Goal: Task Accomplishment & Management: Use online tool/utility

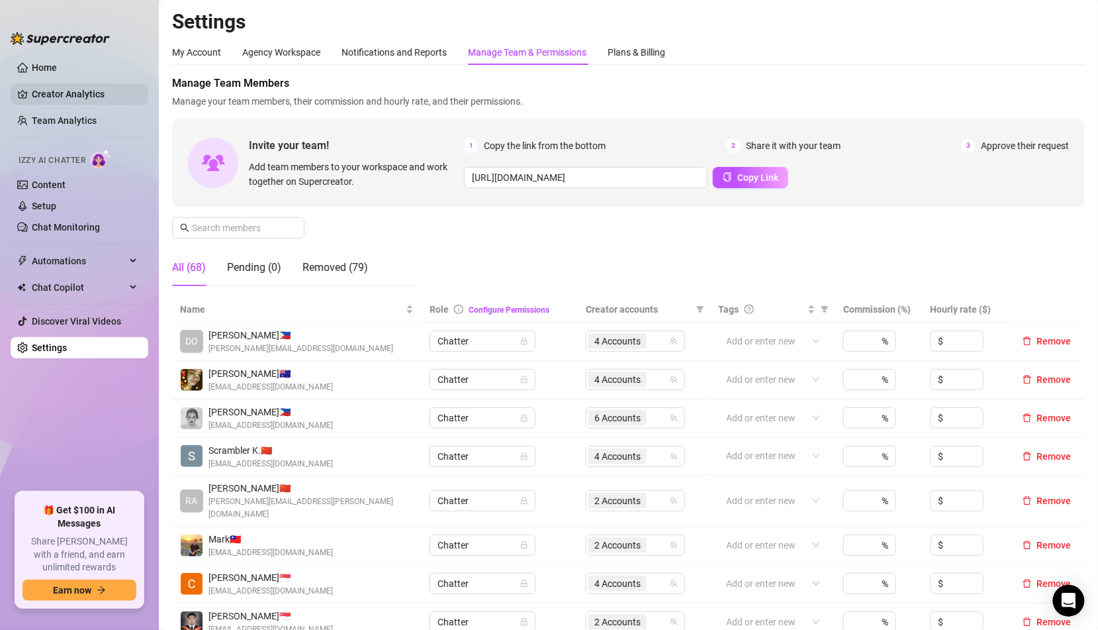
click at [70, 95] on link "Creator Analytics" at bounding box center [85, 93] width 106 height 21
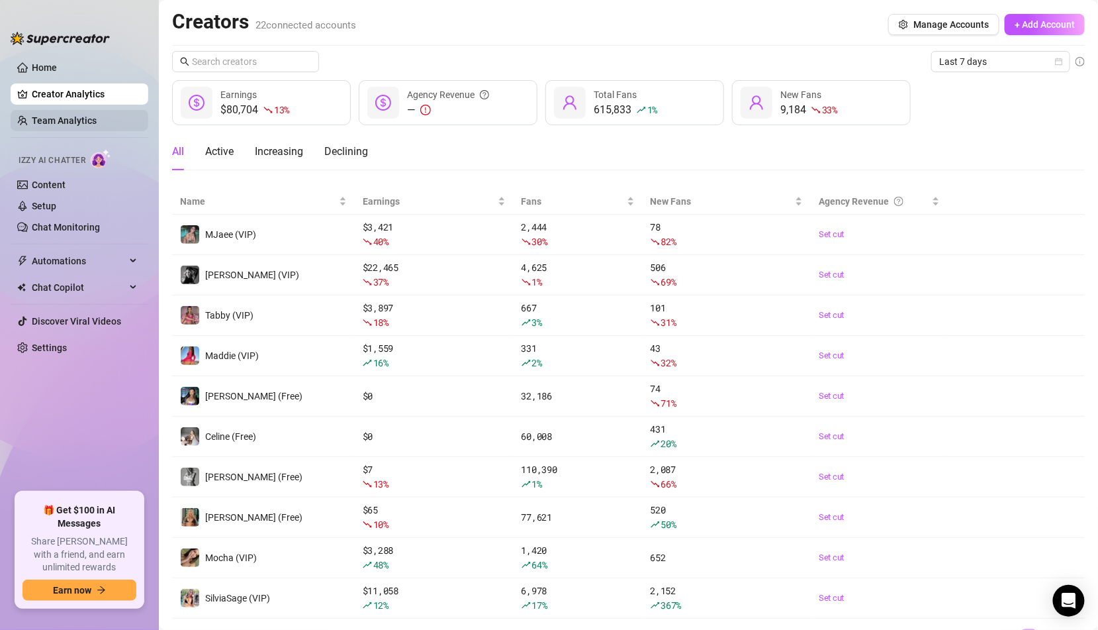
click at [97, 121] on link "Team Analytics" at bounding box center [64, 120] width 65 height 11
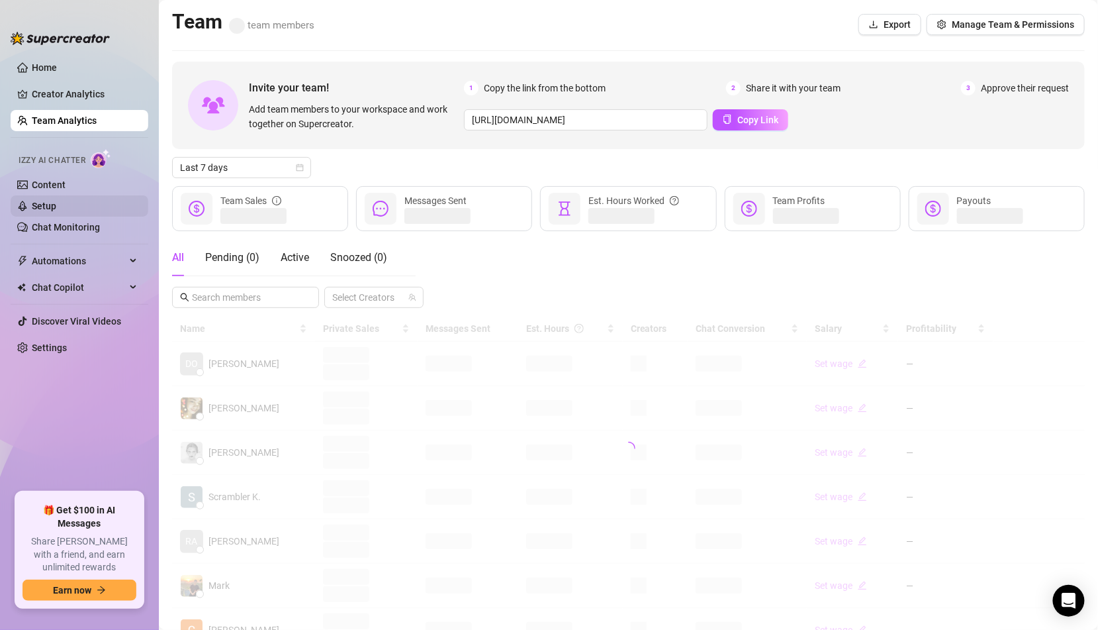
click at [56, 207] on link "Setup" at bounding box center [44, 206] width 24 height 11
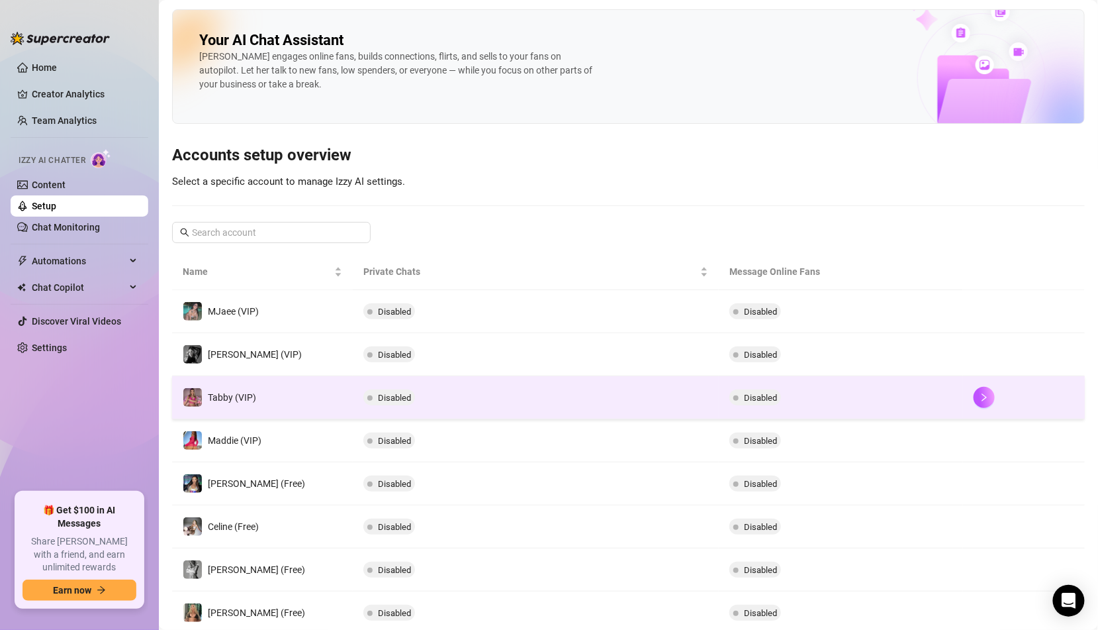
scroll to position [163, 0]
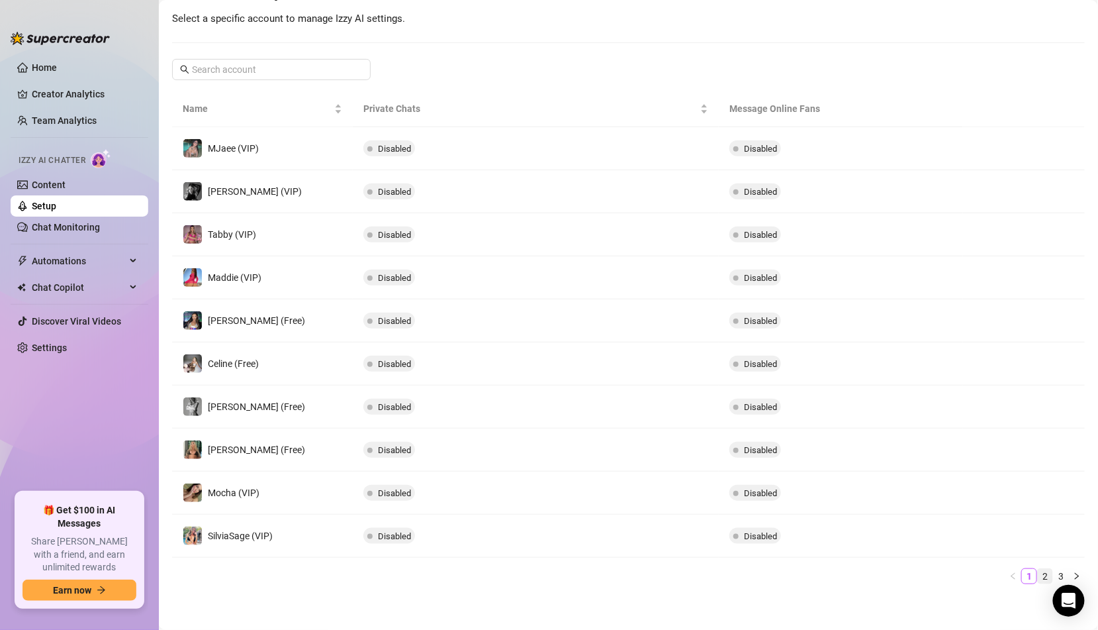
click at [1040, 573] on link "2" at bounding box center [1045, 576] width 15 height 15
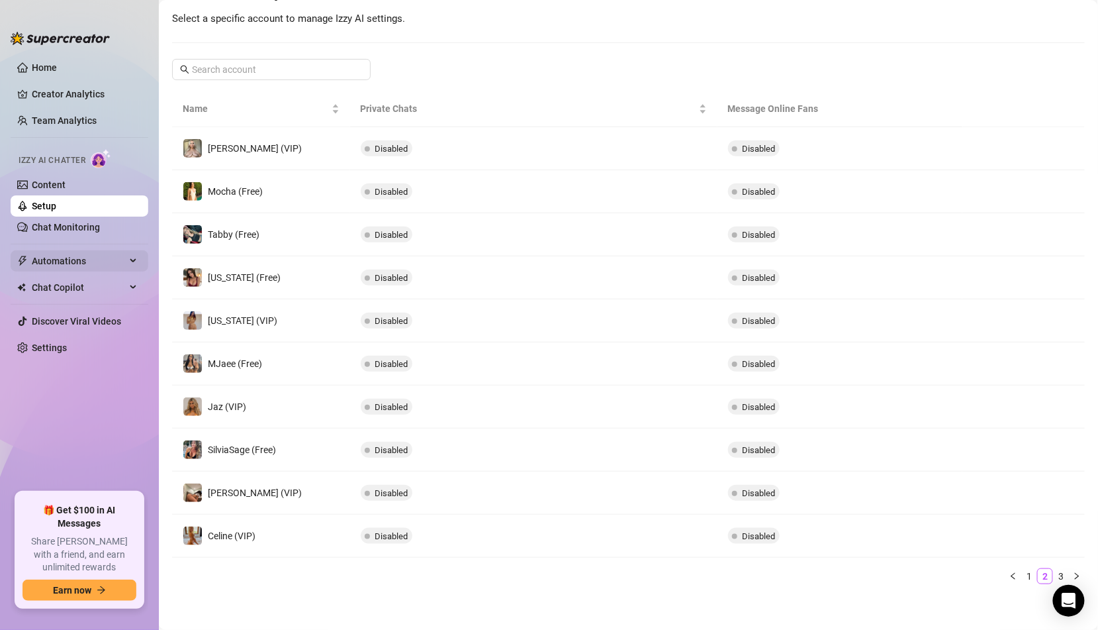
click at [68, 258] on span "Automations" at bounding box center [79, 260] width 94 height 21
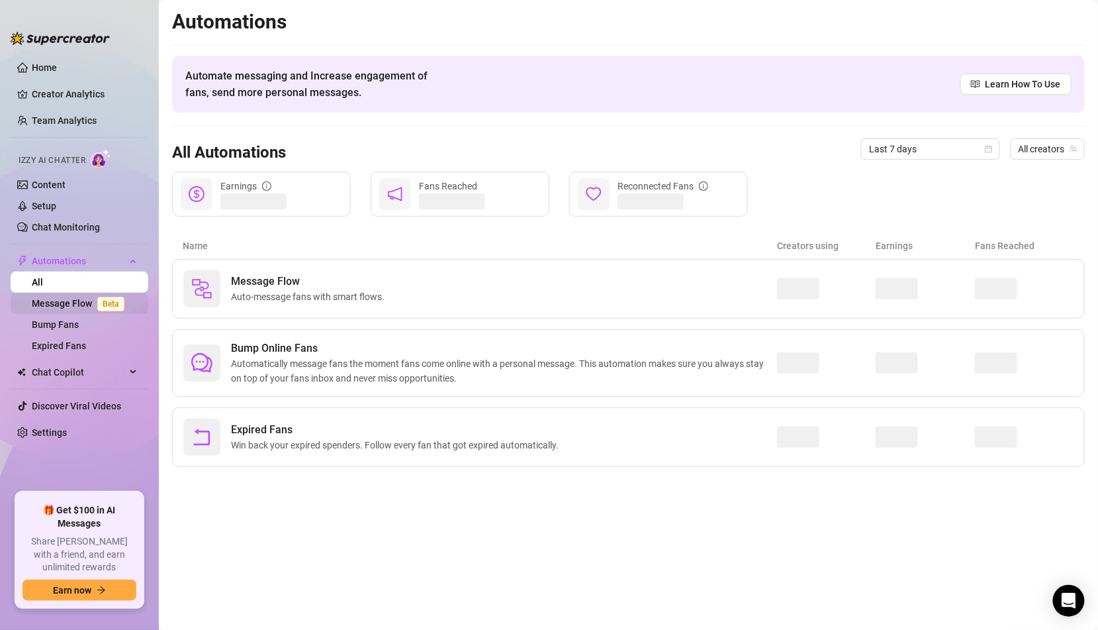
click at [71, 305] on link "Message Flow Beta" at bounding box center [81, 303] width 98 height 11
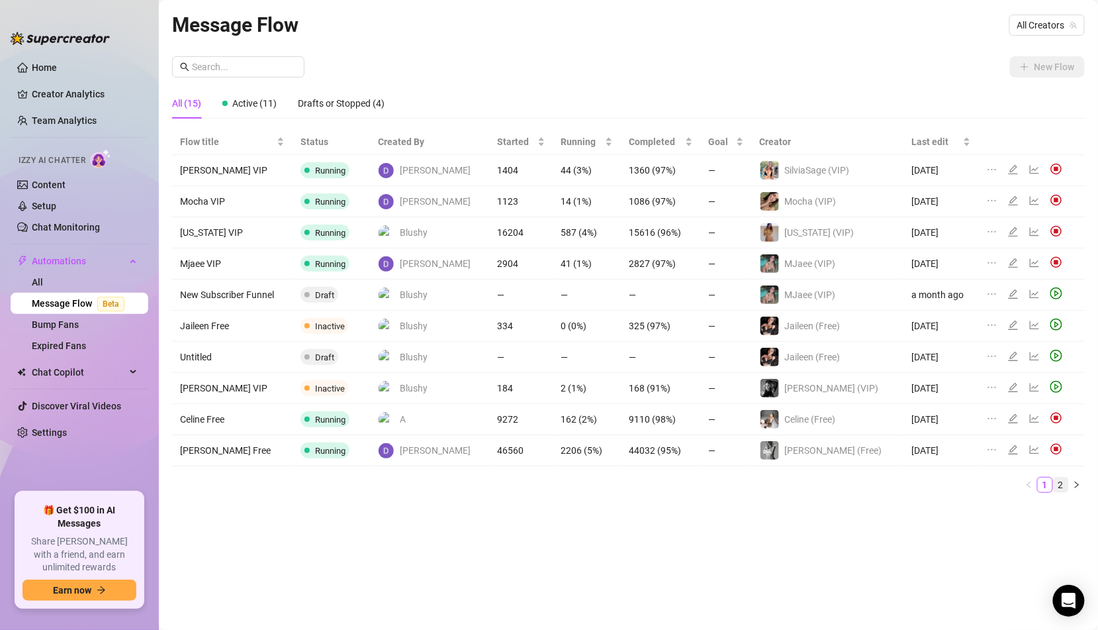
click at [1060, 481] on link "2" at bounding box center [1061, 484] width 15 height 15
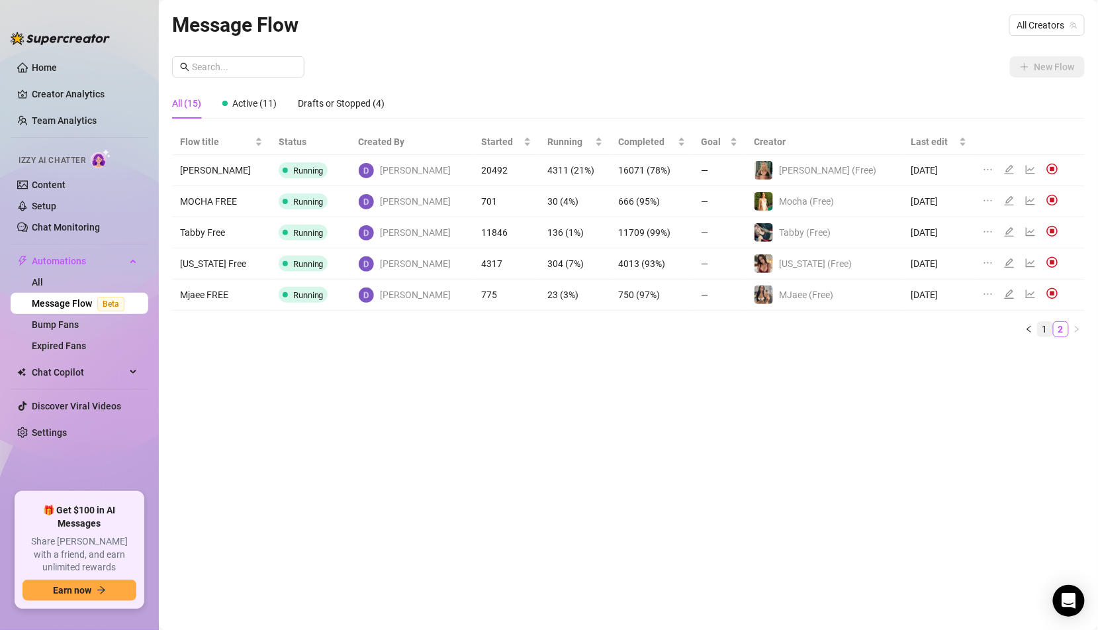
click at [1048, 326] on link "1" at bounding box center [1045, 329] width 15 height 15
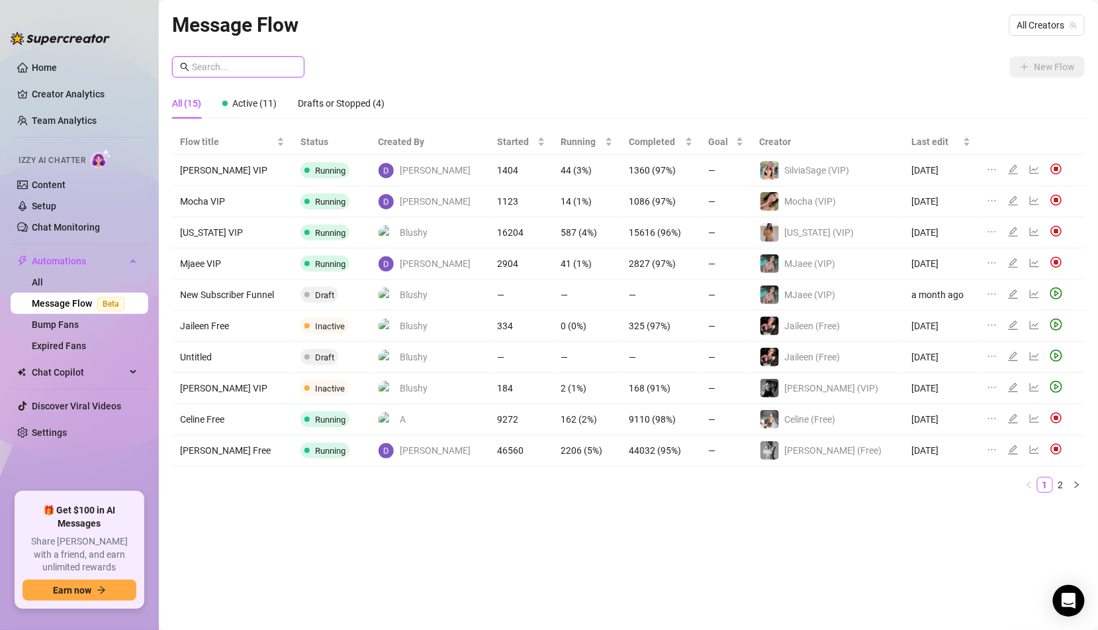
click at [262, 73] on input "text" at bounding box center [244, 67] width 105 height 15
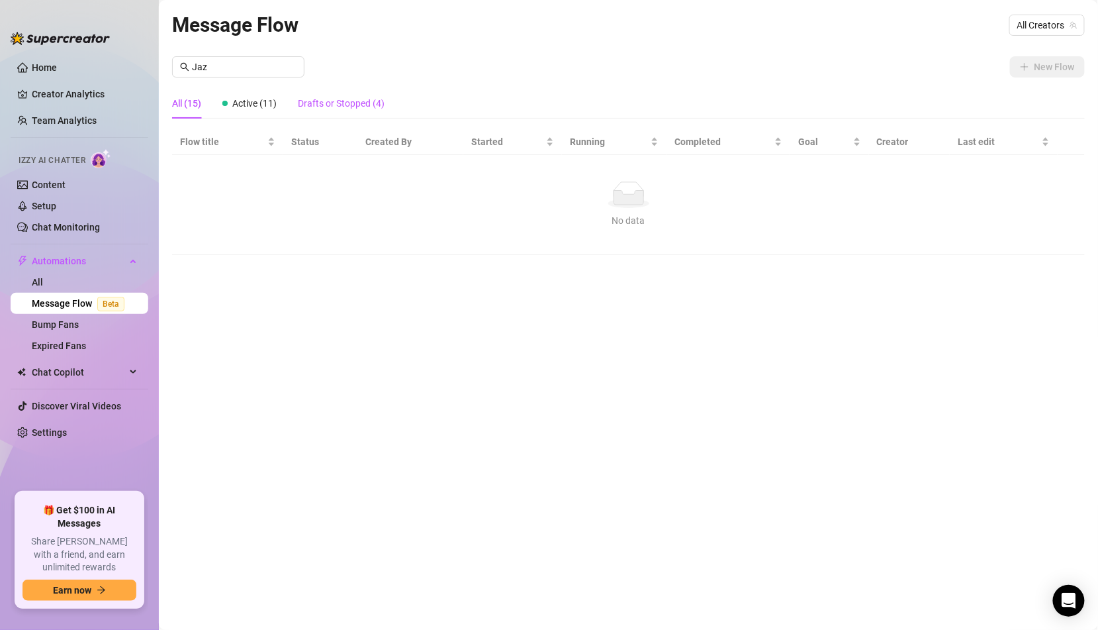
click at [336, 99] on div "Drafts or Stopped (4)" at bounding box center [341, 103] width 87 height 15
click at [258, 105] on span "Active (11)" at bounding box center [254, 103] width 44 height 11
click at [206, 107] on div "All (15) Active (11) Drafts or Stopped (4)" at bounding box center [278, 103] width 212 height 30
click at [197, 101] on div "All (15)" at bounding box center [186, 103] width 29 height 15
click at [267, 103] on span "Active (11)" at bounding box center [254, 103] width 44 height 11
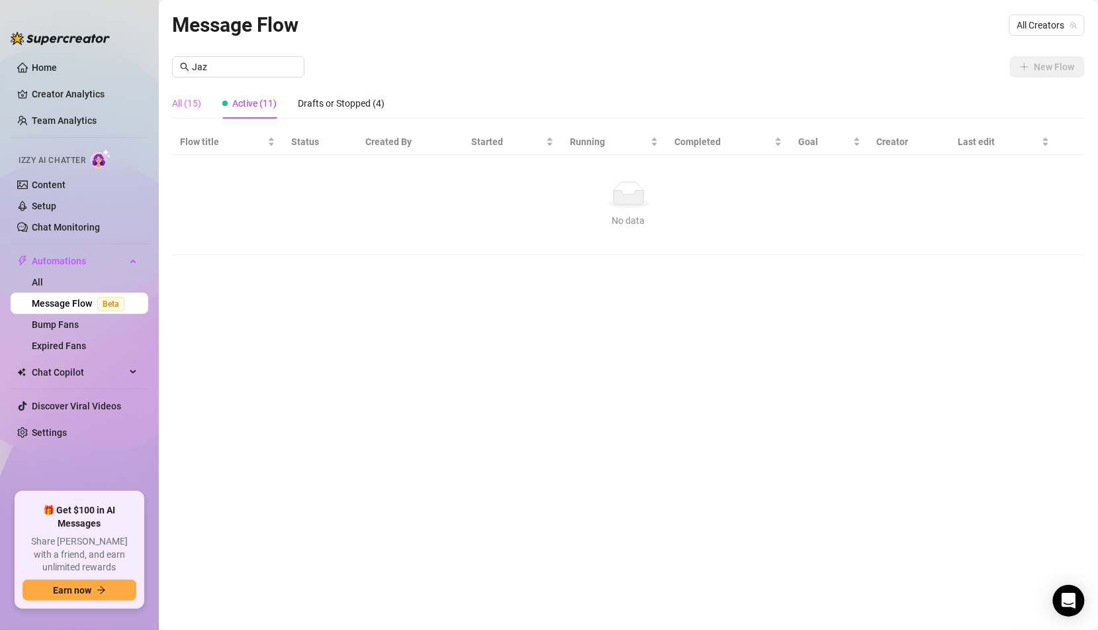
click at [192, 112] on div "All (15)" at bounding box center [186, 103] width 29 height 30
click at [227, 66] on input "Jaz" at bounding box center [244, 67] width 105 height 15
type input "="
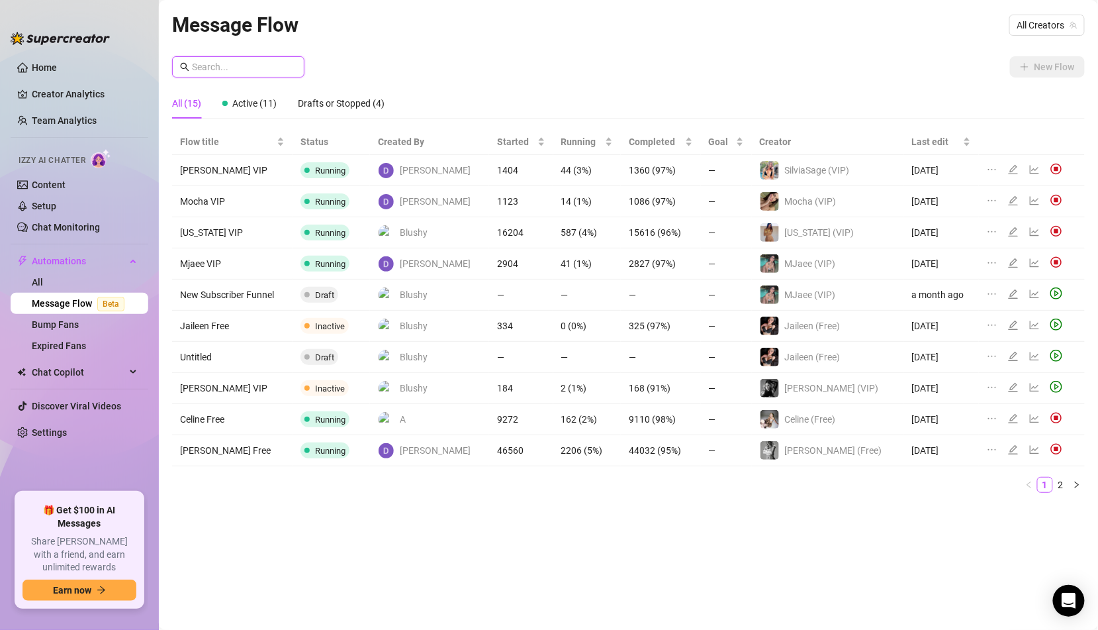
click at [1031, 23] on span "All Creators" at bounding box center [1047, 25] width 60 height 20
click at [1051, 29] on span "All Creators" at bounding box center [1047, 25] width 60 height 20
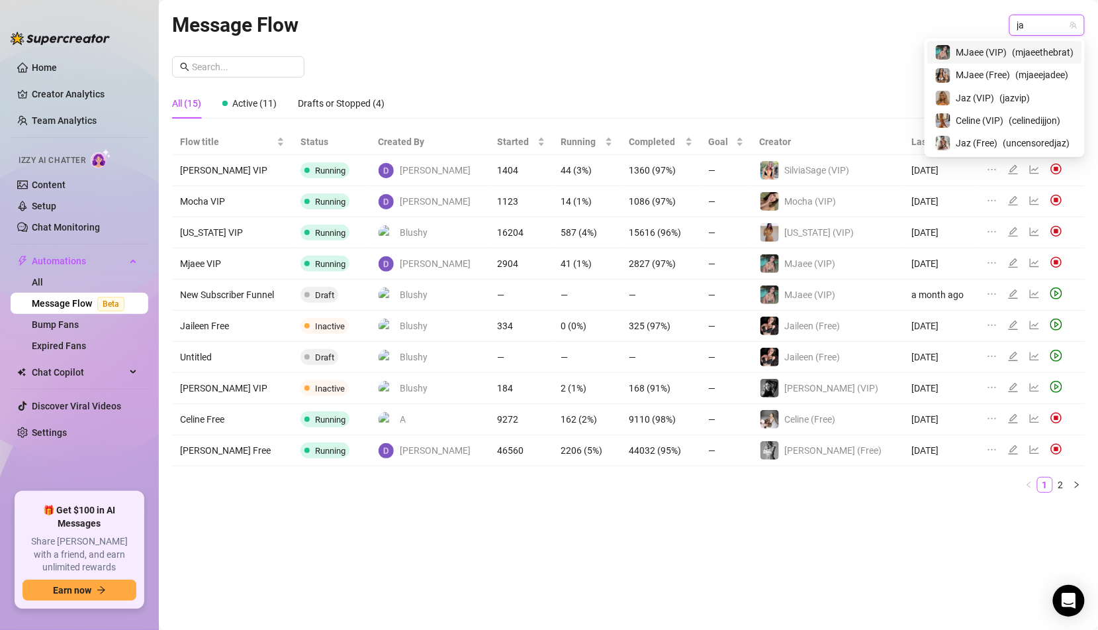
type input "jaz"
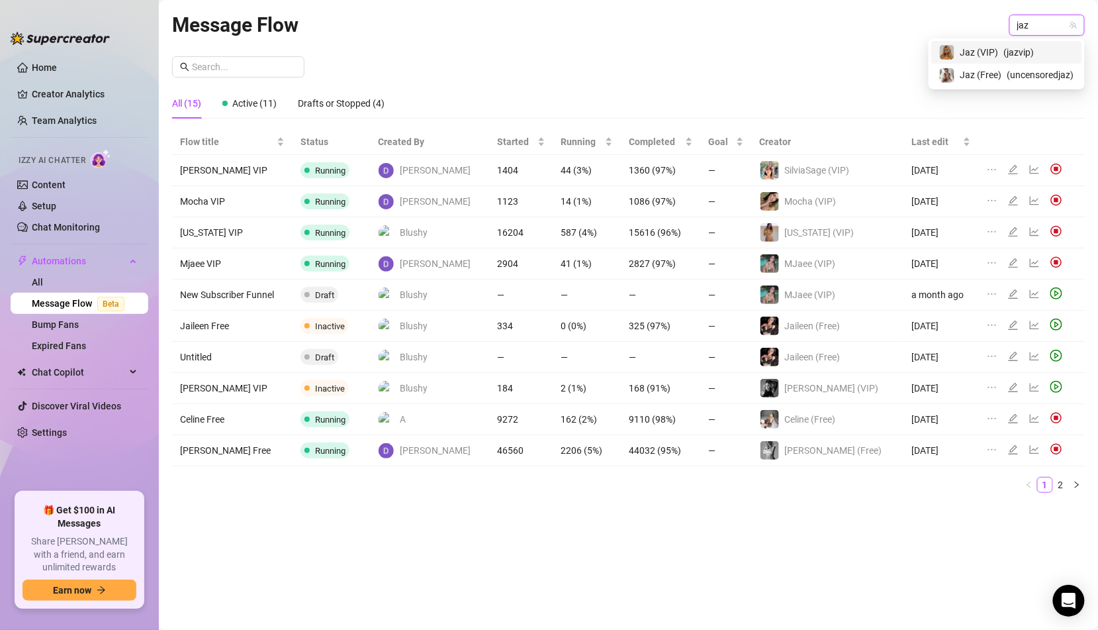
click at [1025, 55] on span "( jazvip )" at bounding box center [1019, 52] width 30 height 15
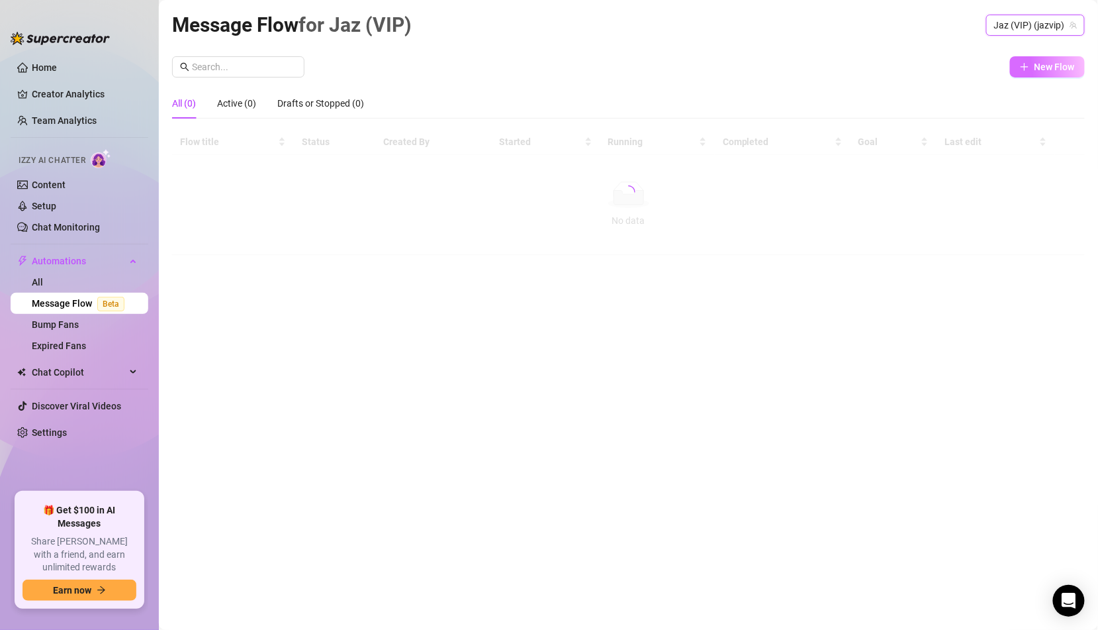
click at [1038, 68] on span "New Flow" at bounding box center [1055, 67] width 40 height 11
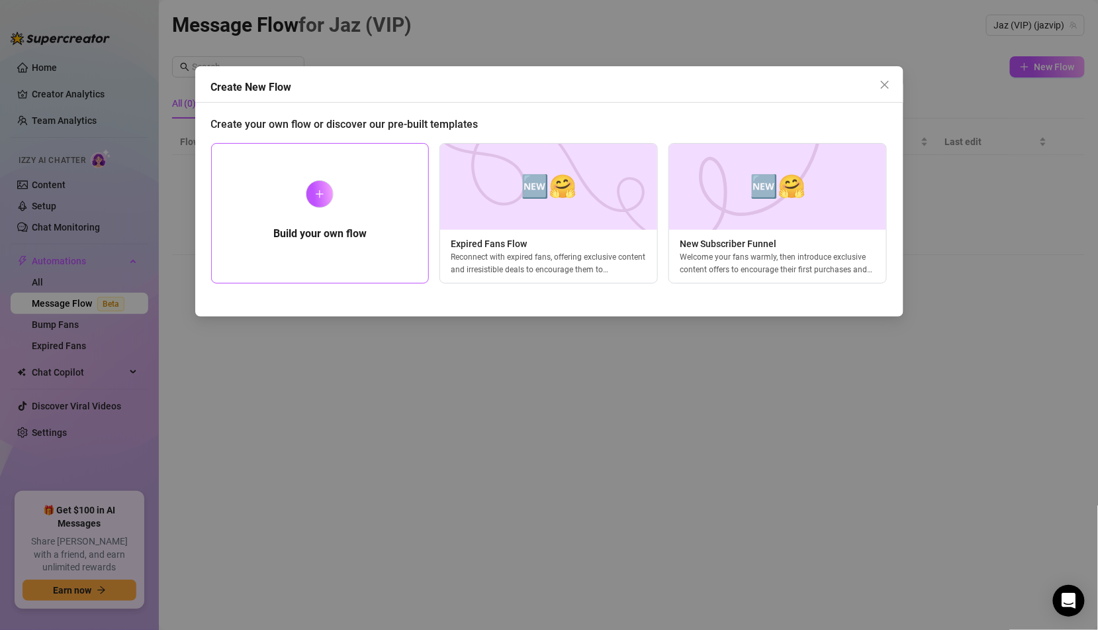
click at [384, 235] on div "Build your own flow" at bounding box center [320, 213] width 218 height 140
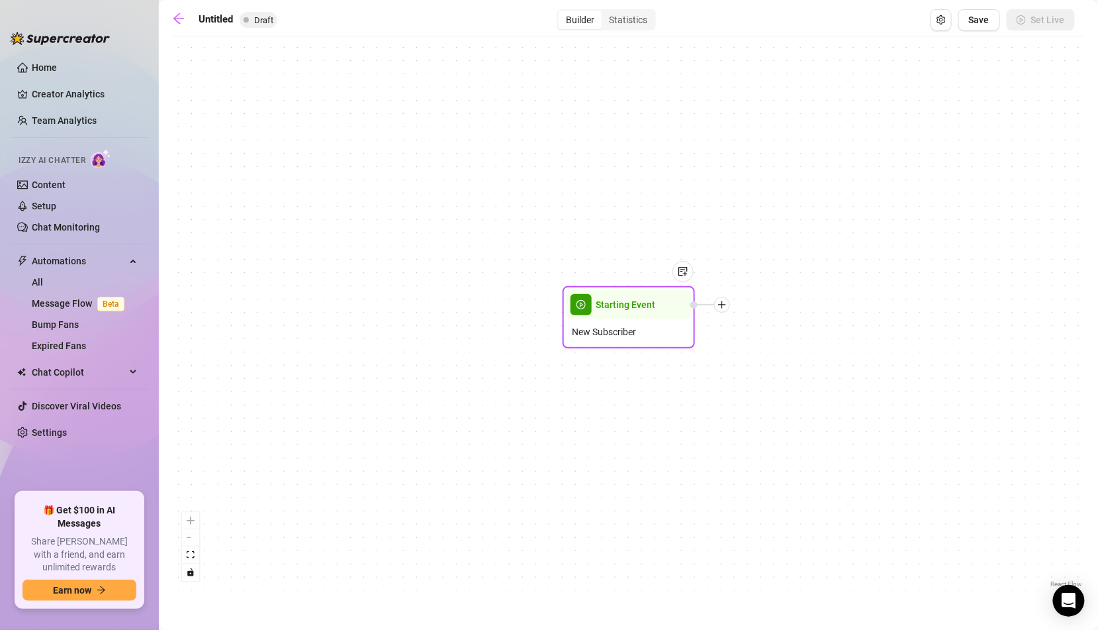
click at [726, 307] on icon "plus" at bounding box center [722, 304] width 9 height 9
click at [784, 304] on div "Time Delay" at bounding box center [787, 306] width 97 height 23
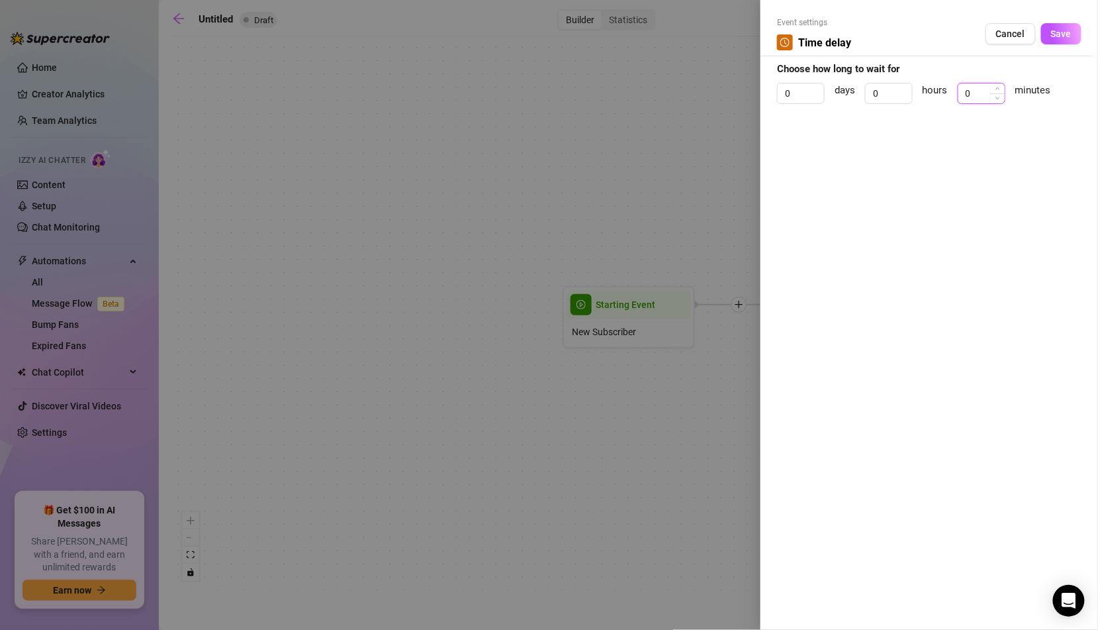
click at [963, 96] on input "0" at bounding box center [982, 93] width 46 height 20
type input "2"
click at [1063, 39] on span "Save" at bounding box center [1061, 33] width 21 height 11
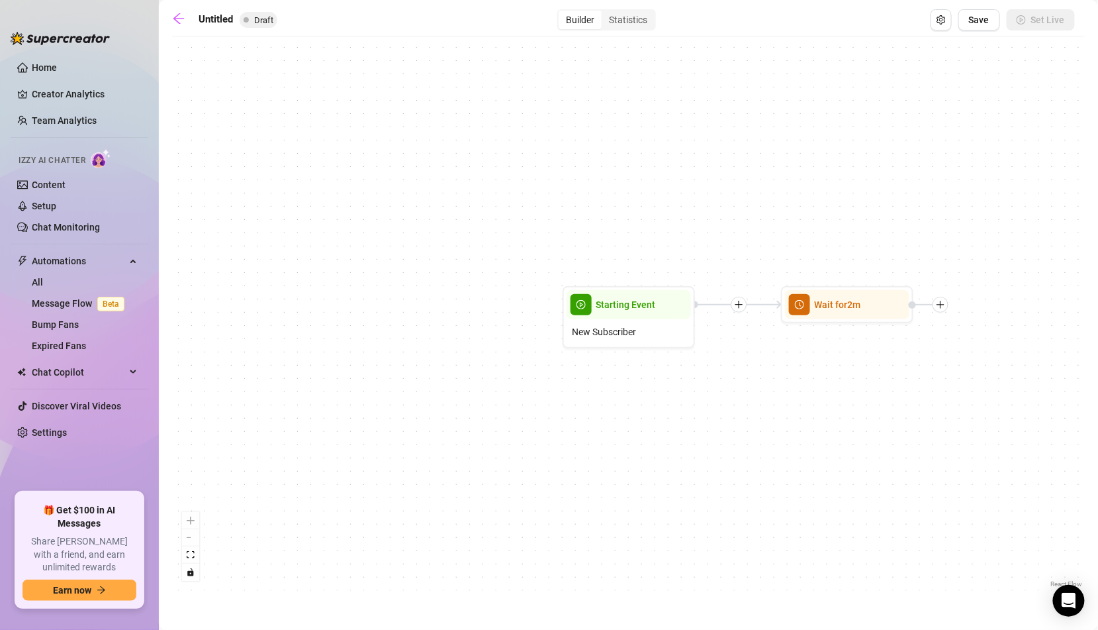
click at [944, 314] on div "Wait for 2m Starting Event New Subscriber" at bounding box center [628, 316] width 913 height 547
click at [944, 307] on icon "plus" at bounding box center [940, 304] width 9 height 9
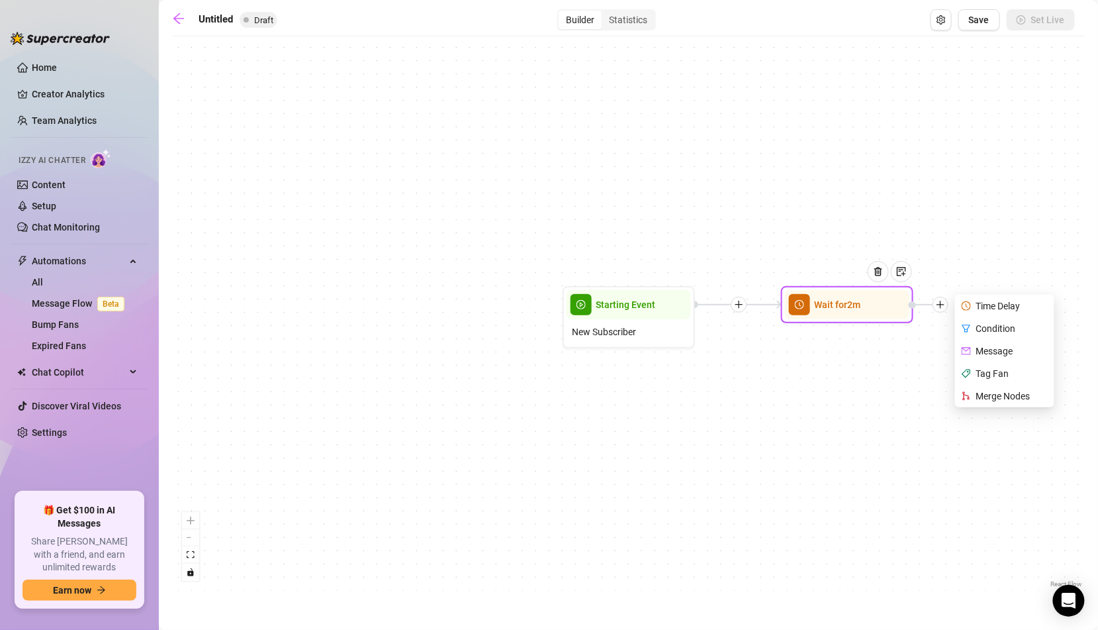
click at [995, 352] on div "Message" at bounding box center [1006, 351] width 97 height 23
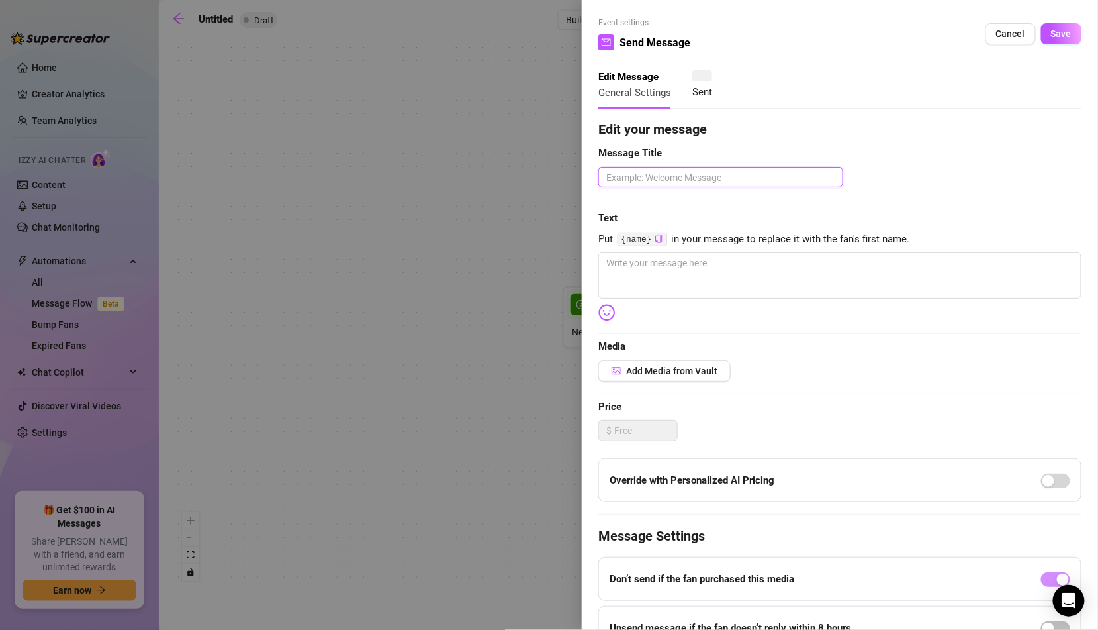
click at [730, 174] on textarea at bounding box center [720, 177] width 245 height 21
type textarea "W"
type textarea "W1"
click at [715, 263] on textarea at bounding box center [839, 275] width 483 height 46
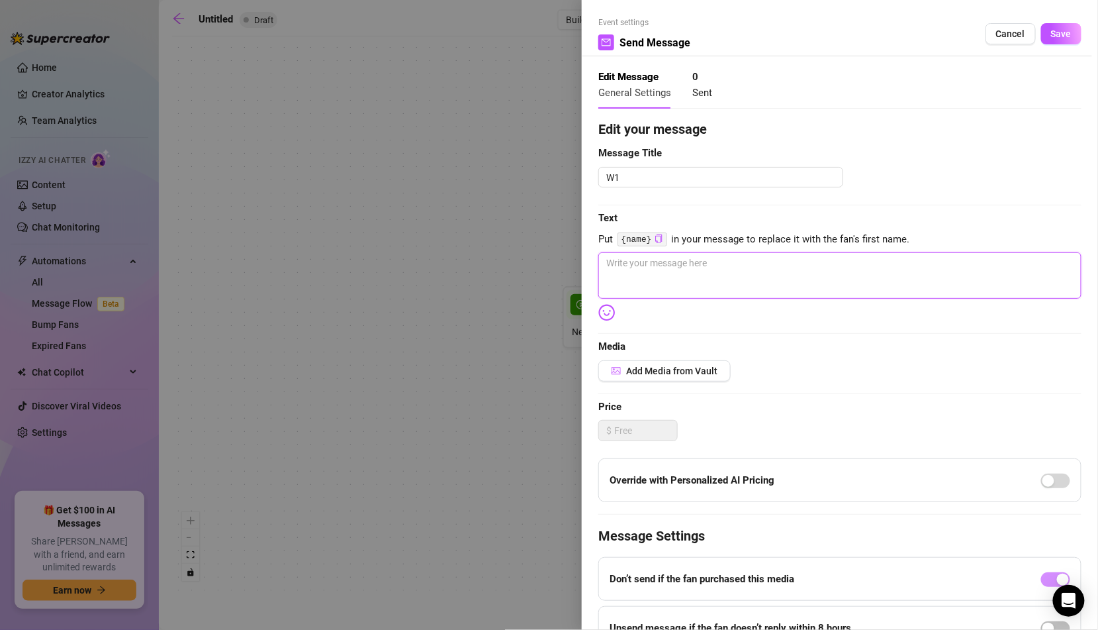
type textarea "I"
type textarea "I;"
type textarea "I;m"
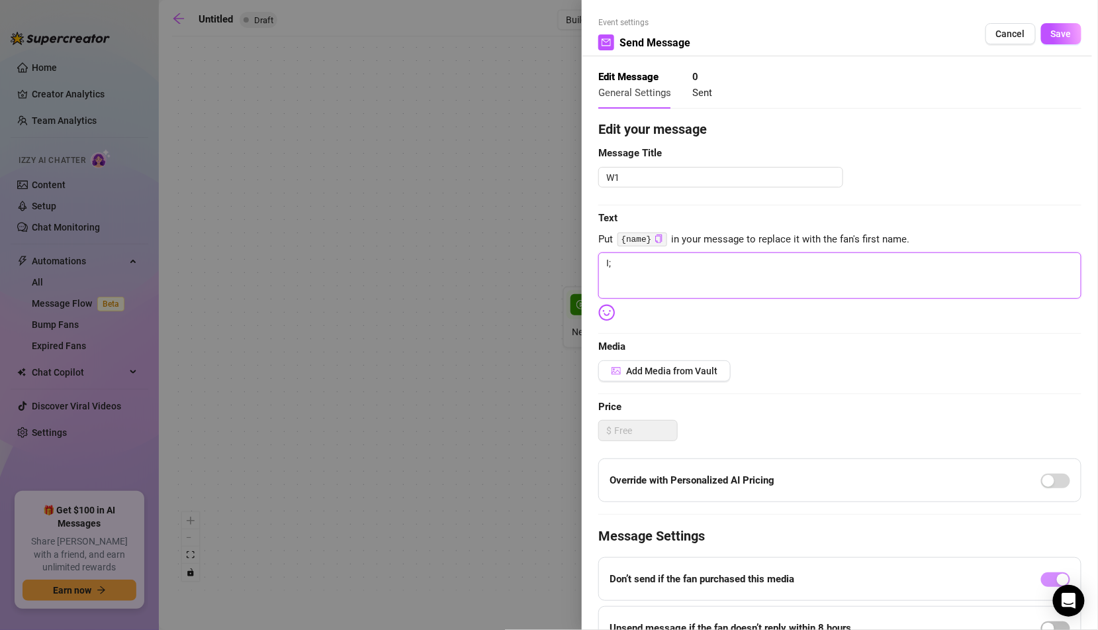
type textarea "I;m"
type textarea "I;"
type textarea "I"
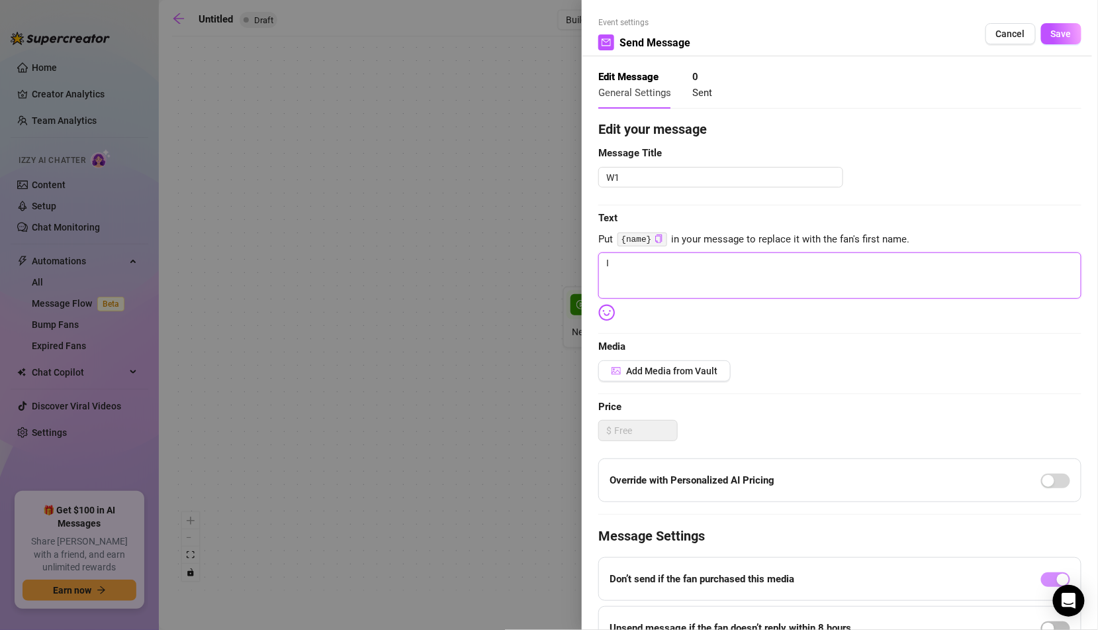
type textarea "I'"
type textarea "I',"
type textarea "I'"
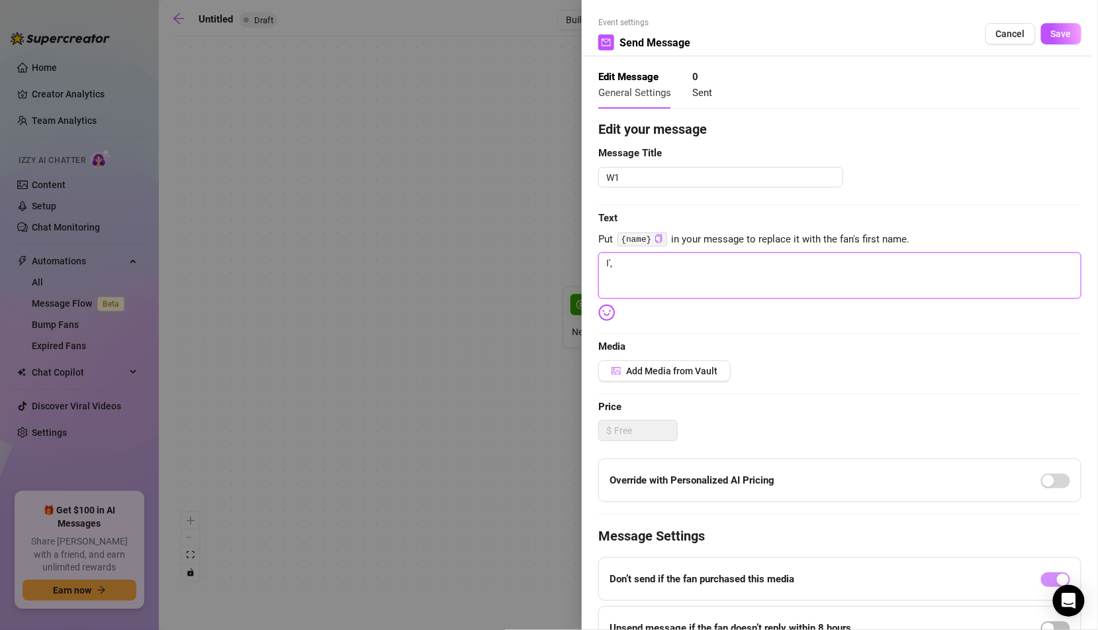
type textarea "I'"
type textarea "I'm"
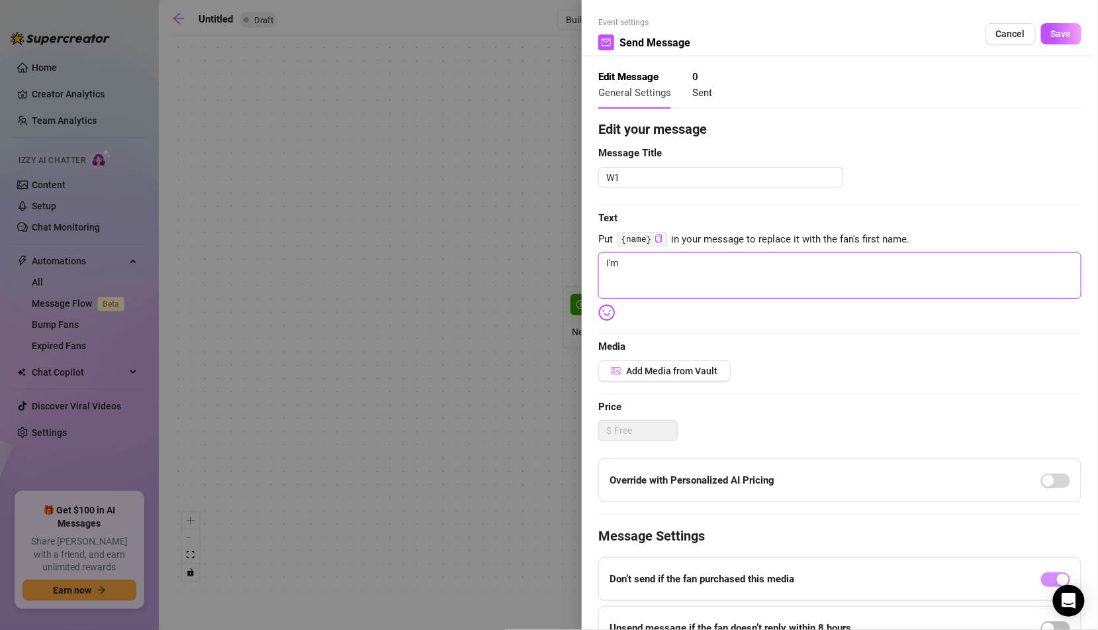
type textarea "I'm s"
type textarea "I'm so"
type textarea "I'm [PERSON_NAME]"
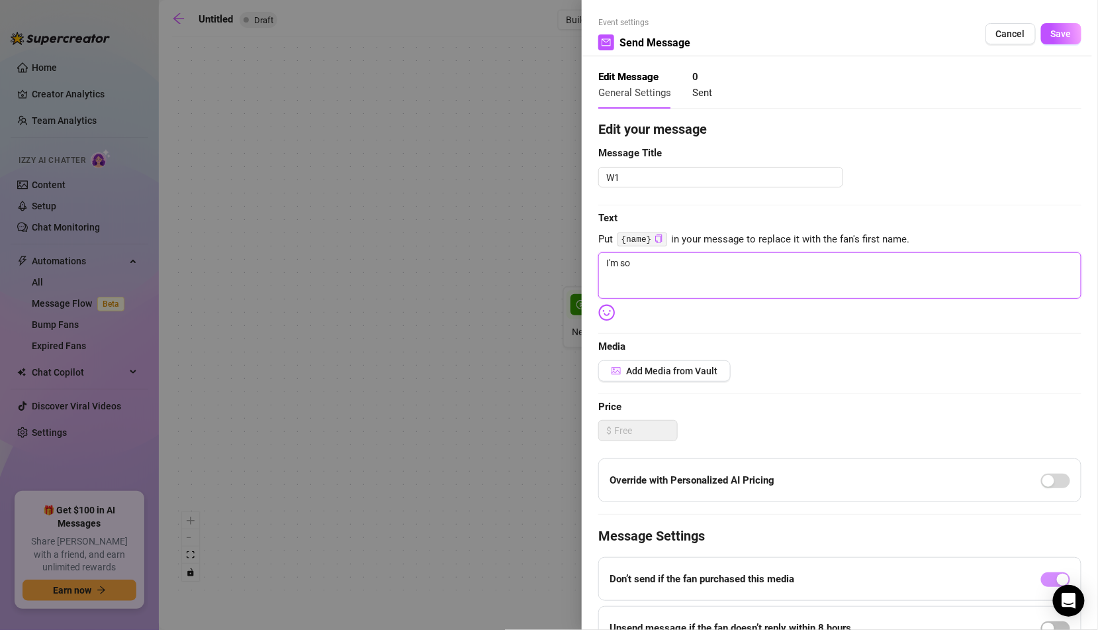
type textarea "I'm [PERSON_NAME]"
type textarea "I'm sooo"
type textarea "I'm soooo"
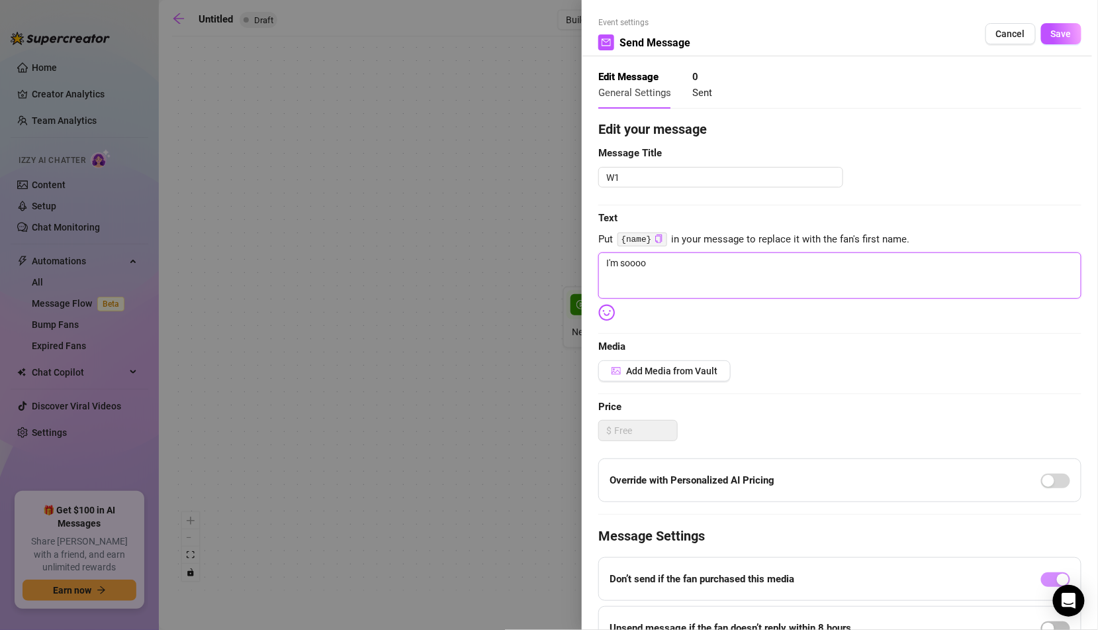
type textarea "I'm soooo"
type textarea "I'm soooo g"
type textarea "I'm soooo gl"
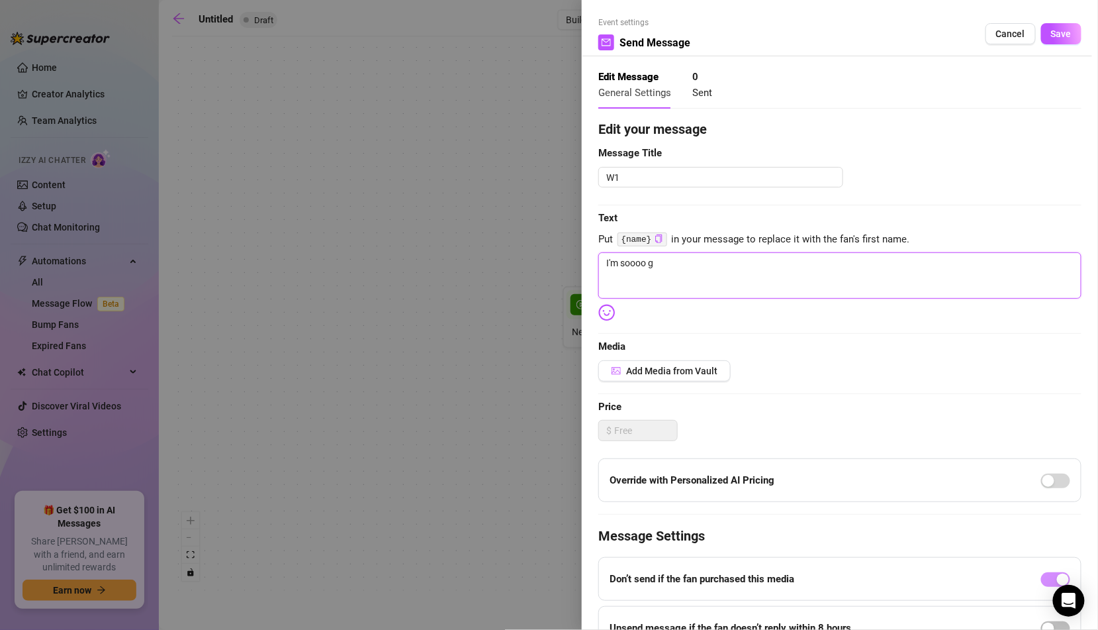
type textarea "I'm soooo gl"
type textarea "I'm soooo gla"
type textarea "I'm soooo glad"
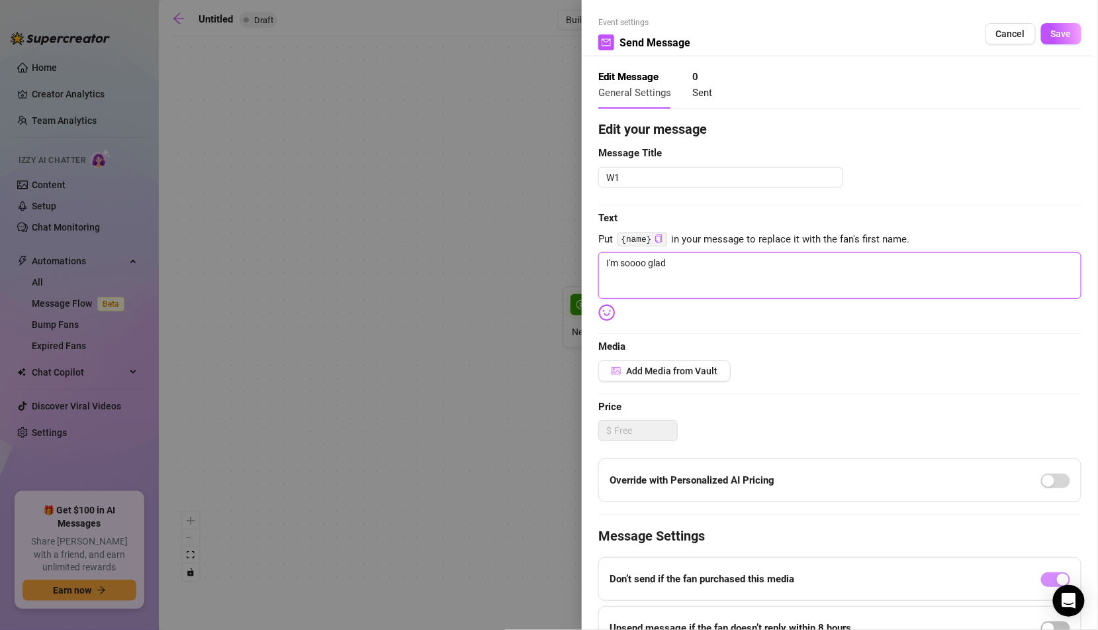
type textarea "I'm soooo glad"
type textarea "I'm soooo glad y"
type textarea "I'm soooo glad yo"
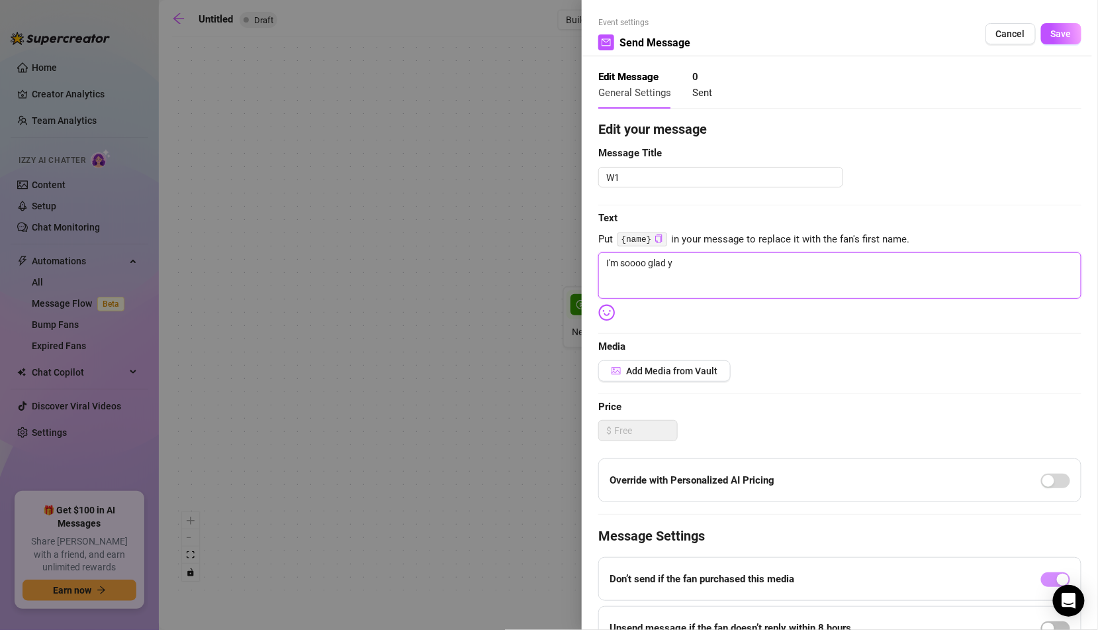
type textarea "I'm soooo glad yo"
type textarea "I'm soooo glad you"
type textarea "I'm soooo glad your"
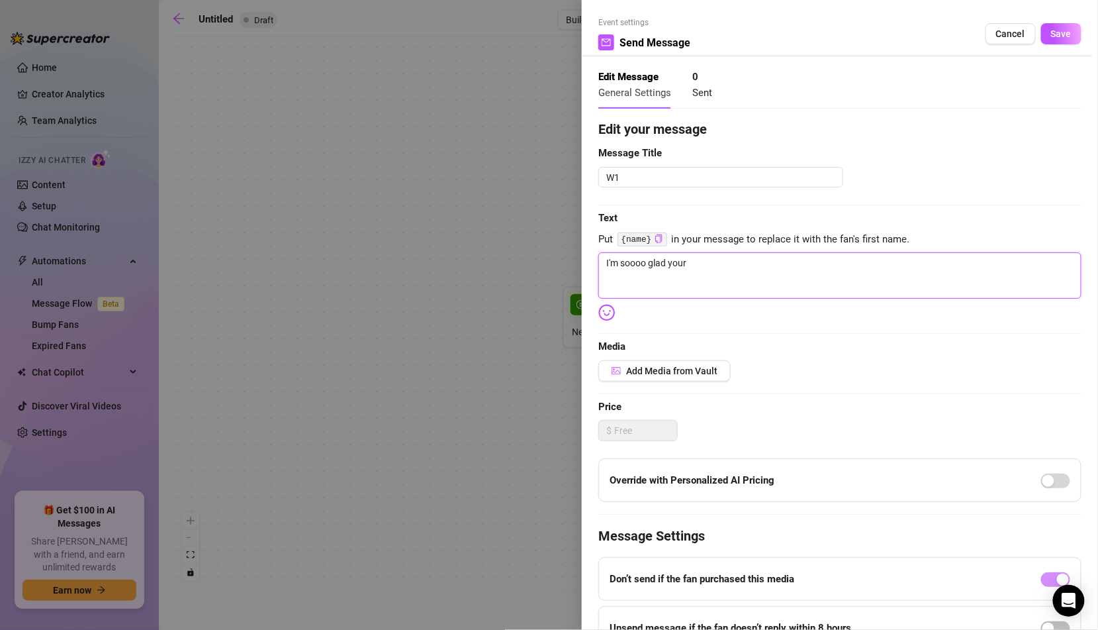
type textarea "I'm soooo glad your"
type textarea "I'm soooo glad your h"
type textarea "I'm soooo glad your he"
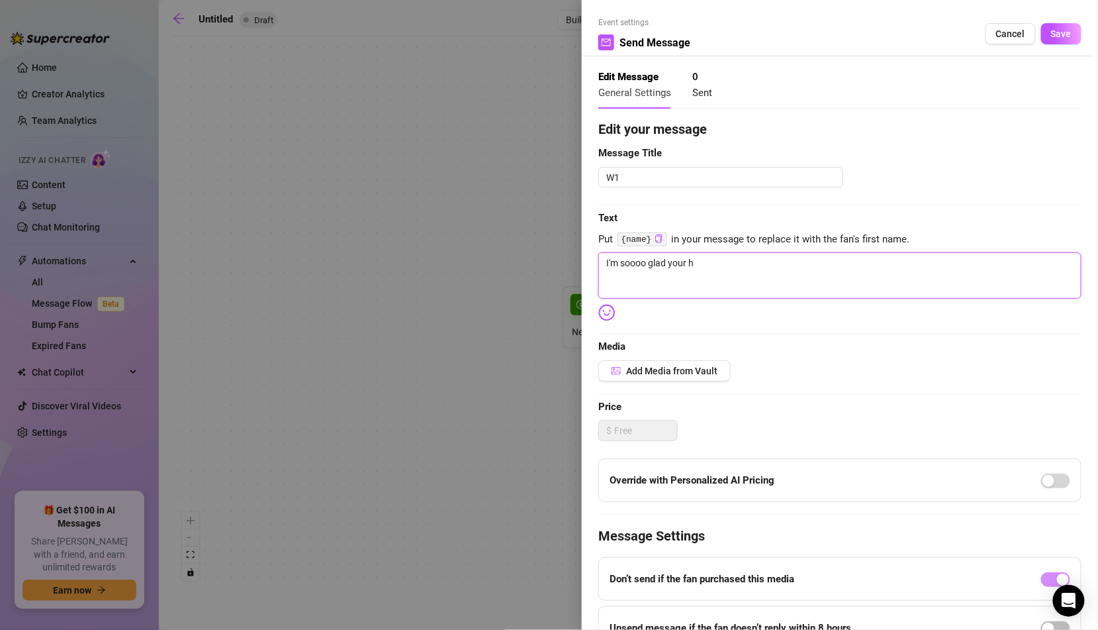
type textarea "I'm soooo glad your he"
type textarea "I'm soooo glad your her"
type textarea "A"
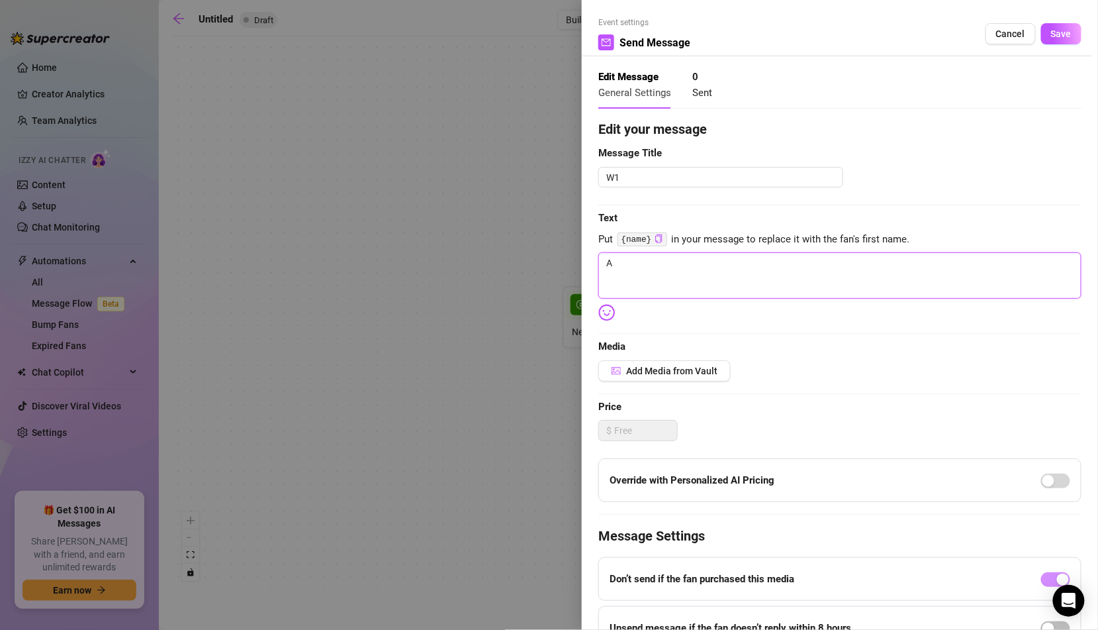
type textarea "Ar"
type textarea "Are"
click at [694, 170] on textarea "W1" at bounding box center [720, 177] width 245 height 21
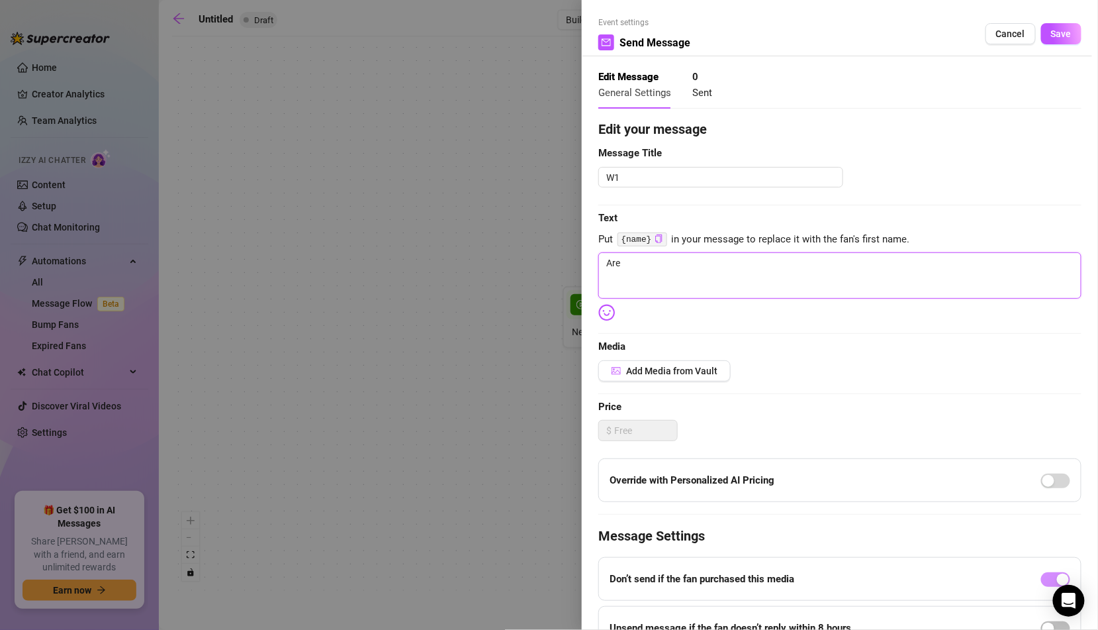
click at [676, 271] on textarea "Are" at bounding box center [839, 275] width 483 height 46
click at [831, 244] on span "Put {name} in your message to replace it with the fan's first name." at bounding box center [839, 240] width 483 height 16
click at [826, 266] on textarea "Are" at bounding box center [839, 275] width 483 height 46
paste textarea "Heyy, I'm so glad you subbed ;)"
type textarea "Heyy, I'm so glad you subbed ;)"
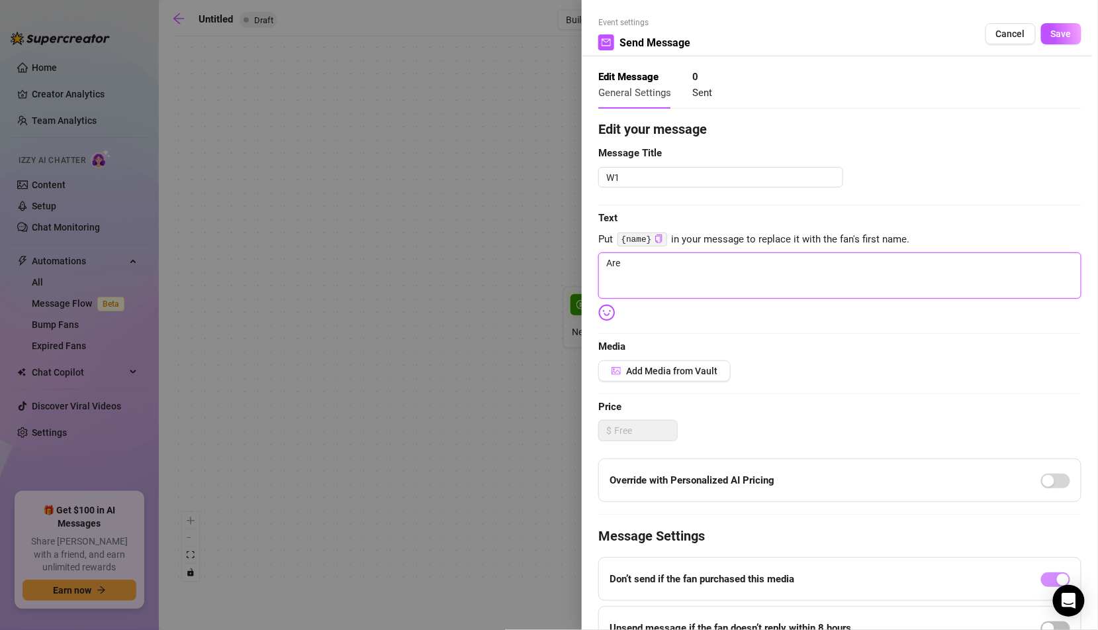
type textarea "Heyy, I'm so glad you subbed ;)"
click at [630, 258] on textarea "Heyy, I'm so glad you subbed ;)" at bounding box center [839, 275] width 483 height 46
type textarea "Heyy,I'm so glad you subbed ;)"
type textarea "[PERSON_NAME]'m so glad you subbed ;)"
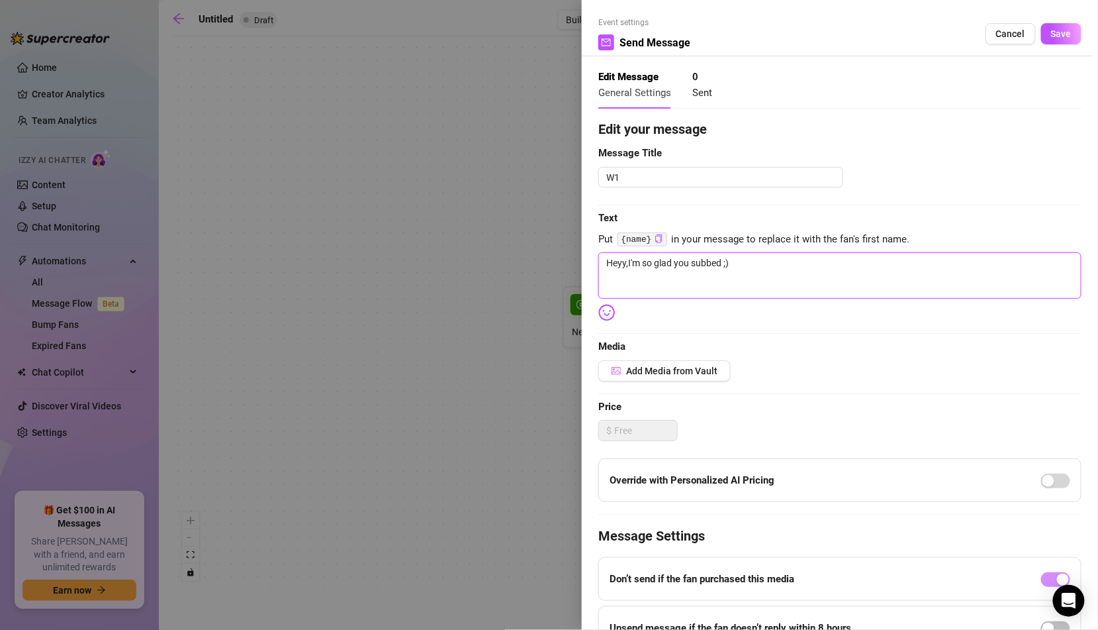
type textarea "[PERSON_NAME]'m so glad you subbed ;)"
type textarea "Heyy I'm so glad you subbed ;)"
type textarea "Heyy I'm so glad you subbed ;"
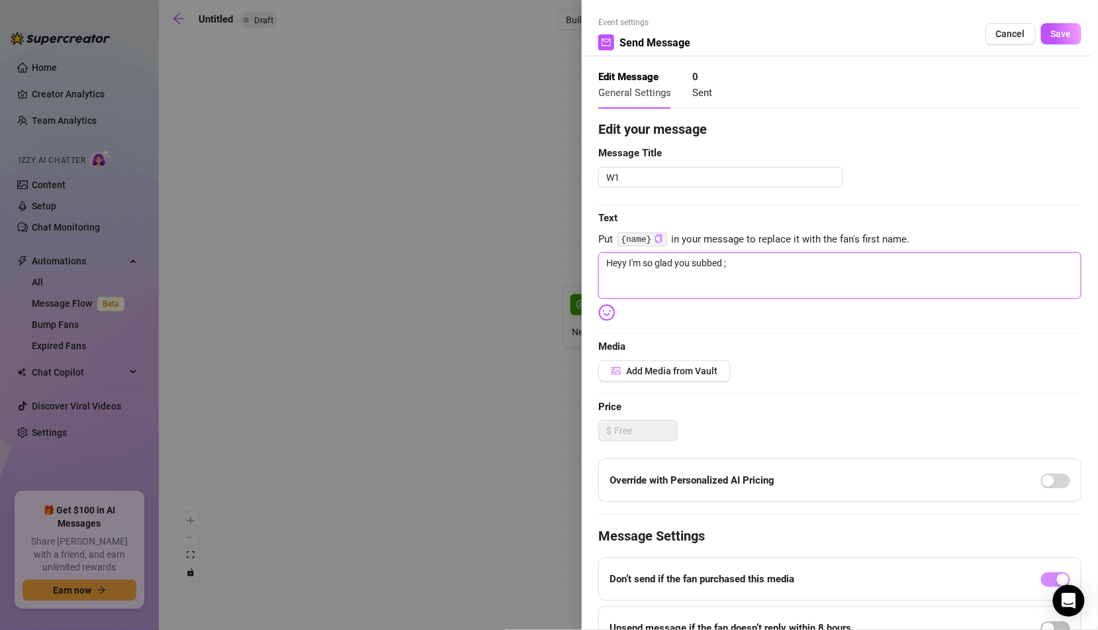
type textarea "Heyy I'm so glad you subbed"
type textarea "Heyy I'm so glad you subbed 😘"
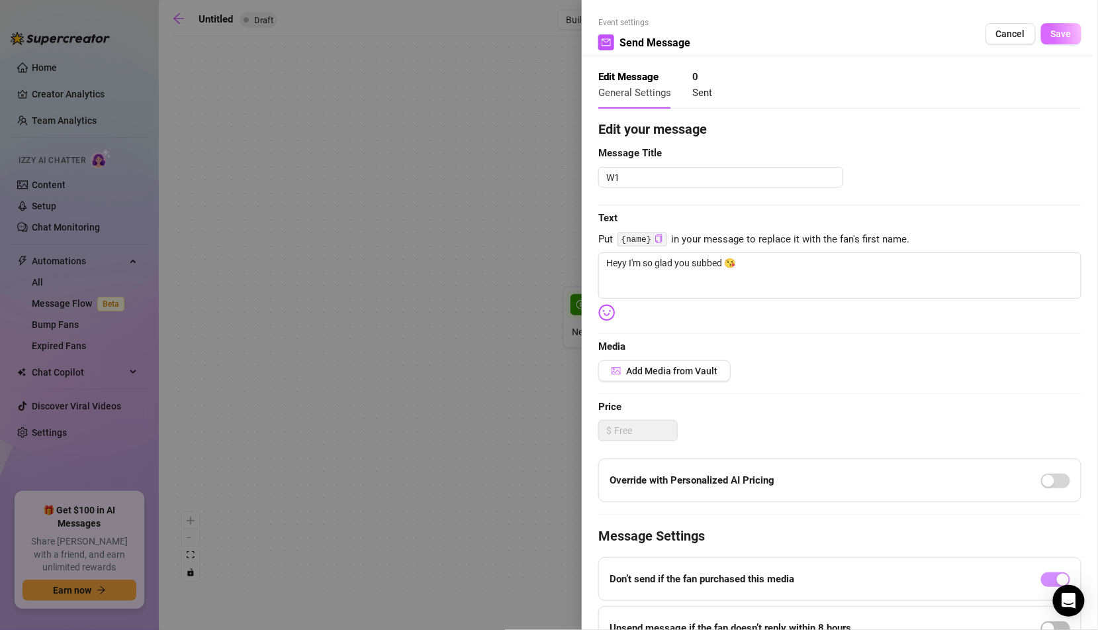
click at [1059, 32] on span "Save" at bounding box center [1061, 33] width 21 height 11
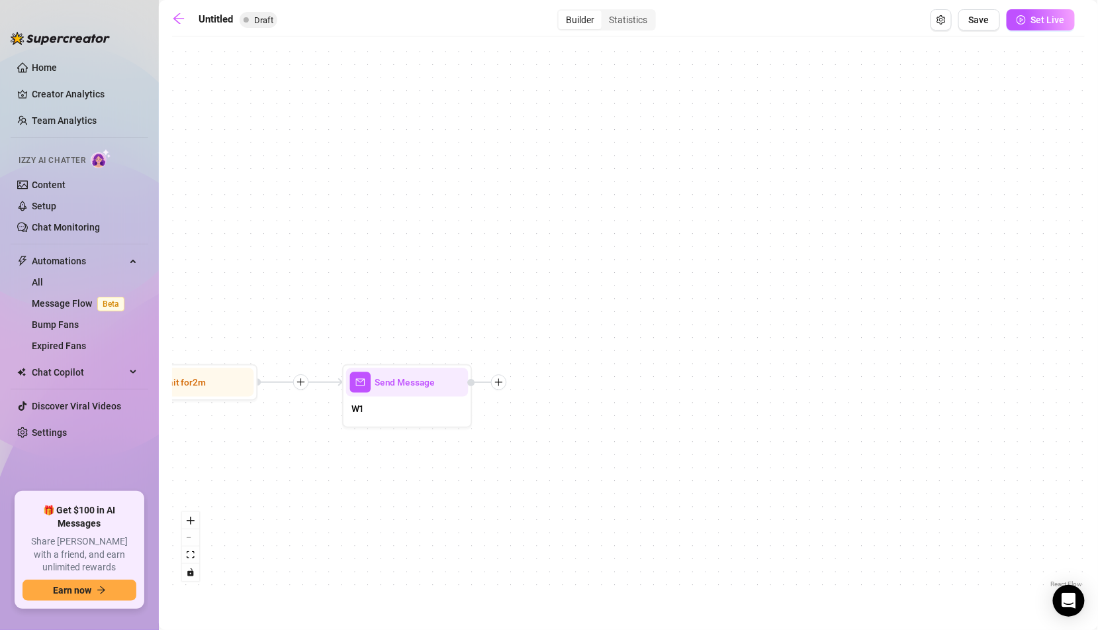
drag, startPoint x: 926, startPoint y: 381, endPoint x: 258, endPoint y: 459, distance: 672.4
click at [258, 458] on div "Send Message W1 Wait for 2m Starting Event New Subscriber" at bounding box center [628, 316] width 913 height 547
click at [485, 385] on icon "plus" at bounding box center [486, 382] width 9 height 9
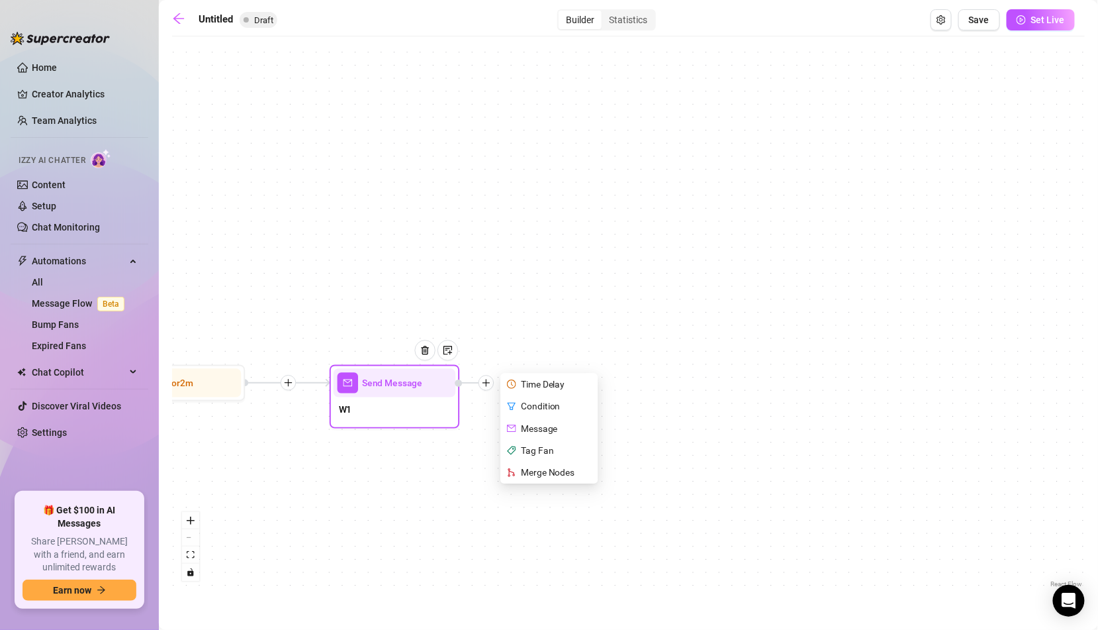
click at [557, 423] on div "Message" at bounding box center [550, 428] width 95 height 22
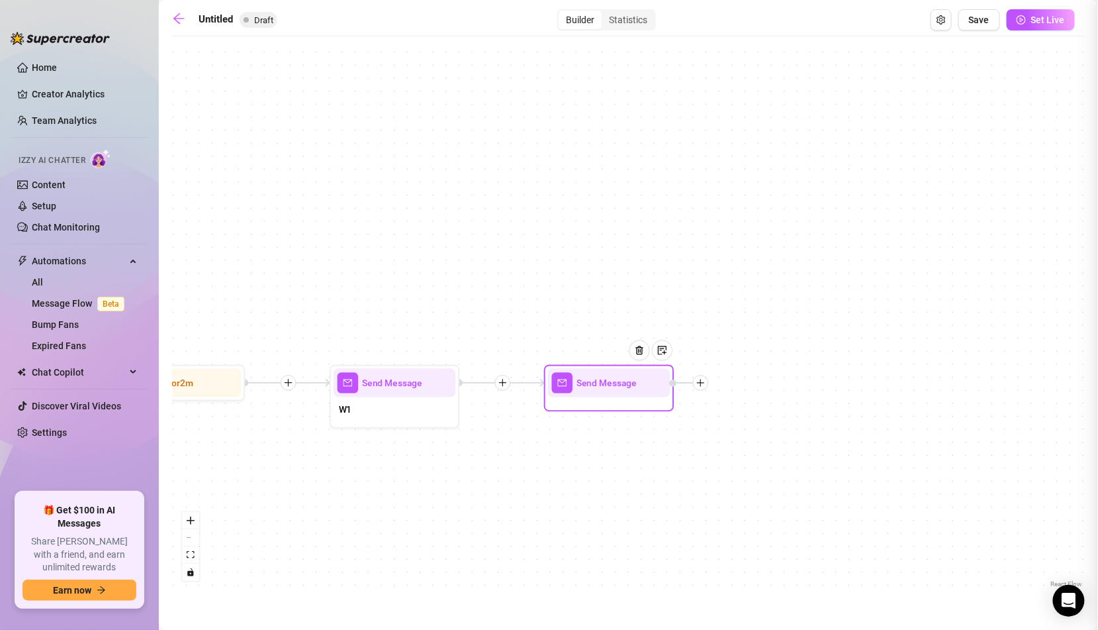
type textarea "Write your message here"
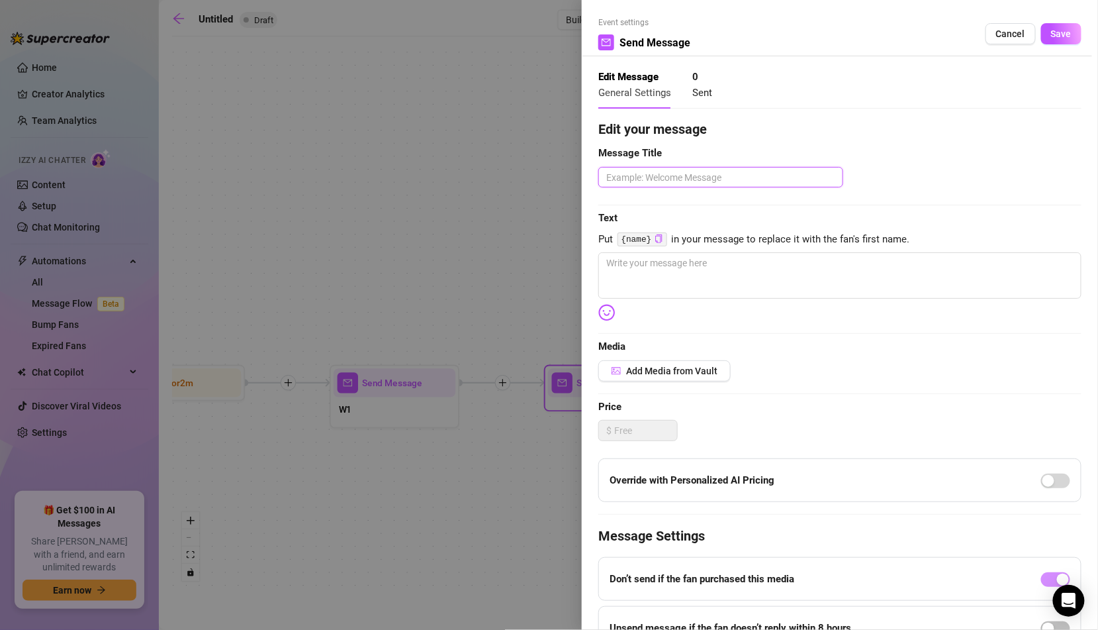
click at [731, 178] on textarea at bounding box center [720, 177] width 245 height 21
type textarea "Q"
type textarea "W"
type textarea "W2"
click at [682, 264] on textarea at bounding box center [839, 275] width 483 height 46
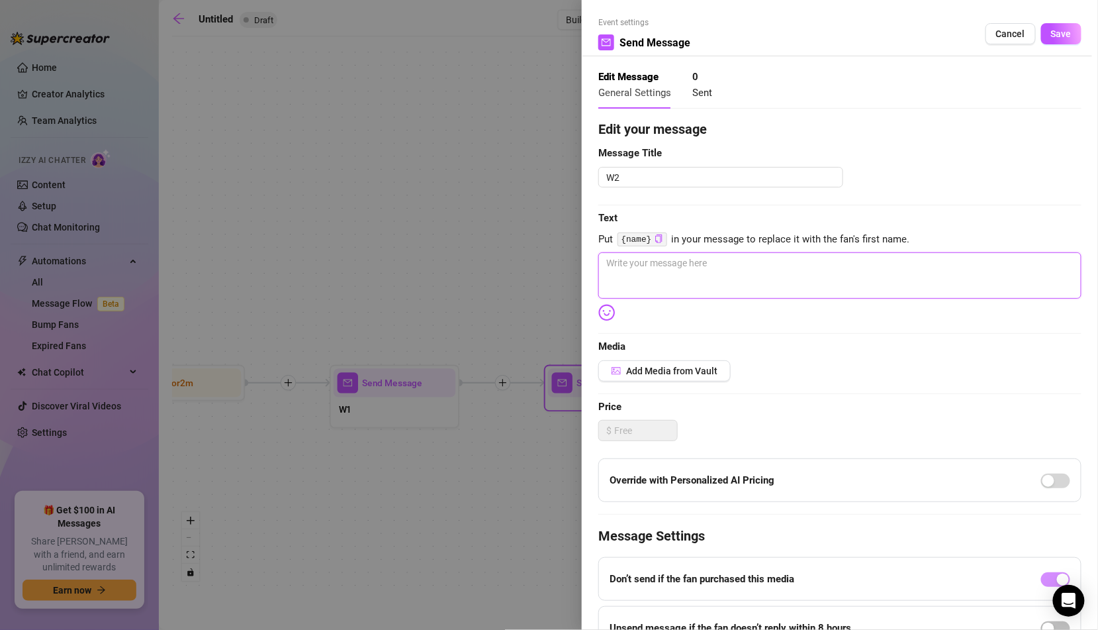
paste textarea "Are you here for these tits? ;)"
type textarea "Are you here for these tits? ;)"
click at [908, 268] on textarea "Are you here for these tits? ;)" at bounding box center [839, 275] width 483 height 46
click at [1062, 36] on span "Save" at bounding box center [1061, 33] width 21 height 11
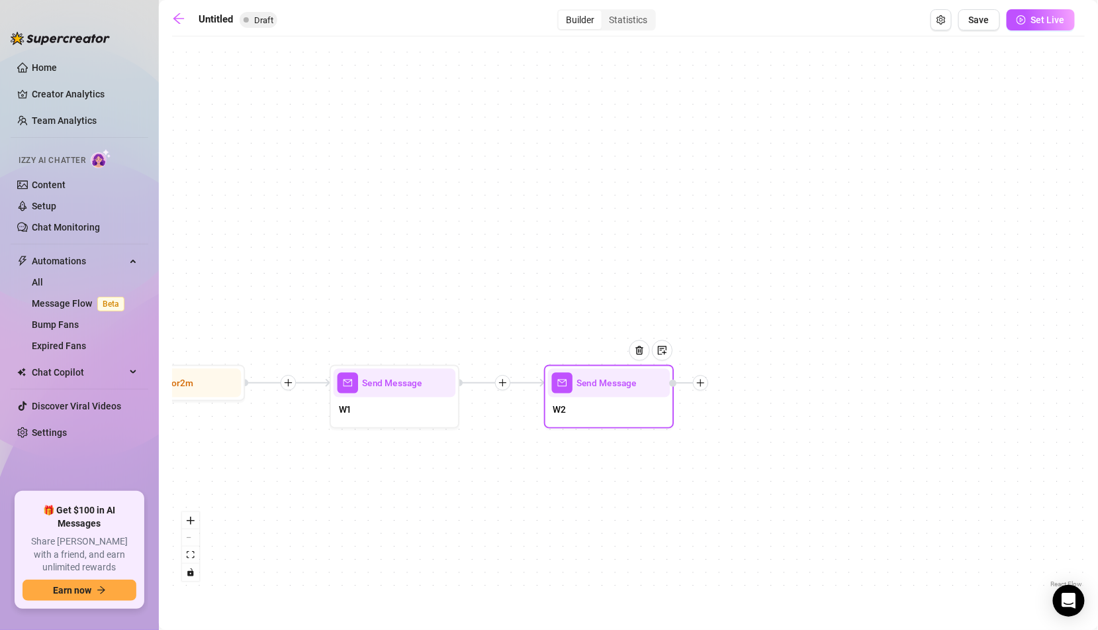
click at [701, 384] on icon "plus" at bounding box center [700, 382] width 9 height 9
click at [702, 381] on icon "plus" at bounding box center [700, 382] width 9 height 9
click at [755, 380] on div "Time Delay" at bounding box center [765, 384] width 95 height 22
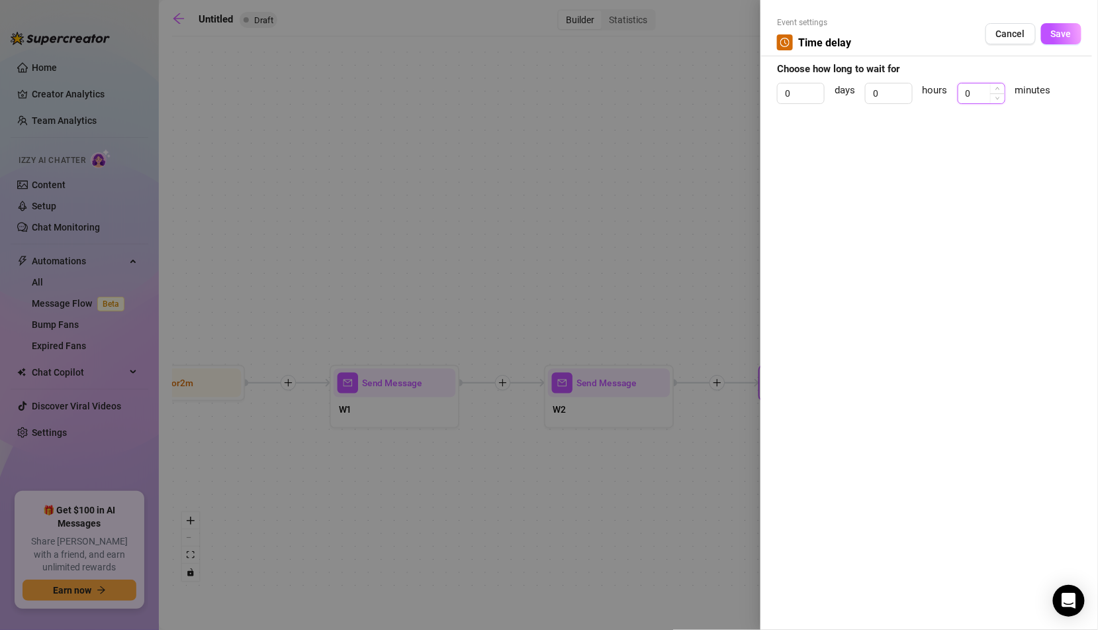
click at [967, 93] on input "0" at bounding box center [982, 93] width 46 height 20
type input "20"
click at [1070, 32] on span "Save" at bounding box center [1061, 33] width 21 height 11
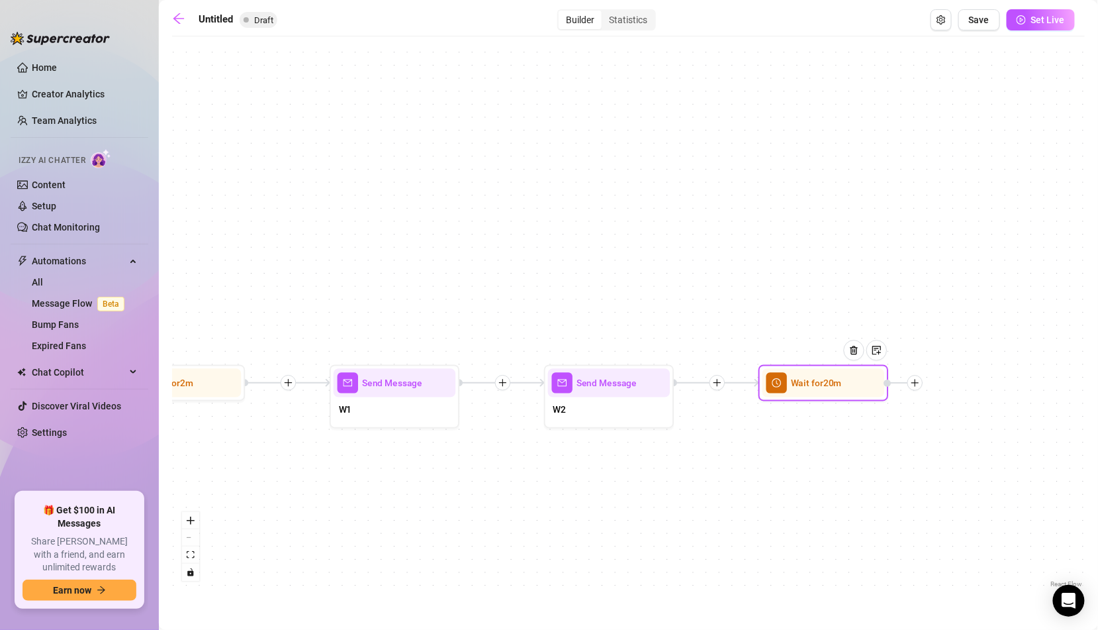
click at [921, 384] on div at bounding box center [916, 383] width 16 height 16
click at [957, 383] on div "Time Delay" at bounding box center [979, 384] width 95 height 22
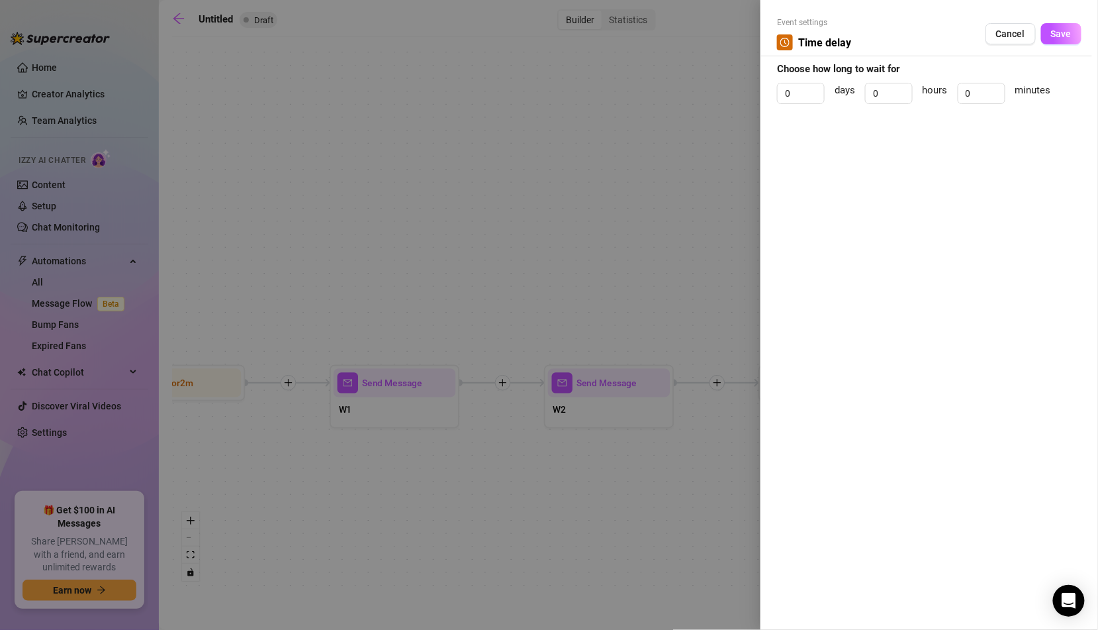
click at [665, 164] on div at bounding box center [549, 315] width 1098 height 630
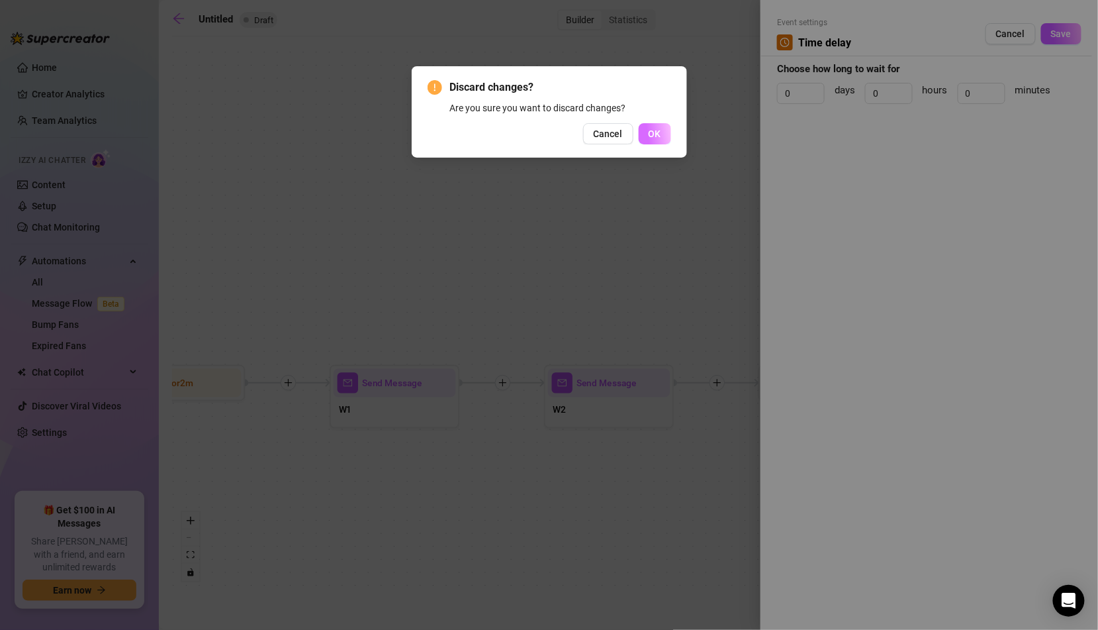
click at [663, 134] on button "OK" at bounding box center [655, 133] width 32 height 21
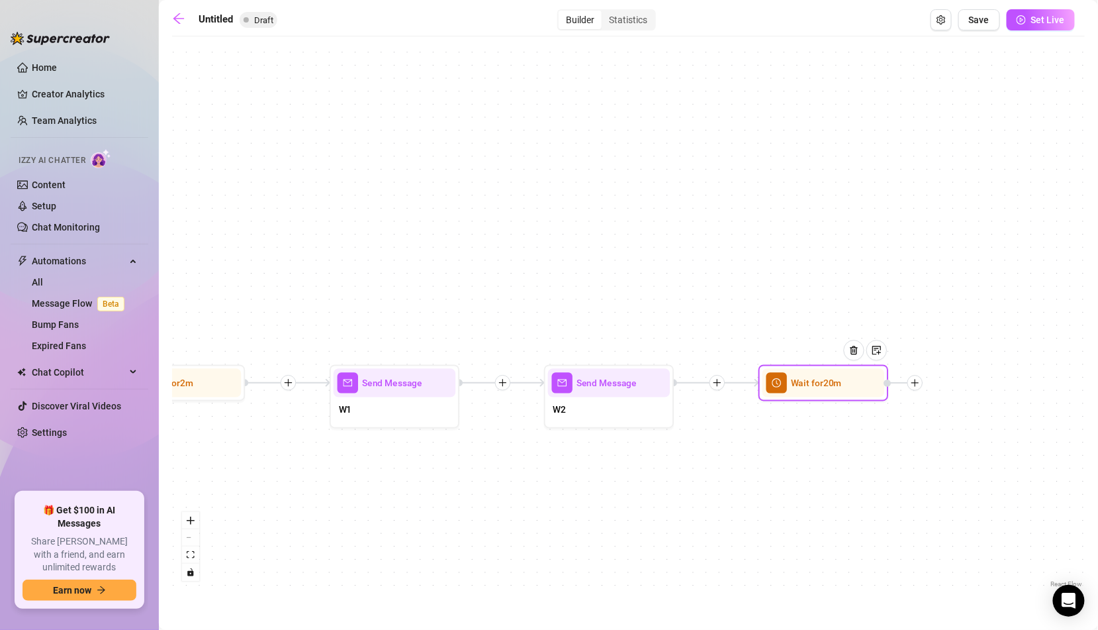
click at [915, 381] on icon "plus" at bounding box center [915, 382] width 9 height 9
click at [968, 421] on div "Message" at bounding box center [979, 428] width 95 height 22
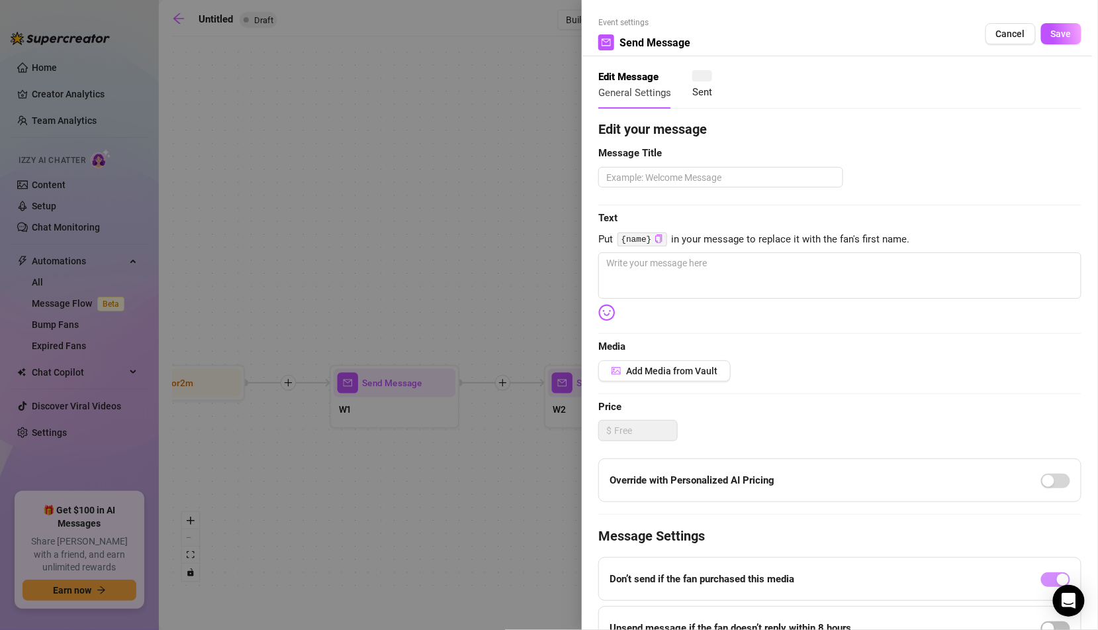
type textarea "Write your message here"
click at [783, 168] on textarea at bounding box center [720, 177] width 245 height 21
click at [488, 180] on div at bounding box center [549, 315] width 1098 height 630
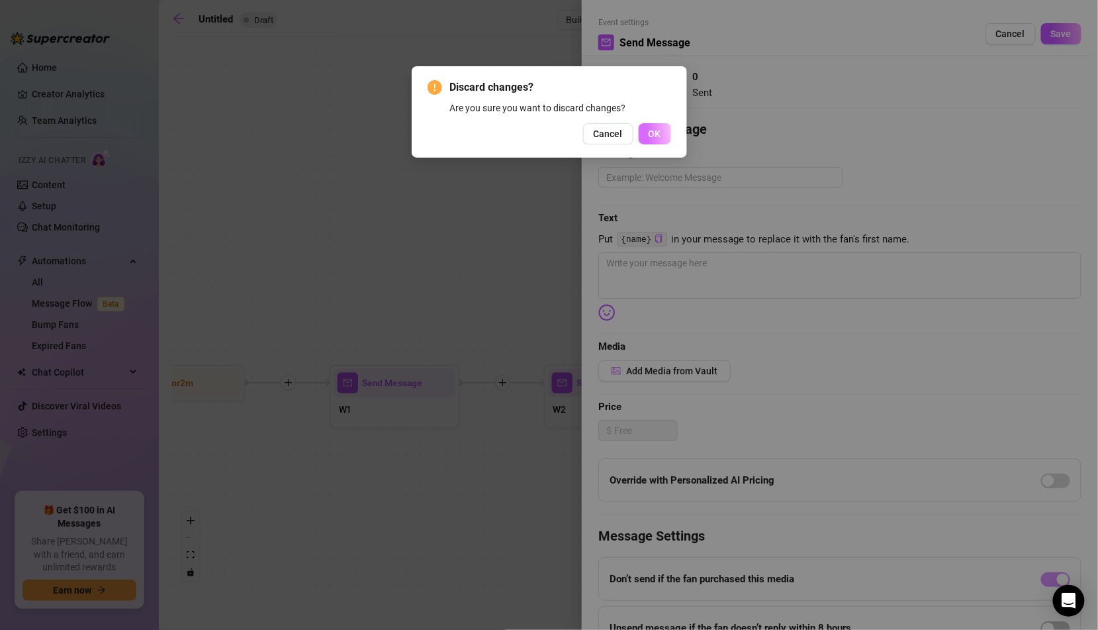
click at [657, 140] on button "OK" at bounding box center [655, 133] width 32 height 21
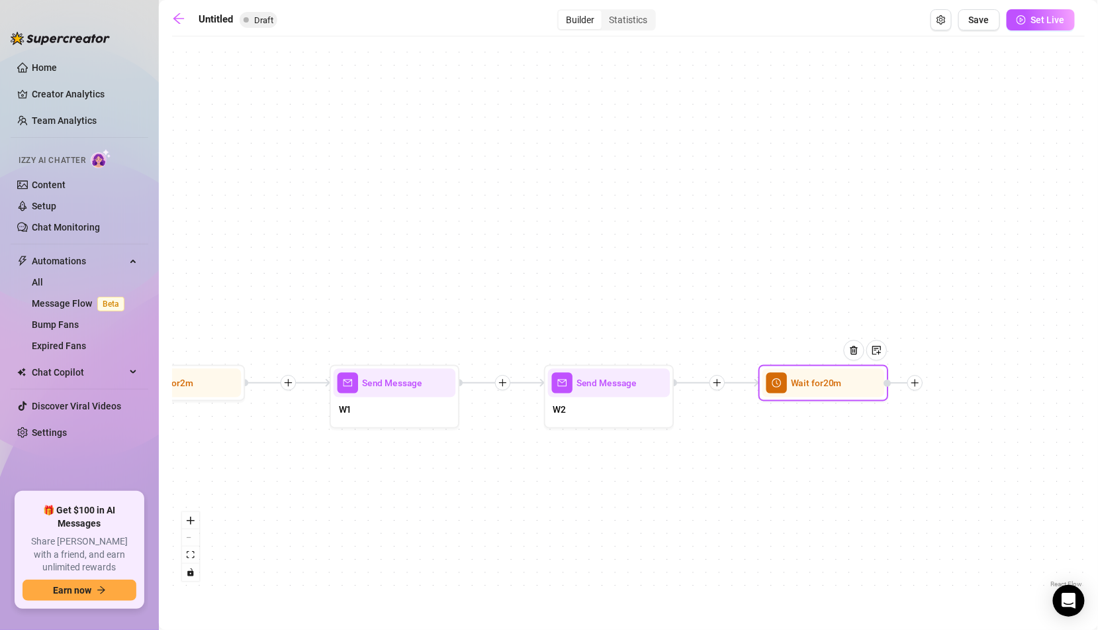
click at [917, 383] on icon "plus" at bounding box center [915, 383] width 7 height 1
click at [918, 384] on icon "plus" at bounding box center [915, 382] width 9 height 9
click at [965, 423] on div "Message" at bounding box center [979, 428] width 95 height 22
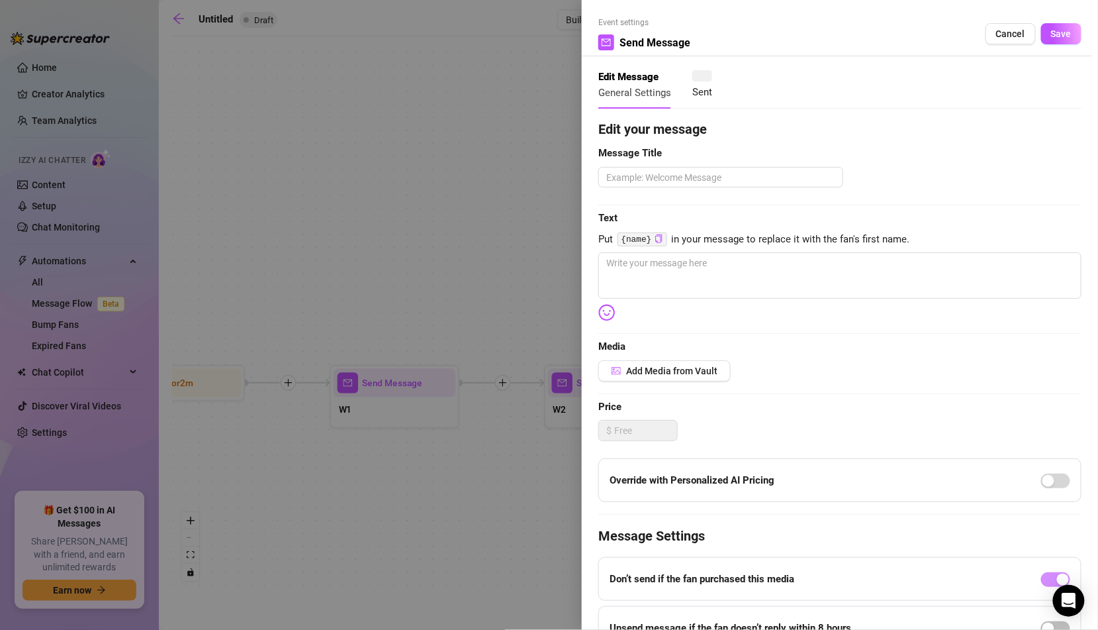
type textarea "Write your message here"
click at [743, 181] on textarea at bounding box center [720, 177] width 245 height 21
click at [1014, 27] on button "Cancel" at bounding box center [1011, 33] width 50 height 21
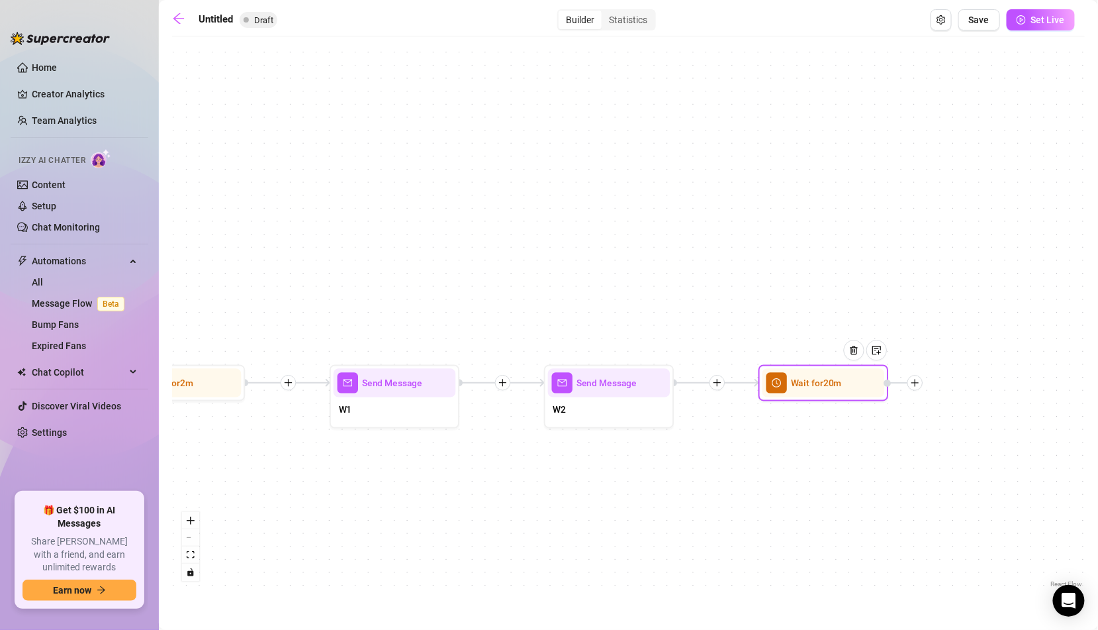
click at [916, 384] on icon "plus" at bounding box center [915, 382] width 9 height 9
click at [959, 434] on div "Message" at bounding box center [979, 428] width 95 height 22
type textarea "Write your message here"
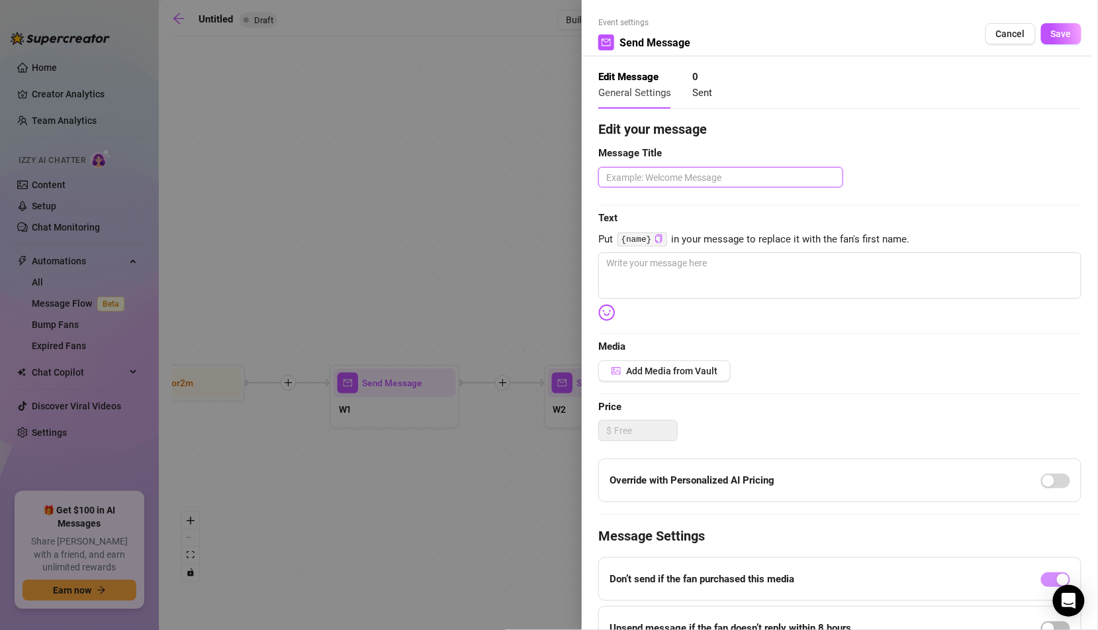
click at [761, 173] on textarea at bounding box center [720, 177] width 245 height 21
click at [1004, 38] on span "Cancel" at bounding box center [1010, 33] width 29 height 11
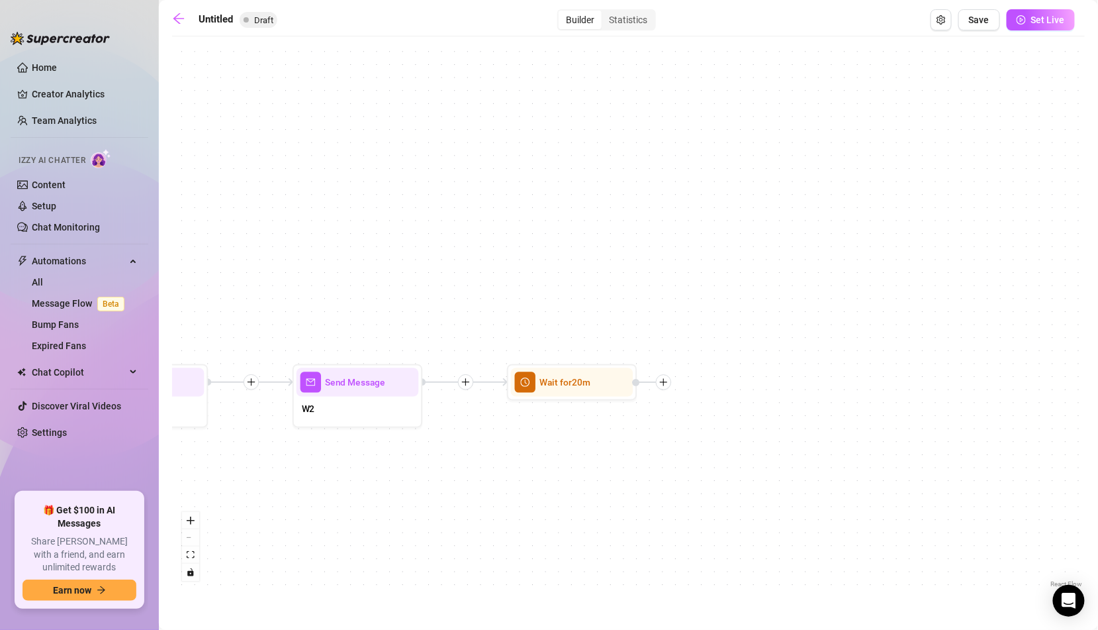
drag, startPoint x: 963, startPoint y: 387, endPoint x: 710, endPoint y: 386, distance: 253.5
click at [710, 386] on div "Wait for 20m Send Message W2 Send Message W1 Wait for 2m Starting Event New Sub…" at bounding box center [628, 316] width 913 height 547
click at [668, 381] on div at bounding box center [662, 382] width 16 height 16
click at [662, 379] on icon "plus" at bounding box center [661, 382] width 1 height 7
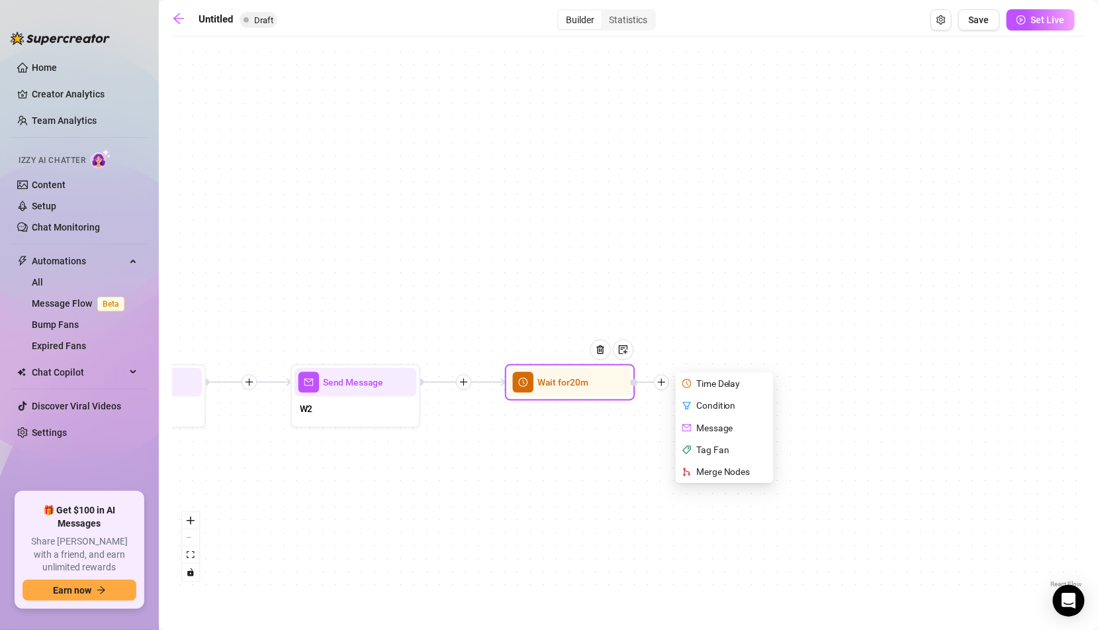
click at [714, 426] on div "Message" at bounding box center [726, 427] width 95 height 22
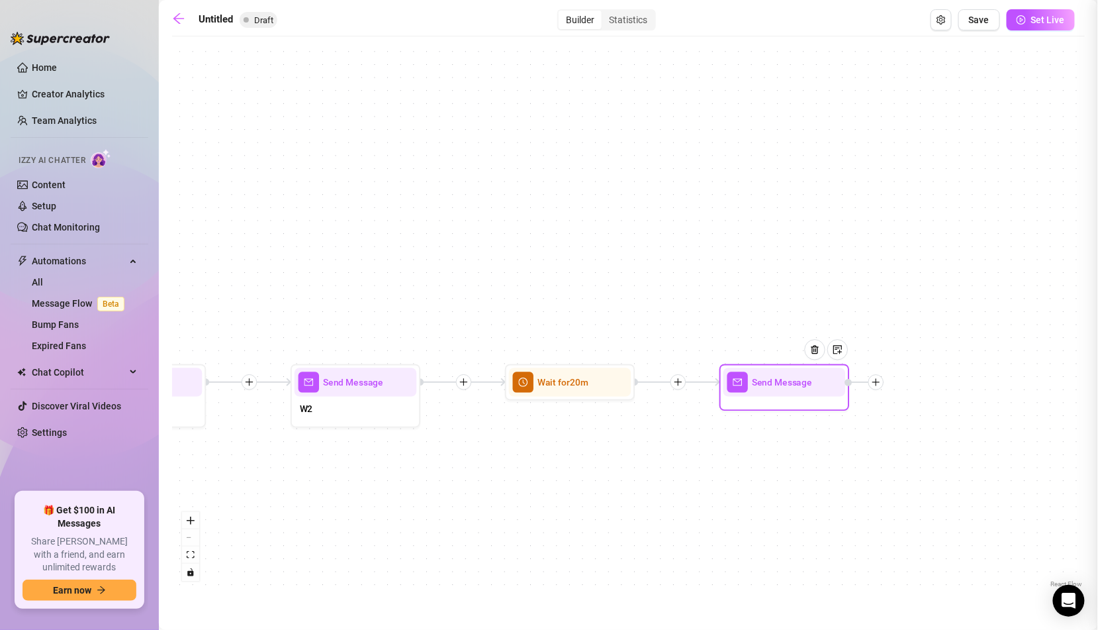
type textarea "Write your message here"
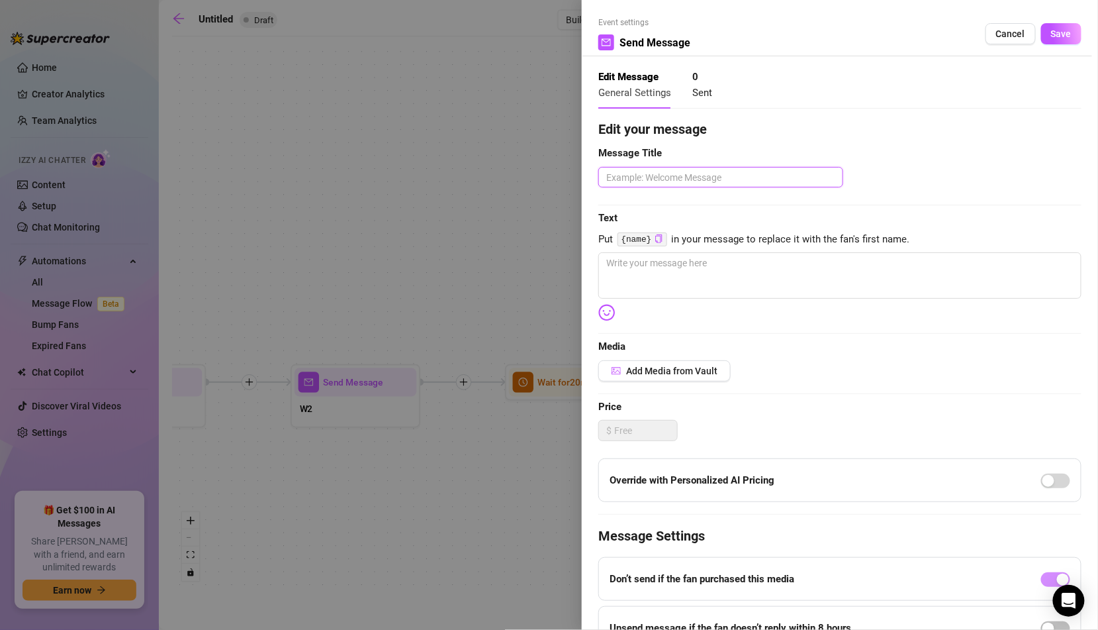
click at [740, 185] on textarea at bounding box center [720, 177] width 245 height 21
type textarea "F"
type textarea "F1"
click at [731, 280] on textarea at bounding box center [839, 275] width 483 height 46
paste textarea "Don’t be shy, I don’t bite! Unless you’re into that ;)"
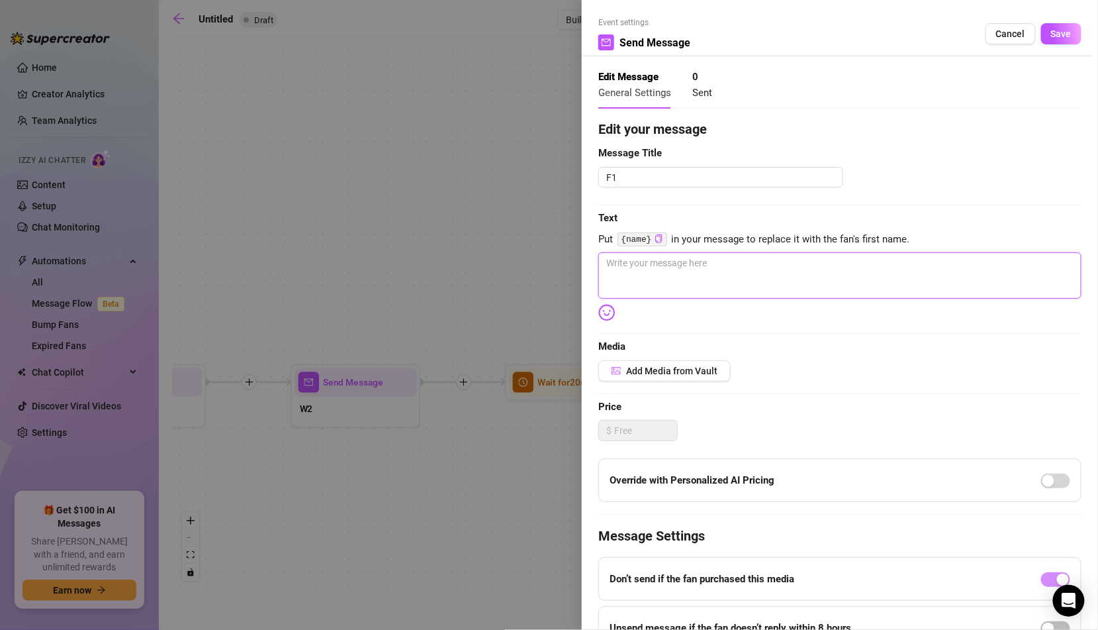
type textarea "Don’t be shy, I don’t bite! Unless you’re into that ;)"
type textarea "Don’t be shy, I don’t bite! Unless you’re into that ;"
type textarea "Don’t be shy, I don’t bite! Unless you’re into that"
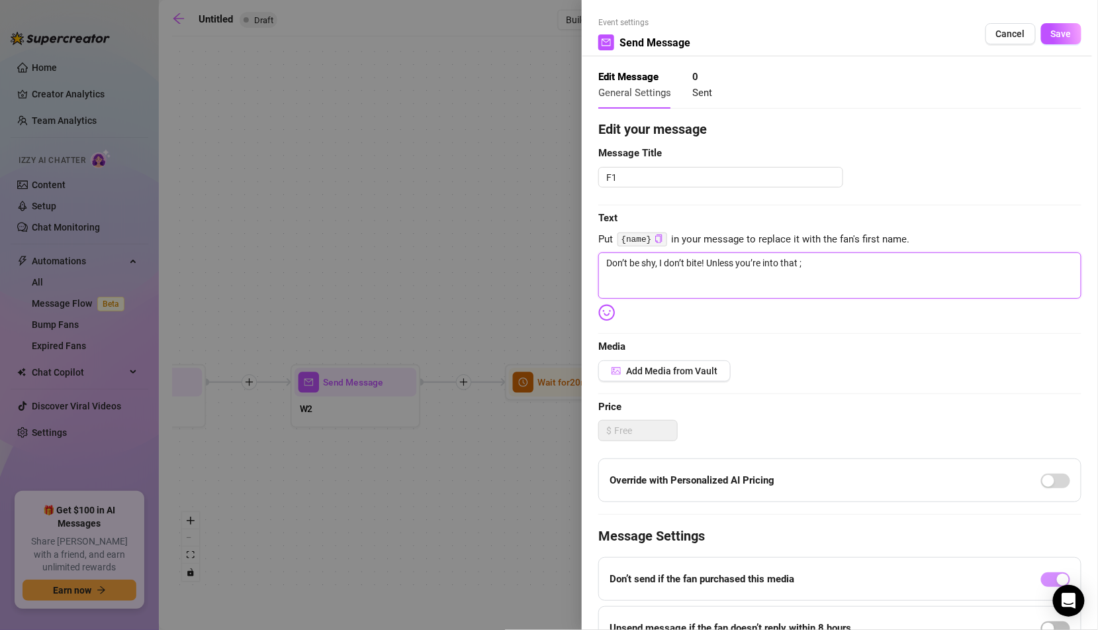
type textarea "Don’t be shy, I don’t bite! Unless you’re into that"
type textarea "Don’t be shy, I don’t bite! Unless you’re into that 🤪"
click at [837, 263] on textarea "Don’t be shy, I don’t bite! Unless you’re into that 🤪" at bounding box center [839, 275] width 483 height 46
drag, startPoint x: 802, startPoint y: 260, endPoint x: 814, endPoint y: 259, distance: 11.9
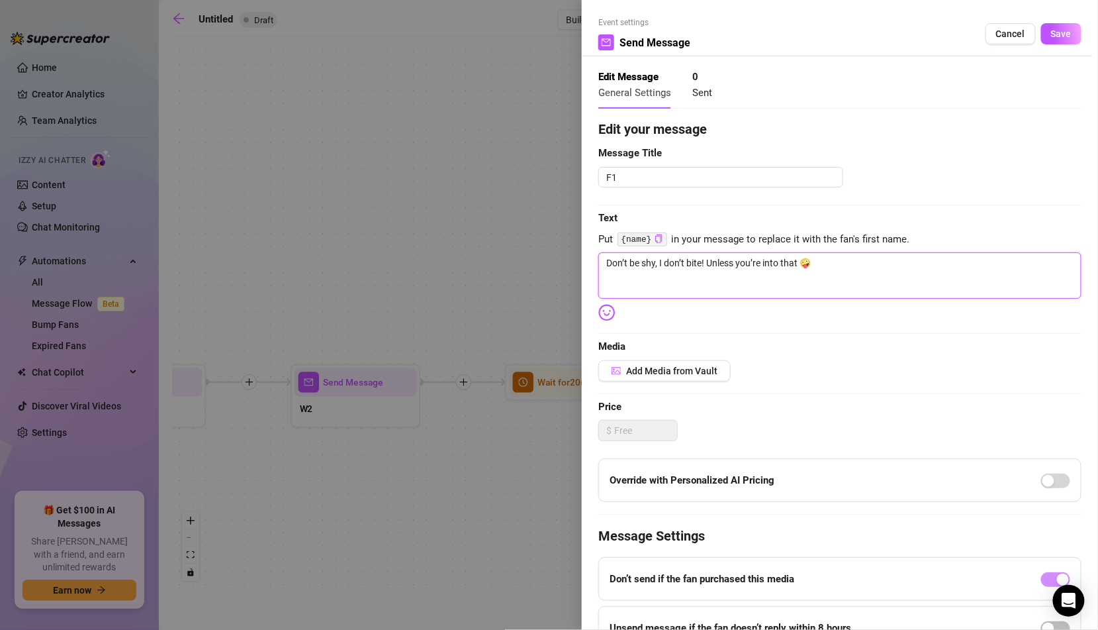
click at [814, 260] on textarea "Don’t be shy, I don’t bite! Unless you’re into that 🤪" at bounding box center [839, 275] width 483 height 46
type textarea "Don’t be shy, I don’t bite! Unless you’re into that 😋"
click at [1059, 41] on button "Save" at bounding box center [1061, 33] width 40 height 21
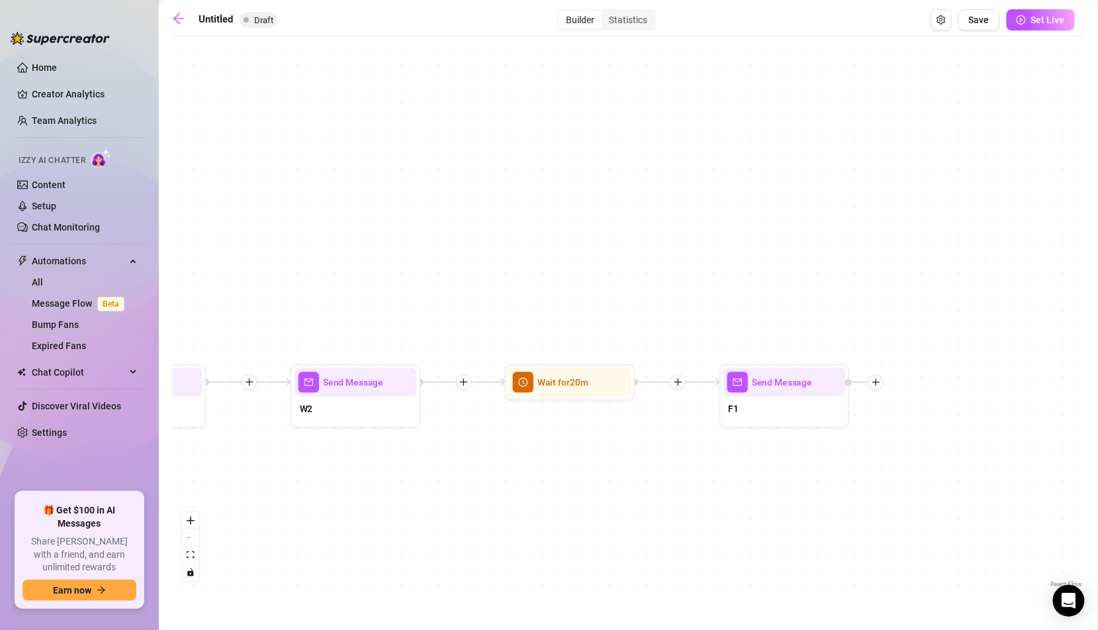
click at [393, 402] on div "W2" at bounding box center [356, 410] width 122 height 27
type textarea "Are you here for these tits? ;)"
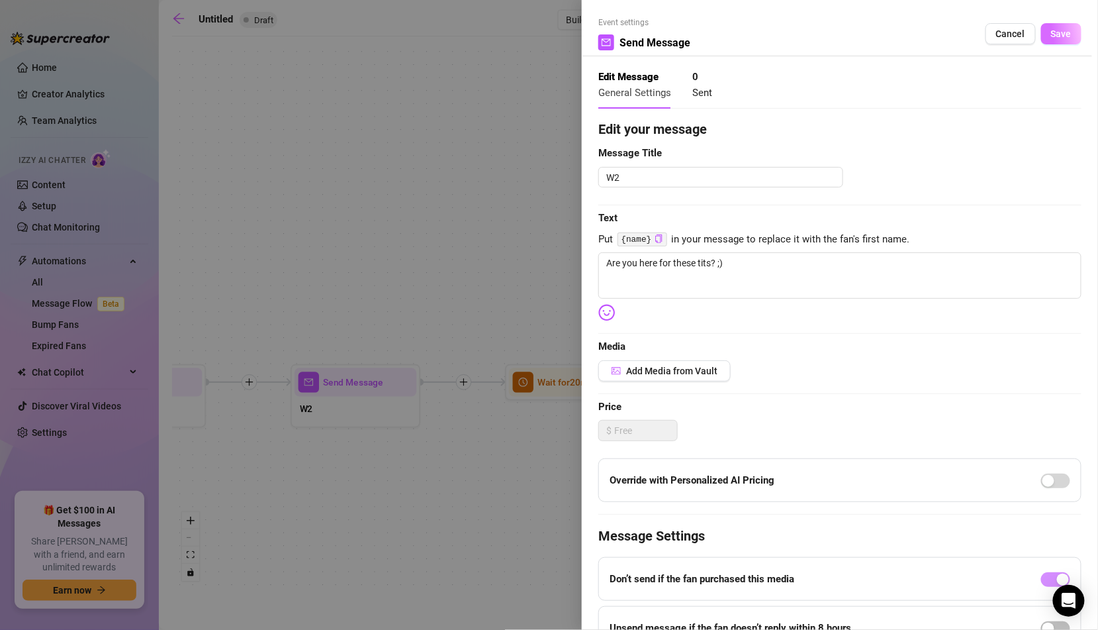
click at [1053, 29] on span "Save" at bounding box center [1061, 33] width 21 height 11
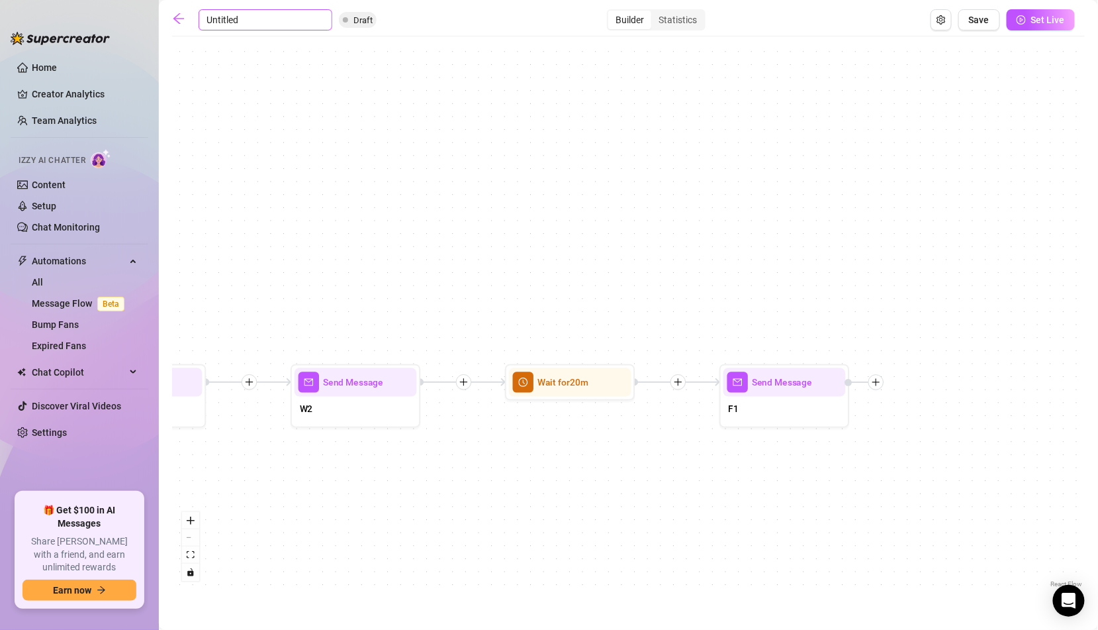
click at [225, 17] on input "Untitled" at bounding box center [266, 19] width 134 height 21
type input "Jaz VIP"
click at [1027, 24] on button "Set Live" at bounding box center [1041, 19] width 68 height 21
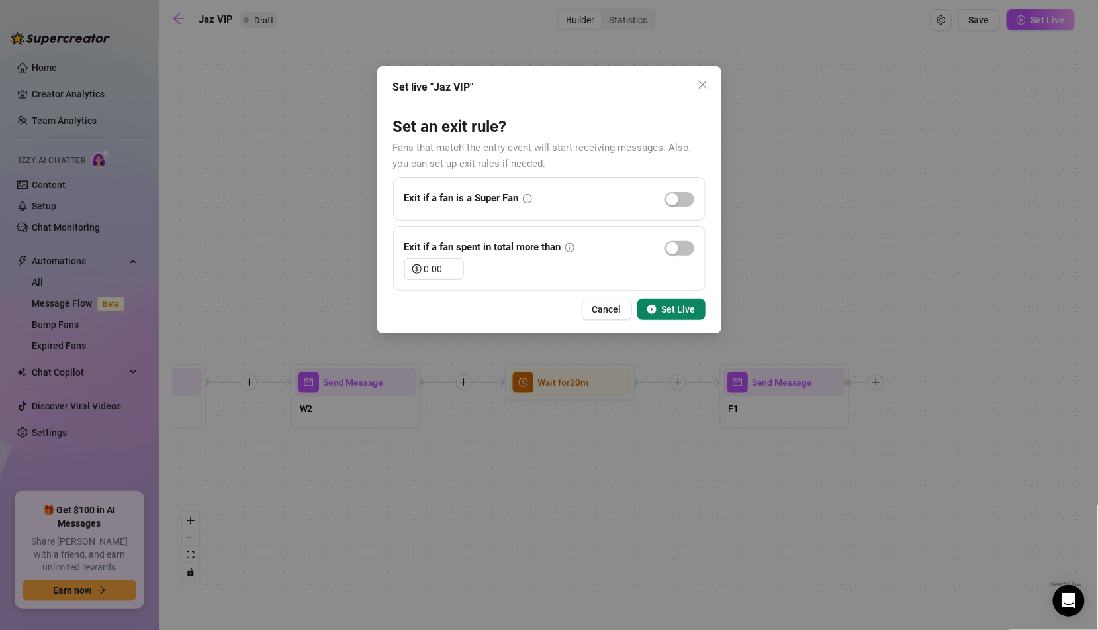
click at [668, 318] on button "Set Live" at bounding box center [671, 309] width 68 height 21
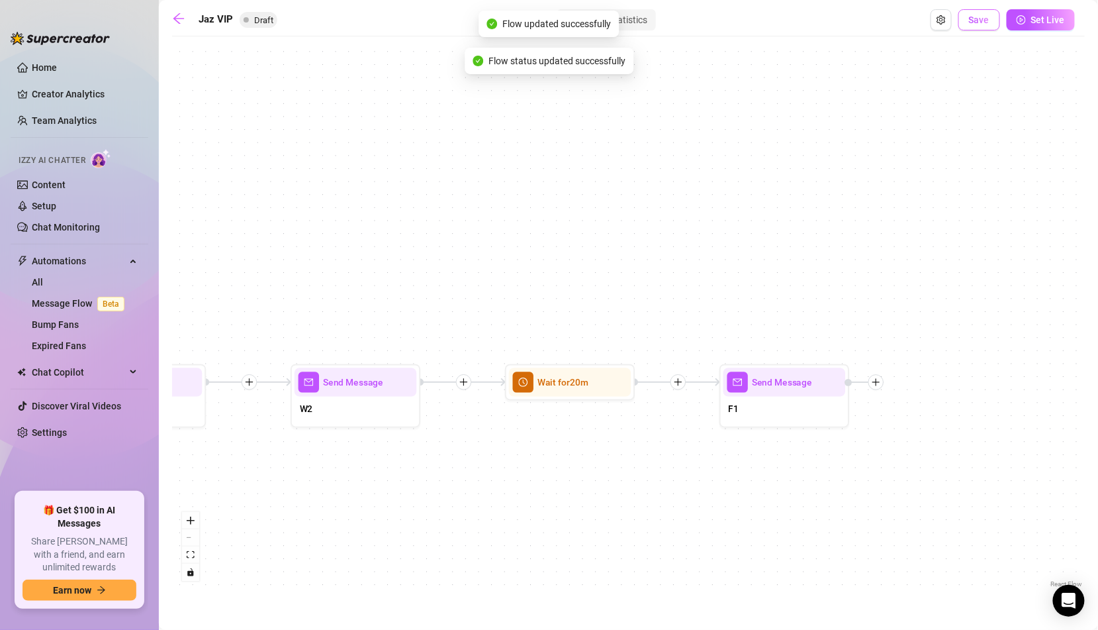
click at [977, 20] on span "Save" at bounding box center [979, 20] width 21 height 11
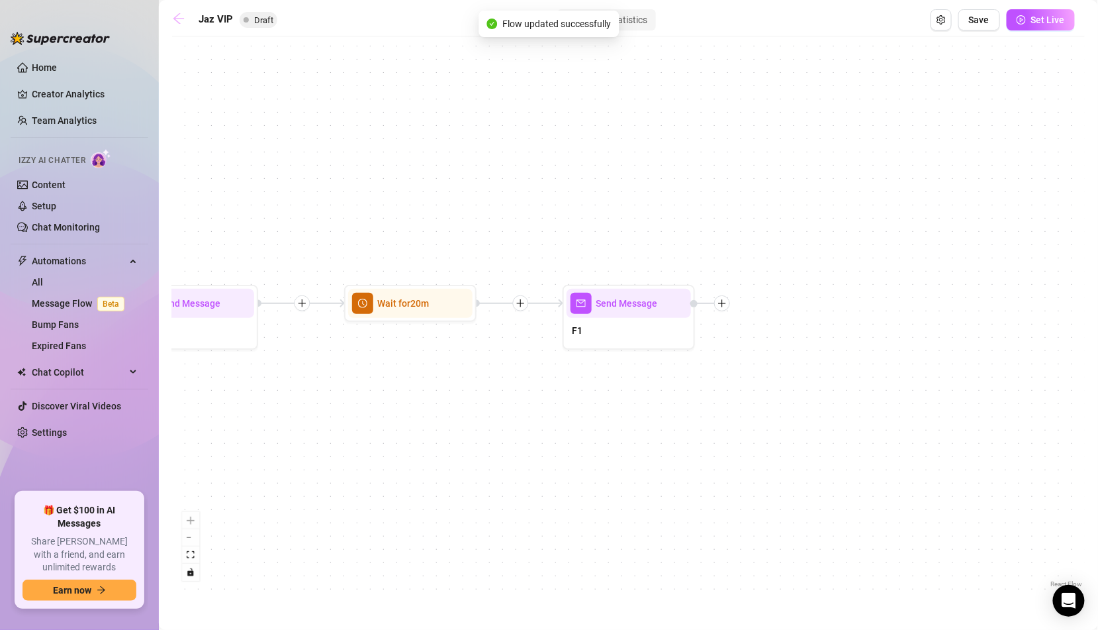
click at [177, 21] on icon "arrow-left" at bounding box center [178, 18] width 13 height 13
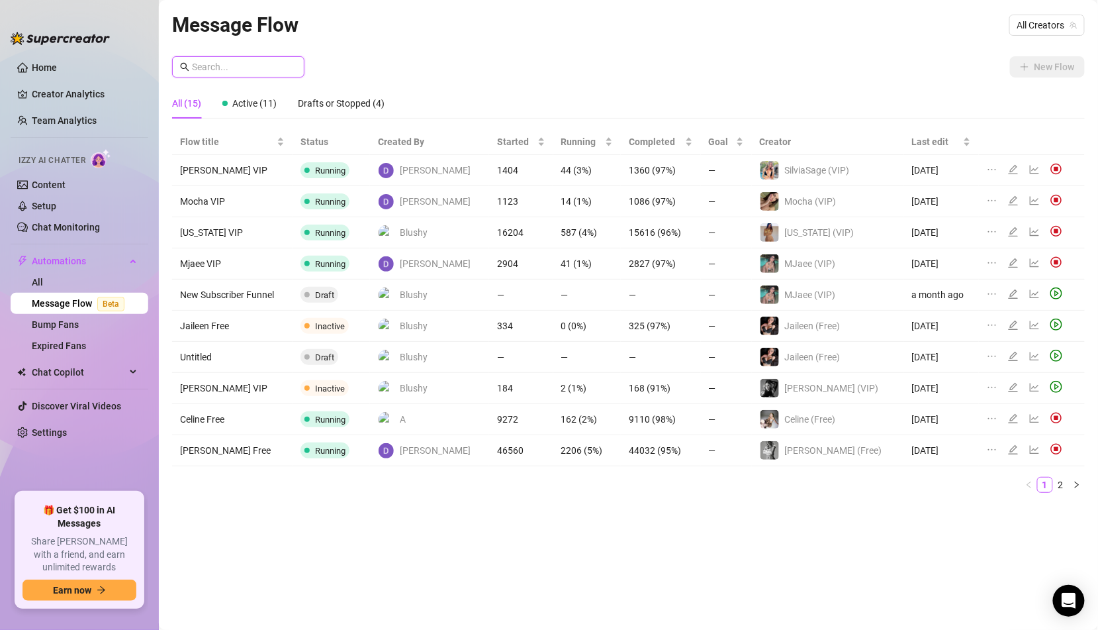
click at [242, 62] on input "text" at bounding box center [244, 67] width 105 height 15
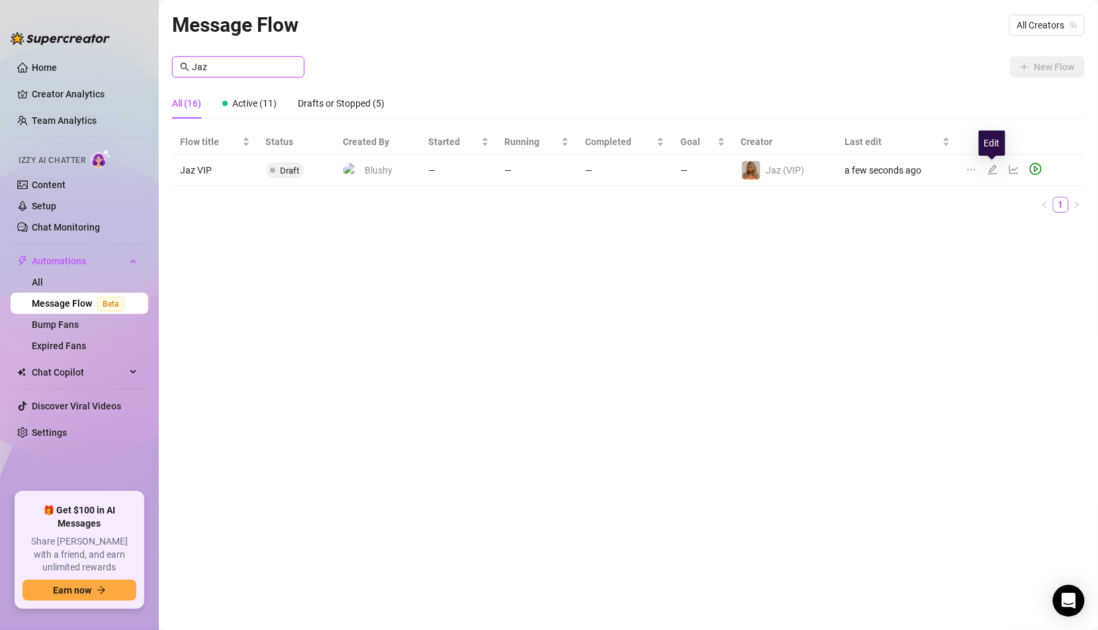
type input "Jaz"
click at [994, 169] on icon "edit" at bounding box center [993, 169] width 11 height 11
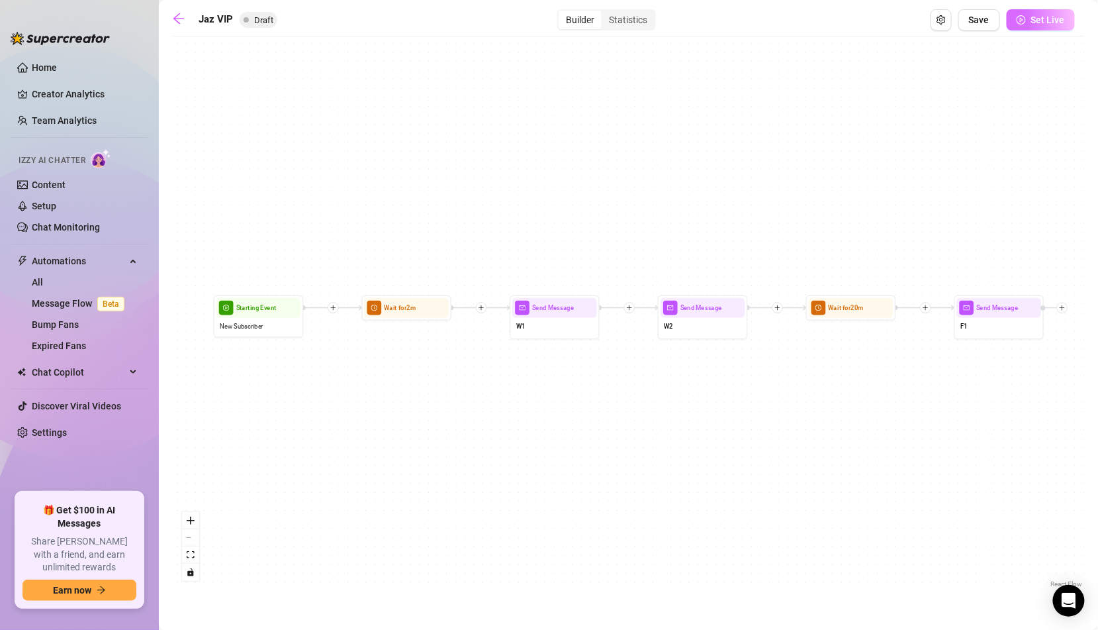
click at [1027, 19] on button "Set Live" at bounding box center [1041, 19] width 68 height 21
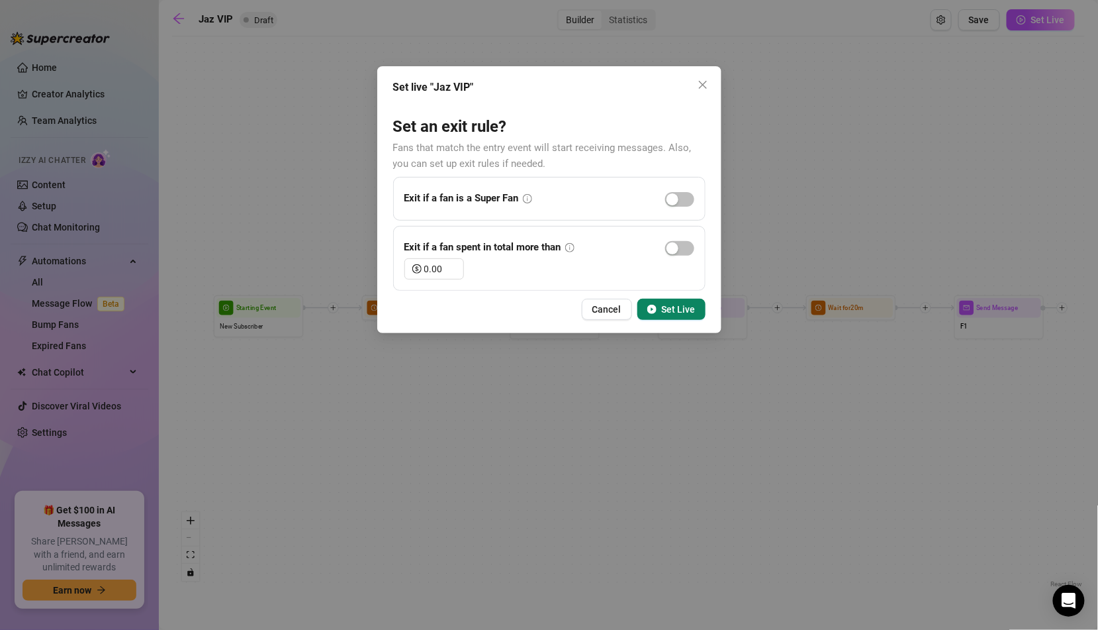
click at [680, 310] on span "Set Live" at bounding box center [679, 309] width 34 height 11
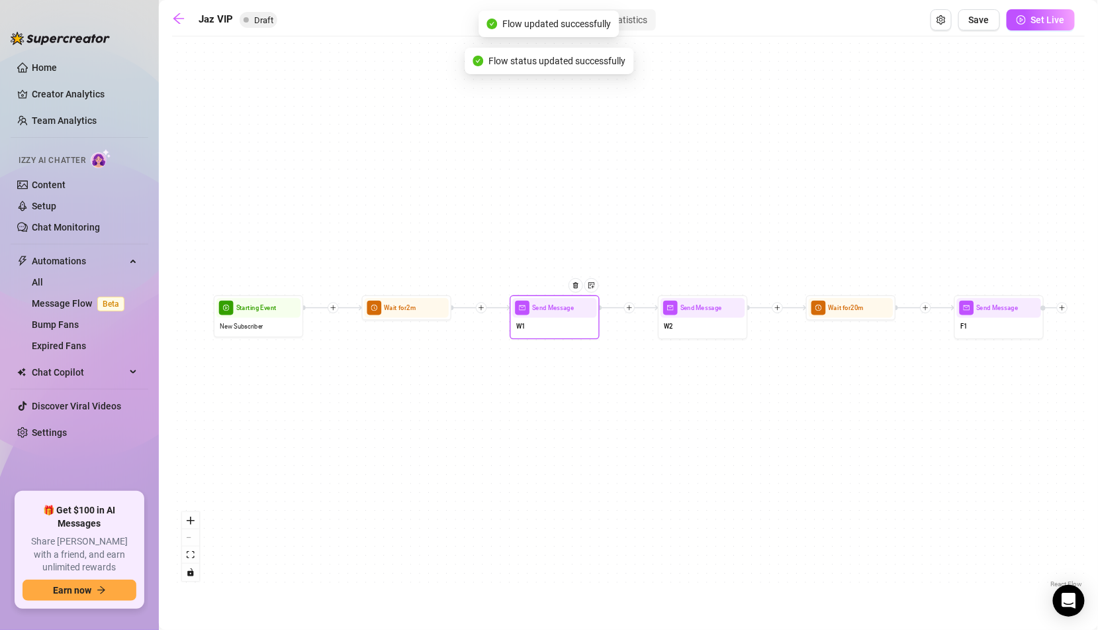
click at [572, 322] on div "W1" at bounding box center [554, 327] width 84 height 19
type textarea "Heyy I'm so glad you subbed 😘"
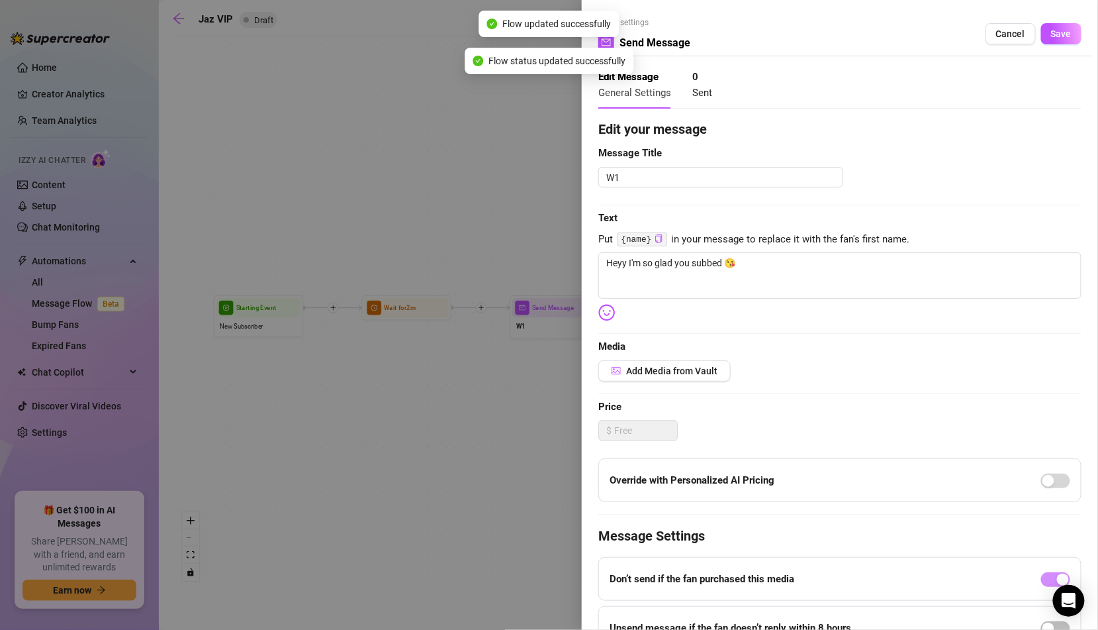
type textarea "Heyy I'm so glad you subbed 😘"
click at [544, 339] on div at bounding box center [549, 315] width 1098 height 630
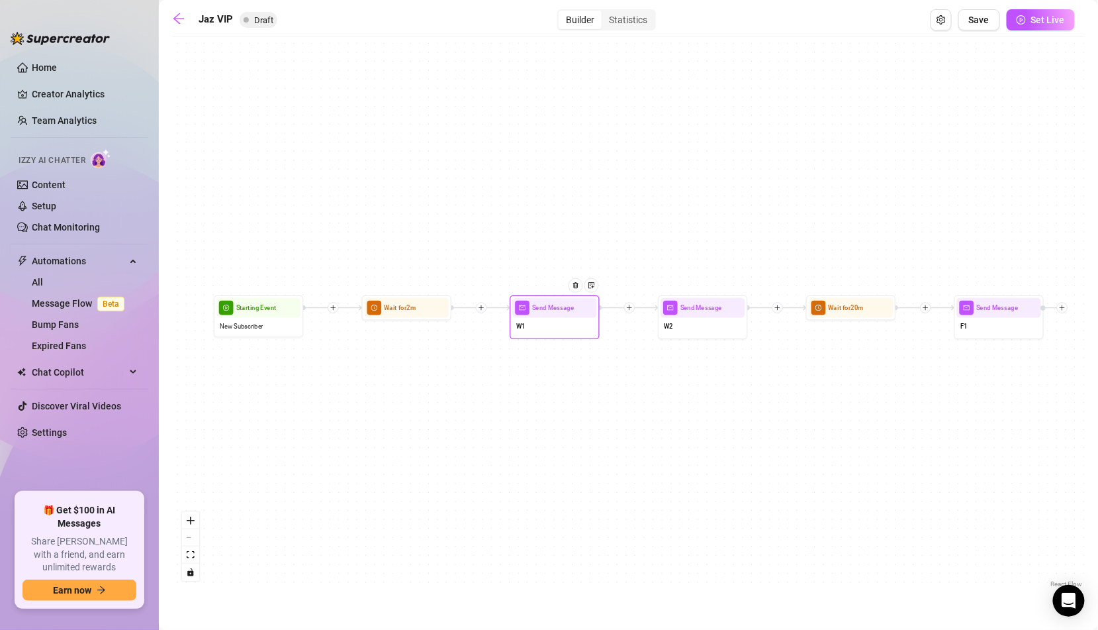
click at [560, 329] on div "W1" at bounding box center [554, 327] width 84 height 19
type textarea "Heyy I'm so glad you subbed 😘"
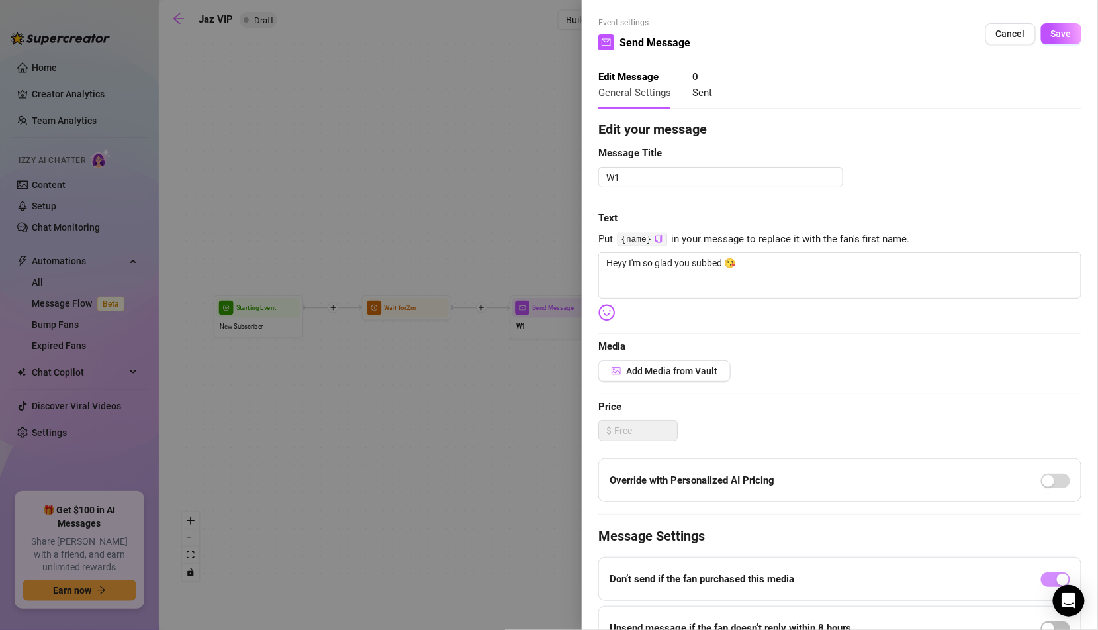
click at [519, 314] on div at bounding box center [549, 315] width 1098 height 630
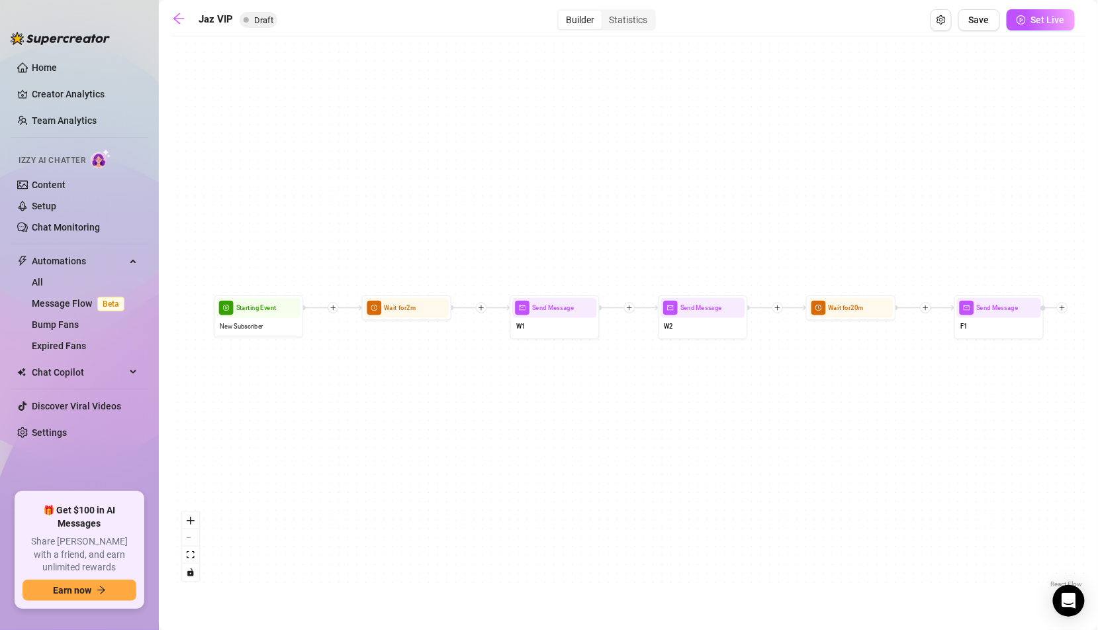
click at [652, 326] on div "Send Message F1 Wait for 20m Send Message W2 Send Message W1 Wait for 2m Starti…" at bounding box center [628, 316] width 913 height 547
click at [697, 326] on div "W2" at bounding box center [703, 327] width 84 height 19
click at [680, 325] on div "W2" at bounding box center [703, 327] width 84 height 19
type textarea "Are you here for these tits? ;)"
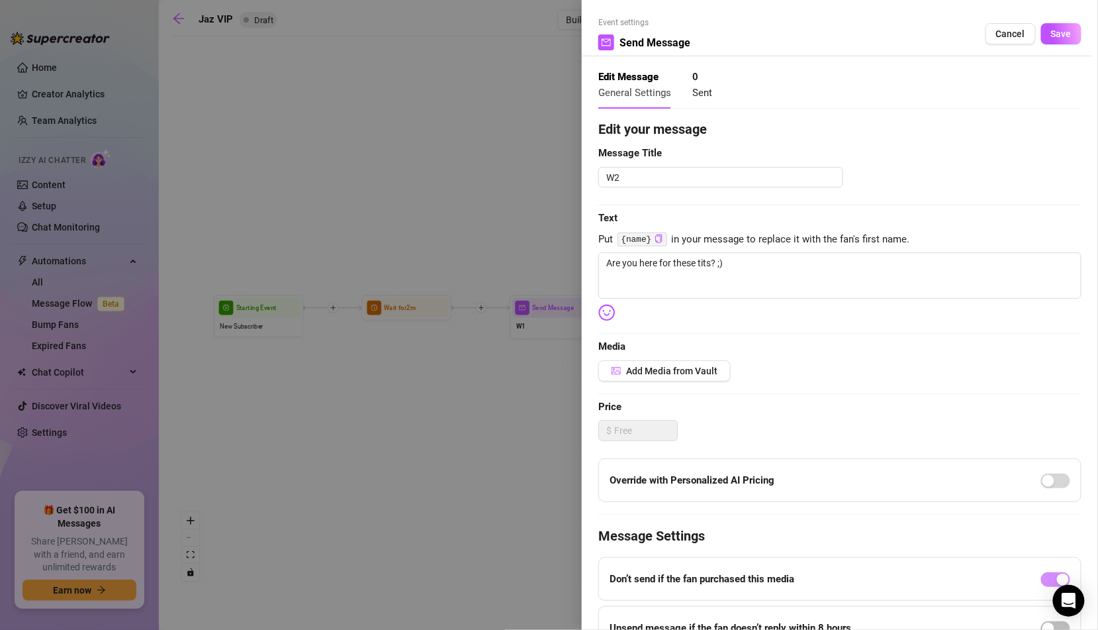
click at [523, 375] on div at bounding box center [549, 315] width 1098 height 630
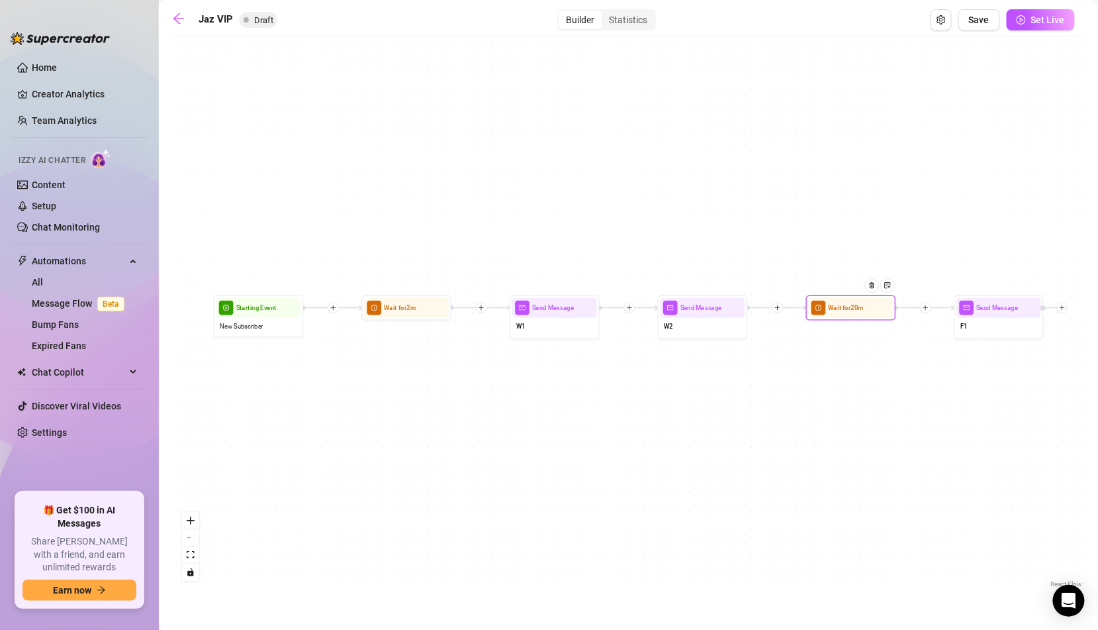
click at [833, 313] on div "Wait for 20m" at bounding box center [851, 308] width 84 height 20
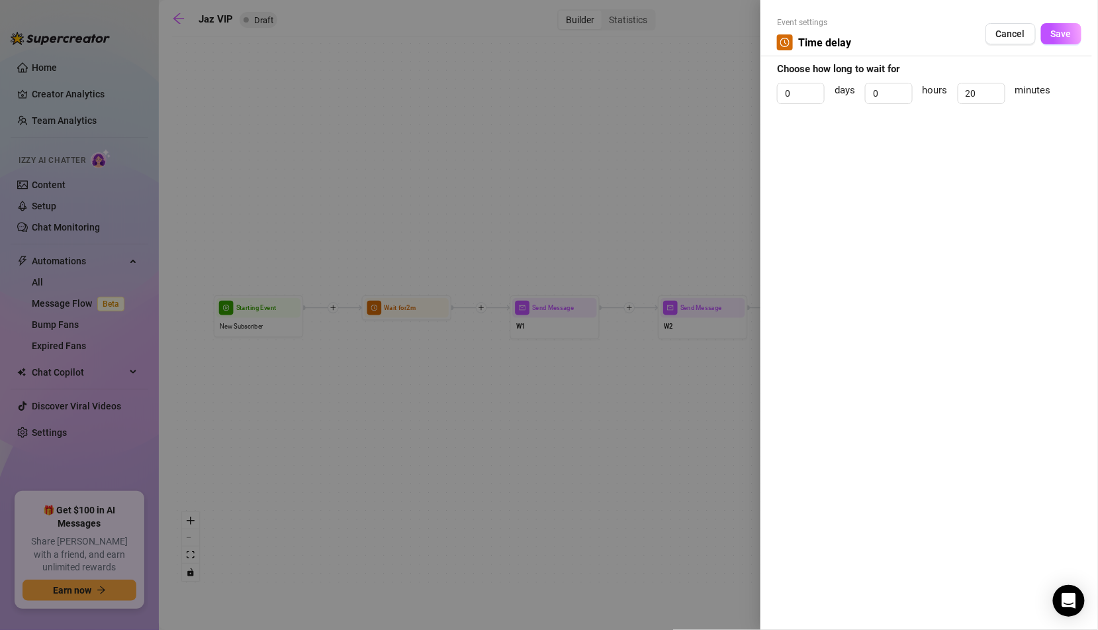
click at [585, 419] on div at bounding box center [549, 315] width 1098 height 630
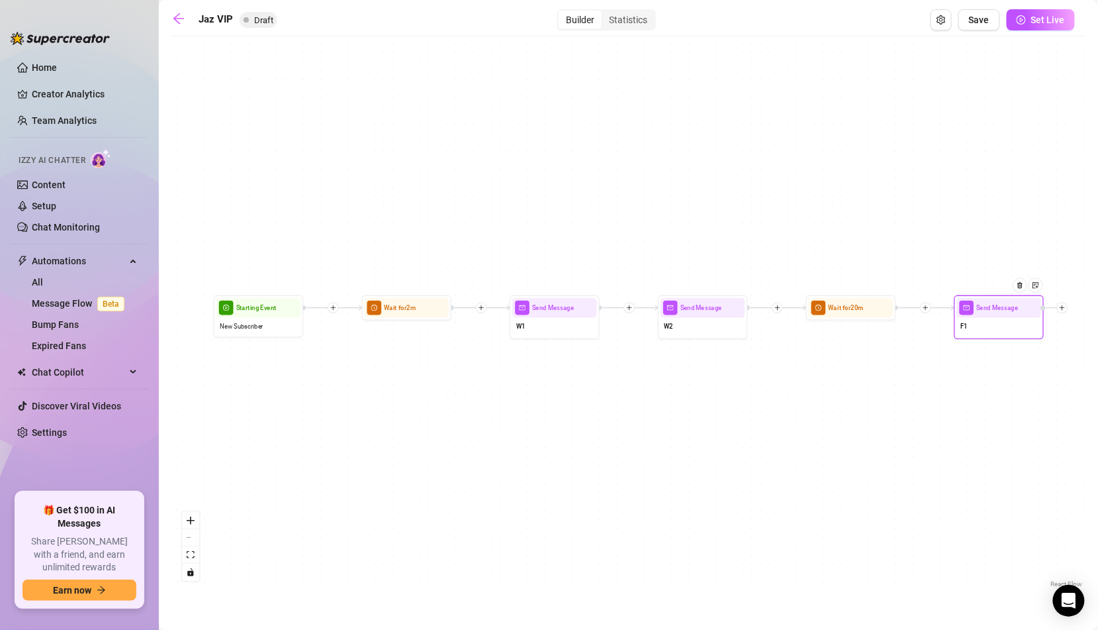
click at [983, 318] on div "F1" at bounding box center [999, 327] width 84 height 19
type textarea "Don’t be shy, I don’t bite! Unless you’re into that 😋"
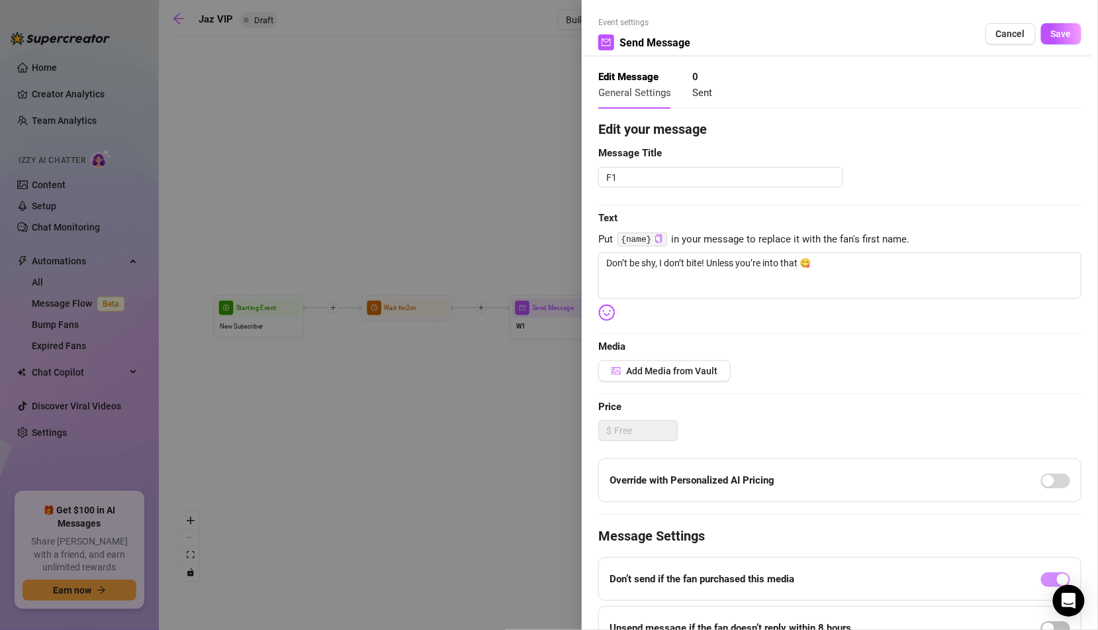
click at [429, 389] on div at bounding box center [549, 315] width 1098 height 630
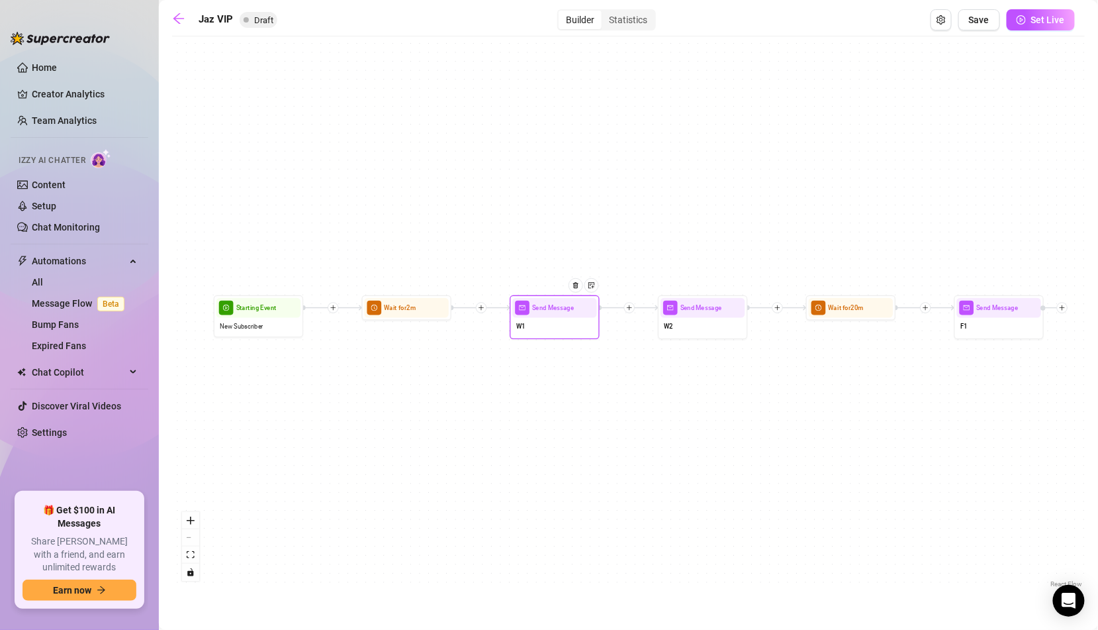
click at [534, 316] on div "Send Message" at bounding box center [554, 308] width 84 height 20
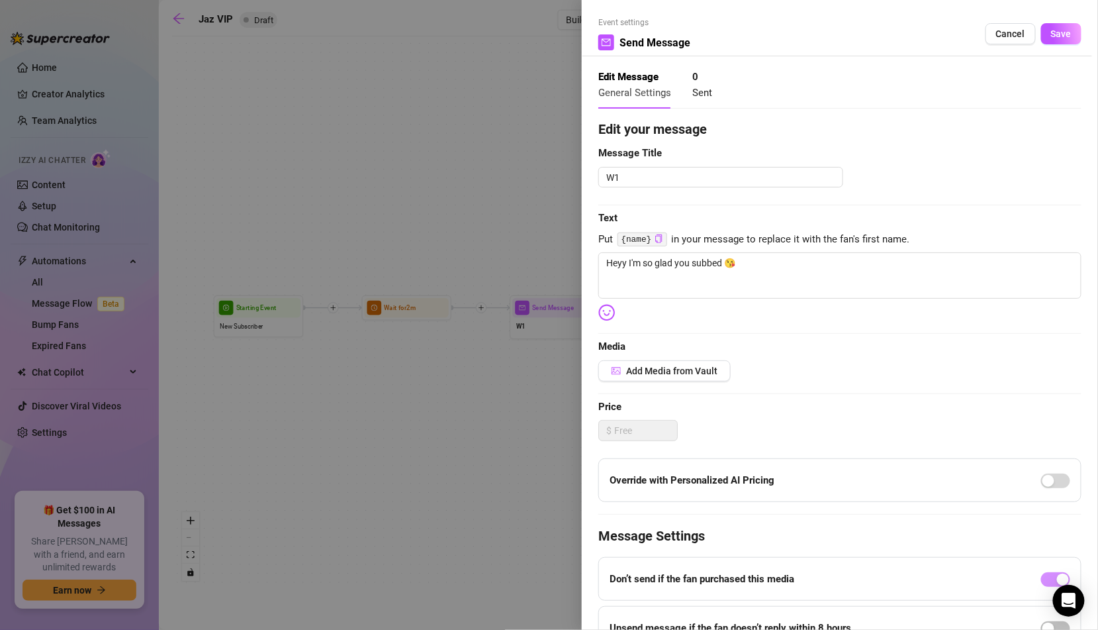
type textarea "Heyy I'm so glad you subbed 😘"
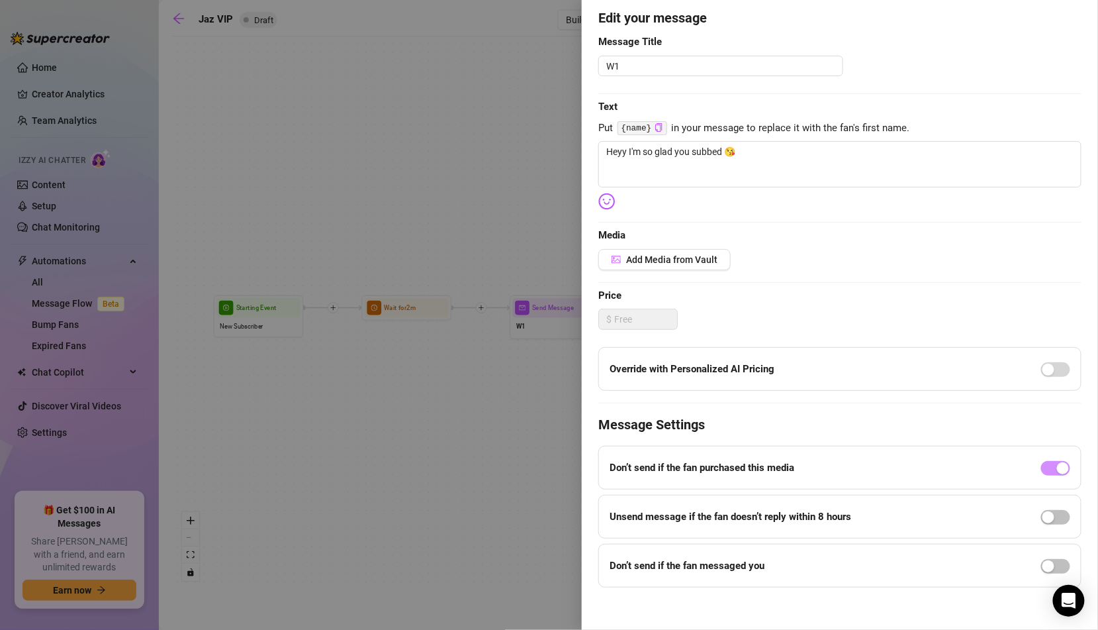
scroll to position [115, 0]
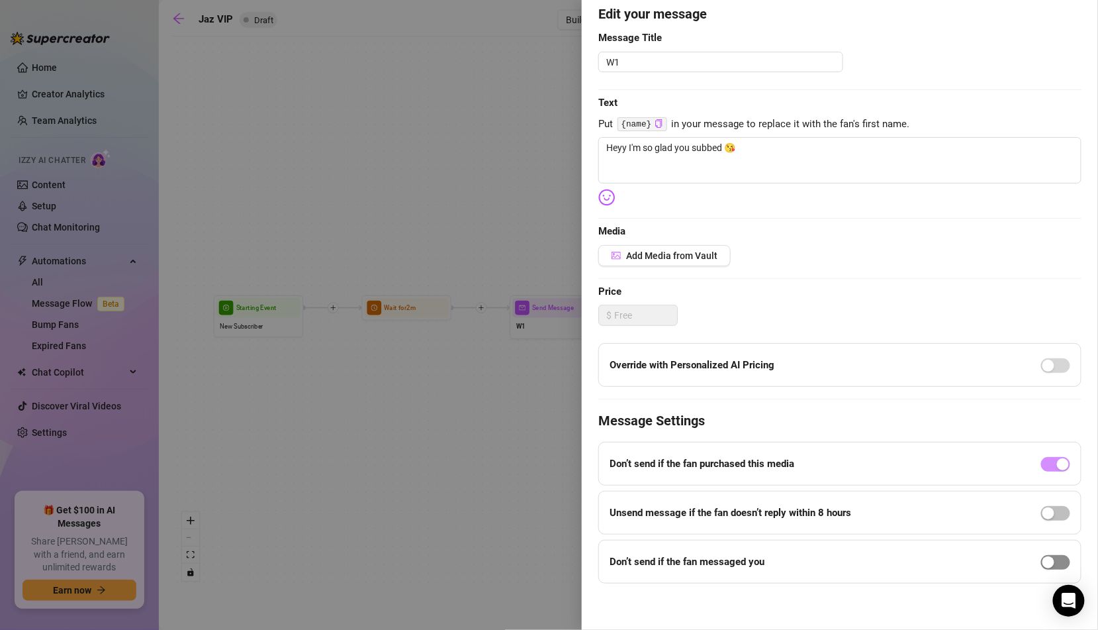
click at [1057, 557] on span "button" at bounding box center [1055, 562] width 29 height 15
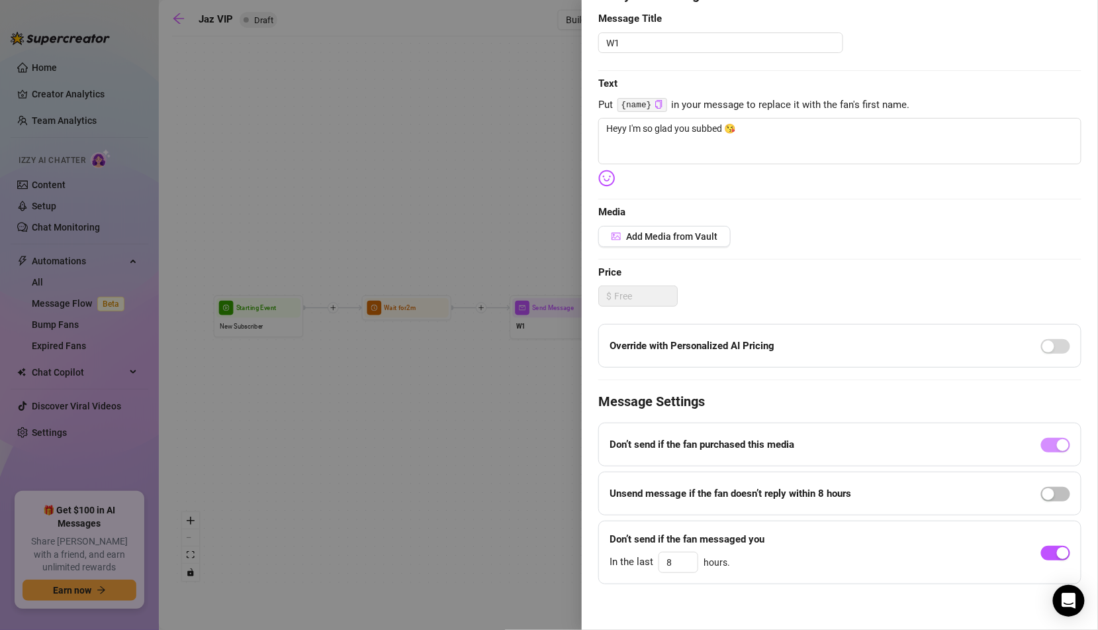
click at [555, 357] on div at bounding box center [549, 315] width 1098 height 630
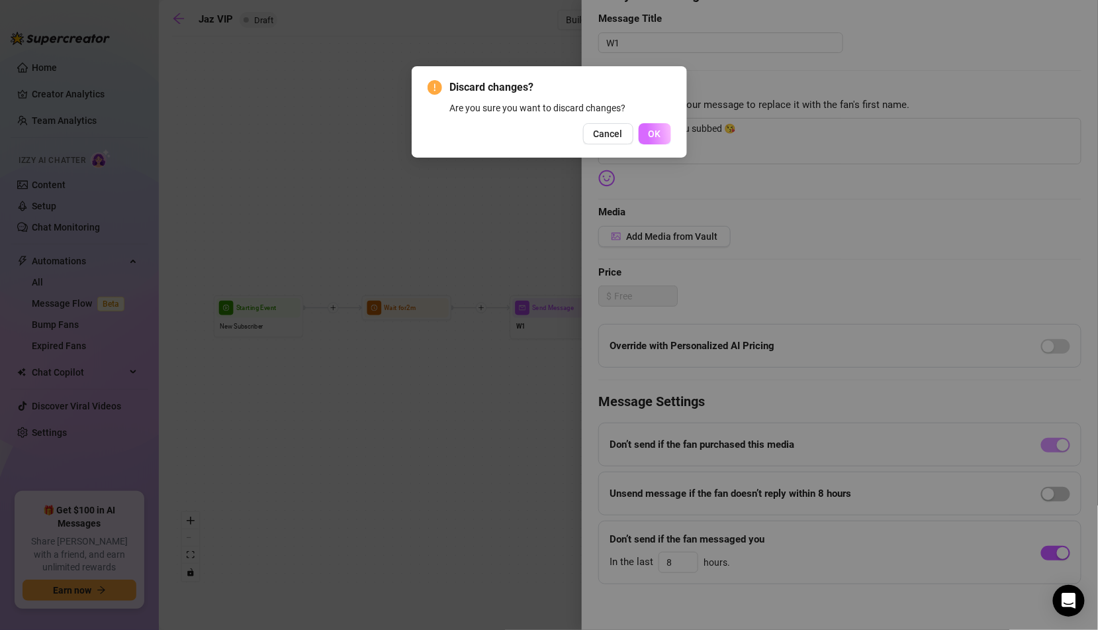
click at [655, 138] on span "OK" at bounding box center [655, 133] width 13 height 11
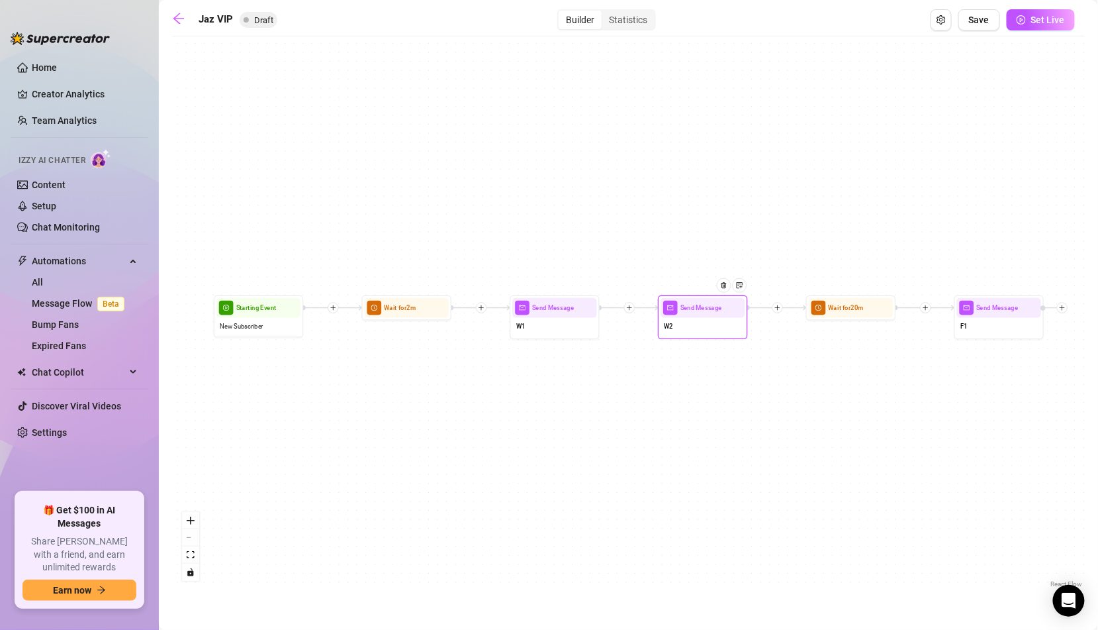
click at [706, 320] on div "W2" at bounding box center [703, 327] width 84 height 19
type textarea "Are you here for these tits? ;)"
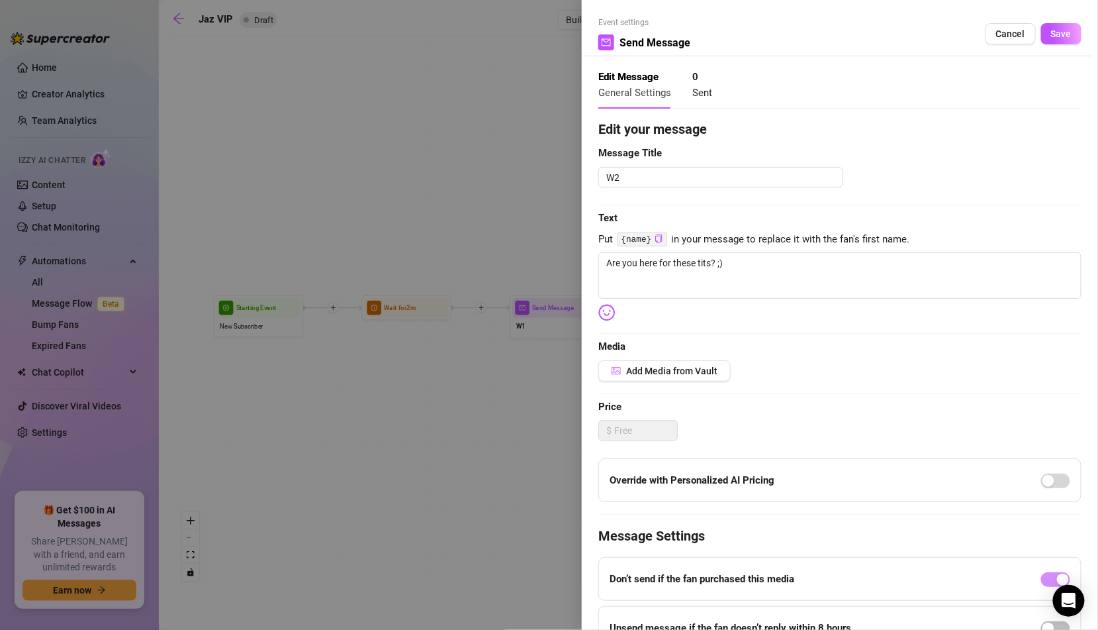
scroll to position [115, 0]
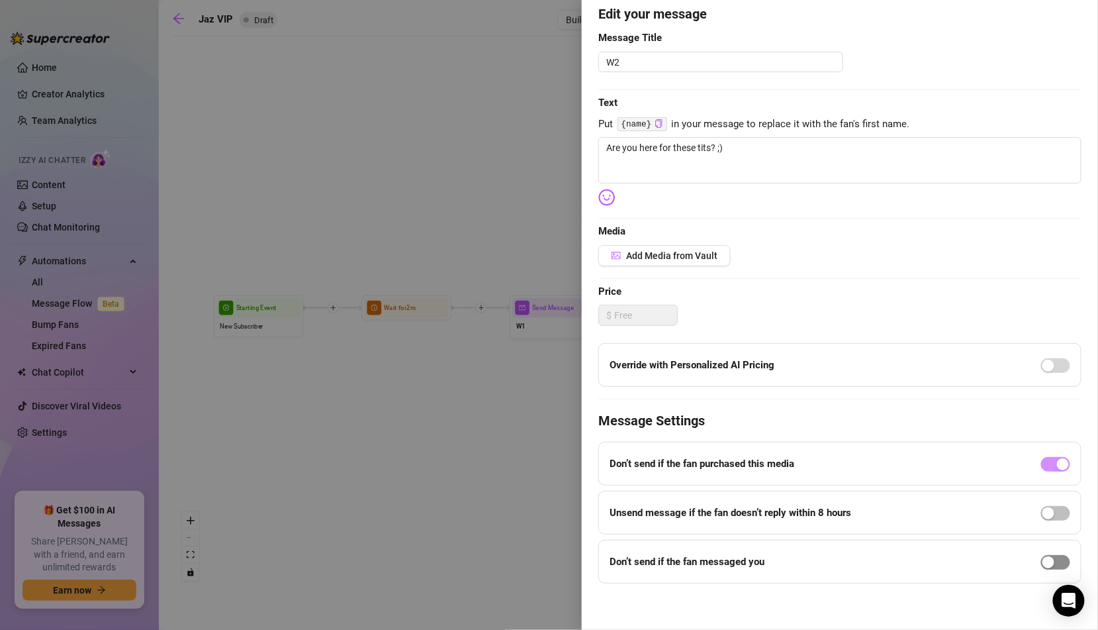
click at [1064, 565] on span "button" at bounding box center [1055, 562] width 29 height 15
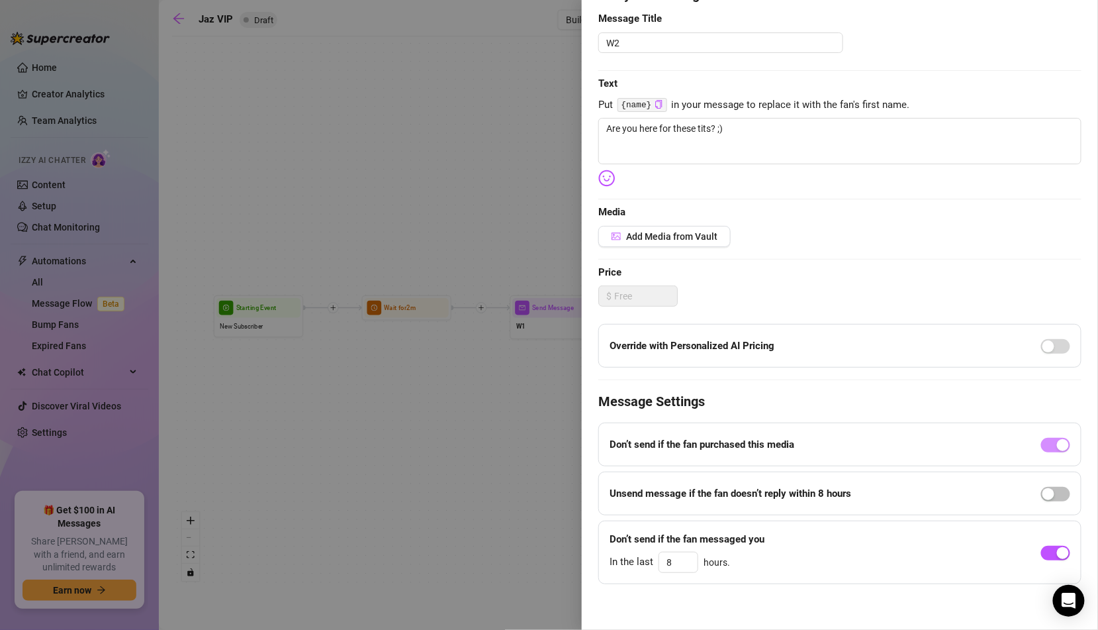
click at [511, 455] on div at bounding box center [549, 315] width 1098 height 630
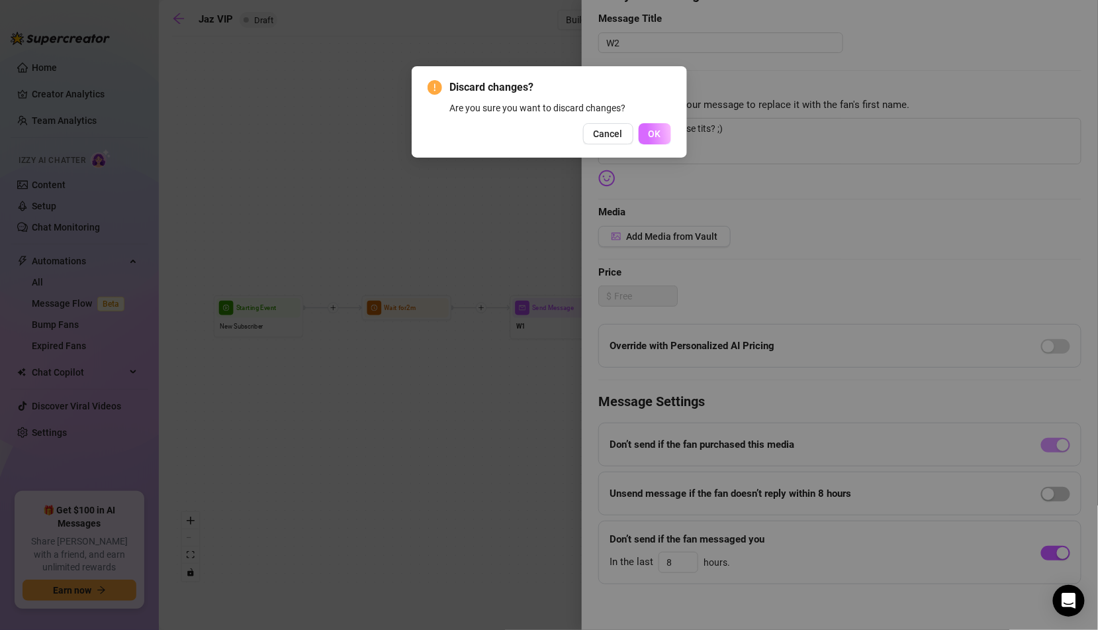
click at [661, 130] on span "OK" at bounding box center [655, 133] width 13 height 11
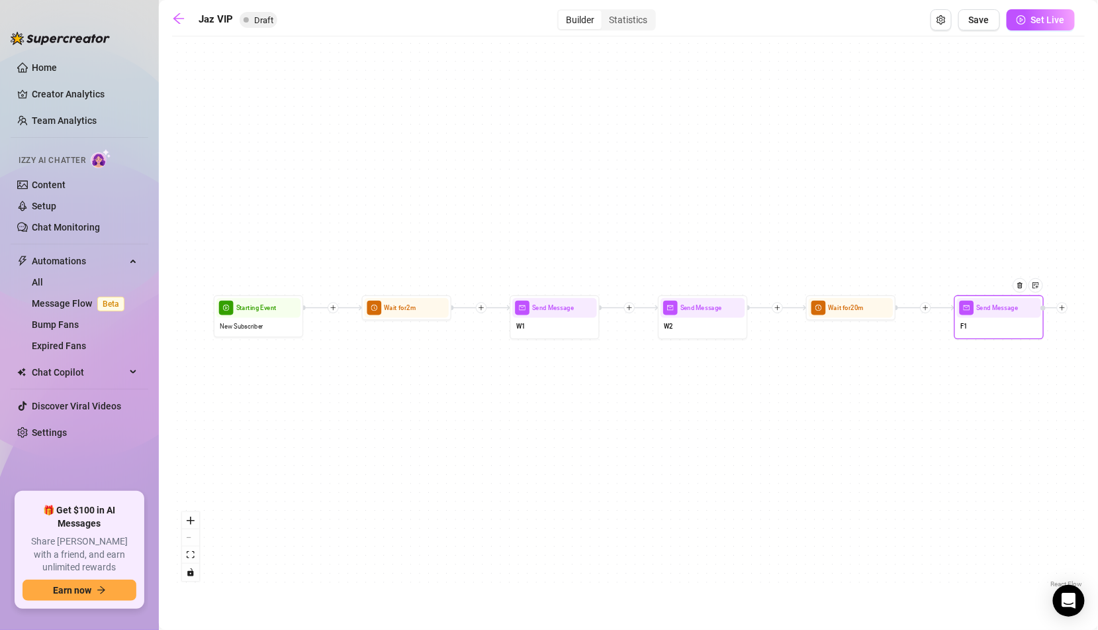
click at [982, 324] on div "F1" at bounding box center [999, 327] width 84 height 19
type textarea "Don’t be shy, I don’t bite! Unless you’re into that 😋"
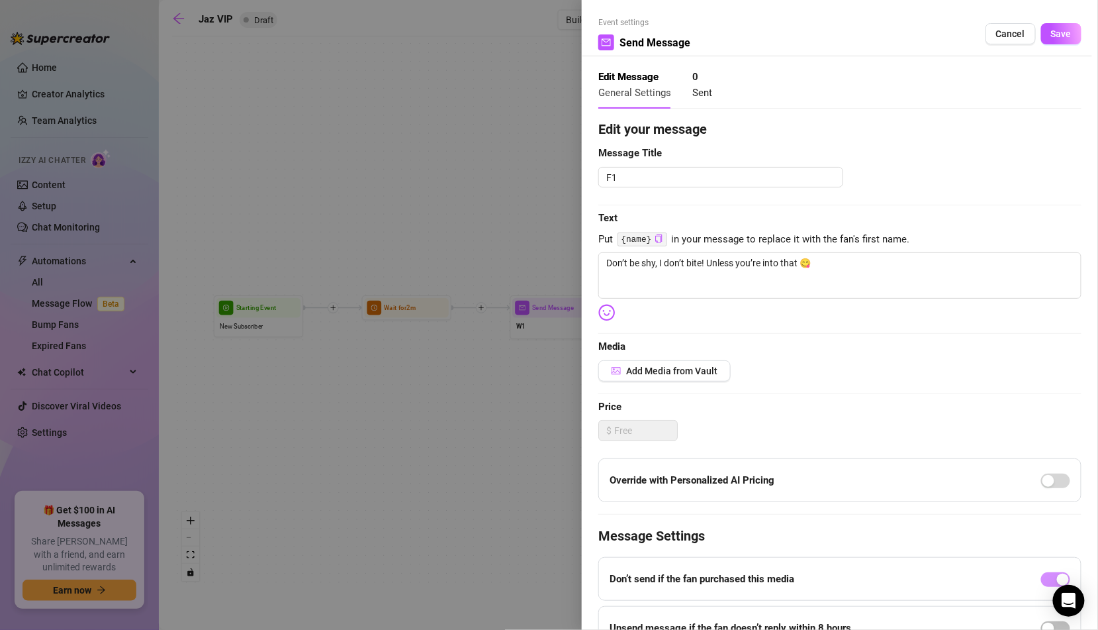
scroll to position [115, 0]
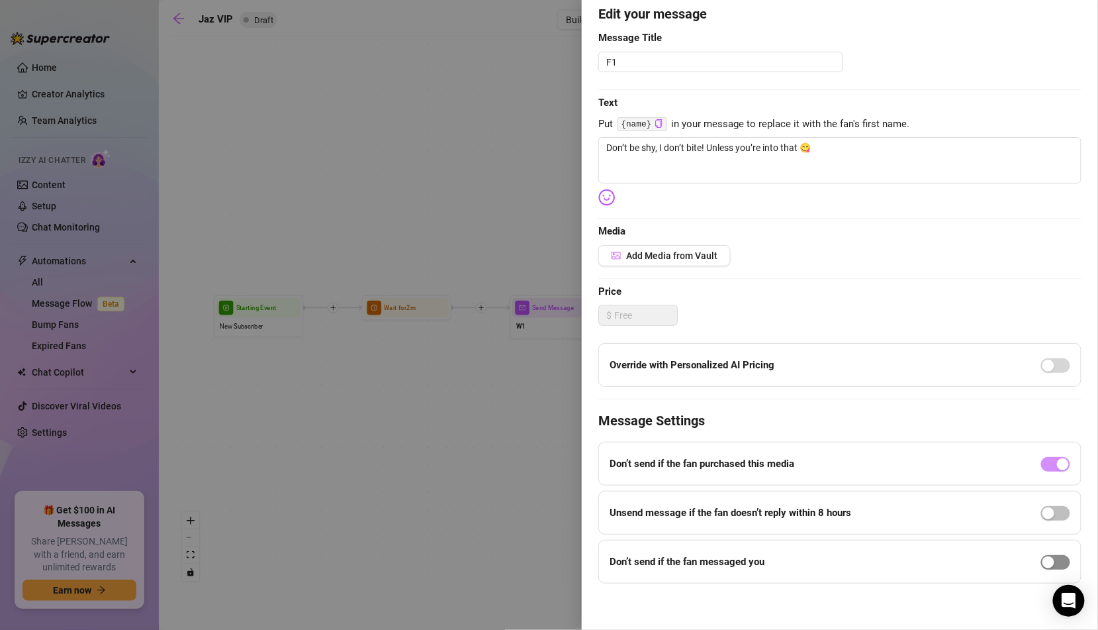
click at [1061, 561] on span "button" at bounding box center [1055, 562] width 29 height 15
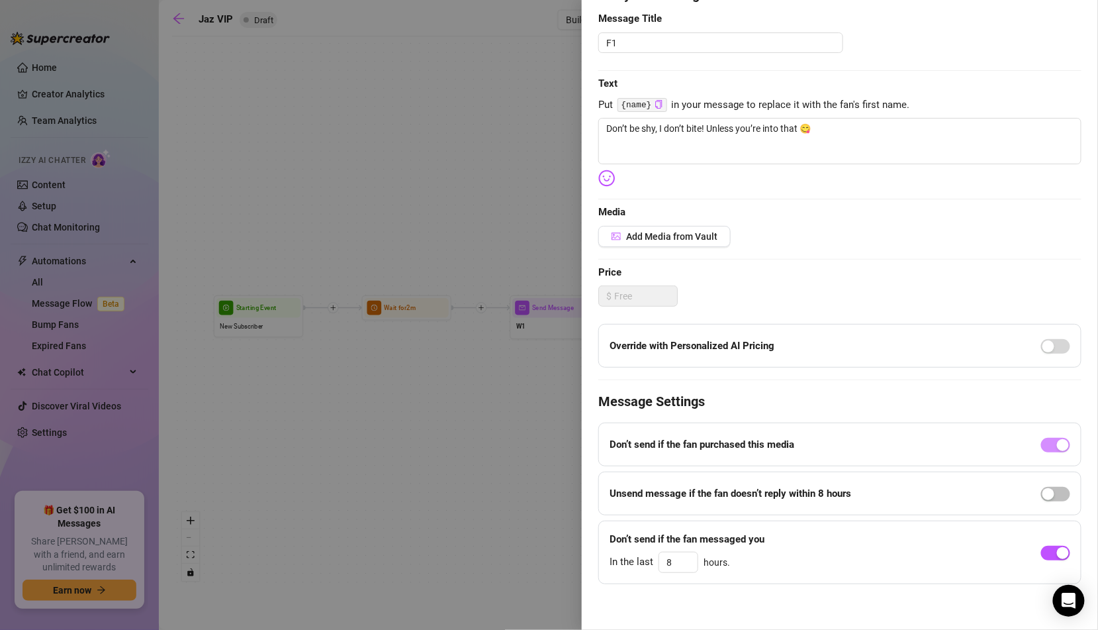
click at [488, 487] on div at bounding box center [549, 315] width 1098 height 630
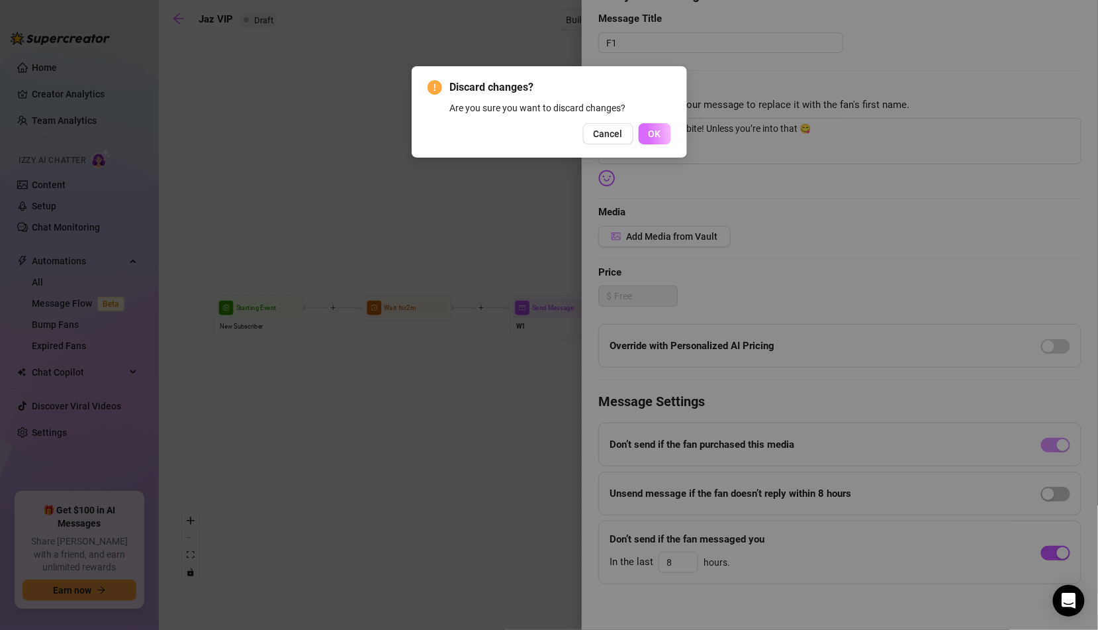
click at [657, 140] on button "OK" at bounding box center [655, 133] width 32 height 21
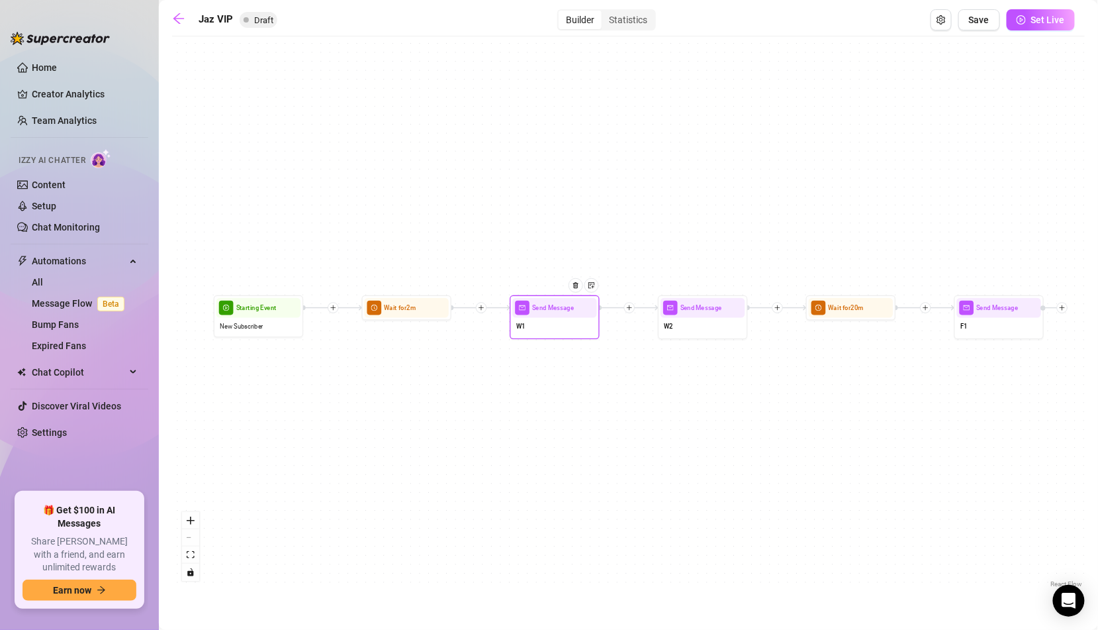
click at [535, 326] on div "W1" at bounding box center [554, 327] width 84 height 19
type textarea "Heyy I'm so glad you subbed 😘"
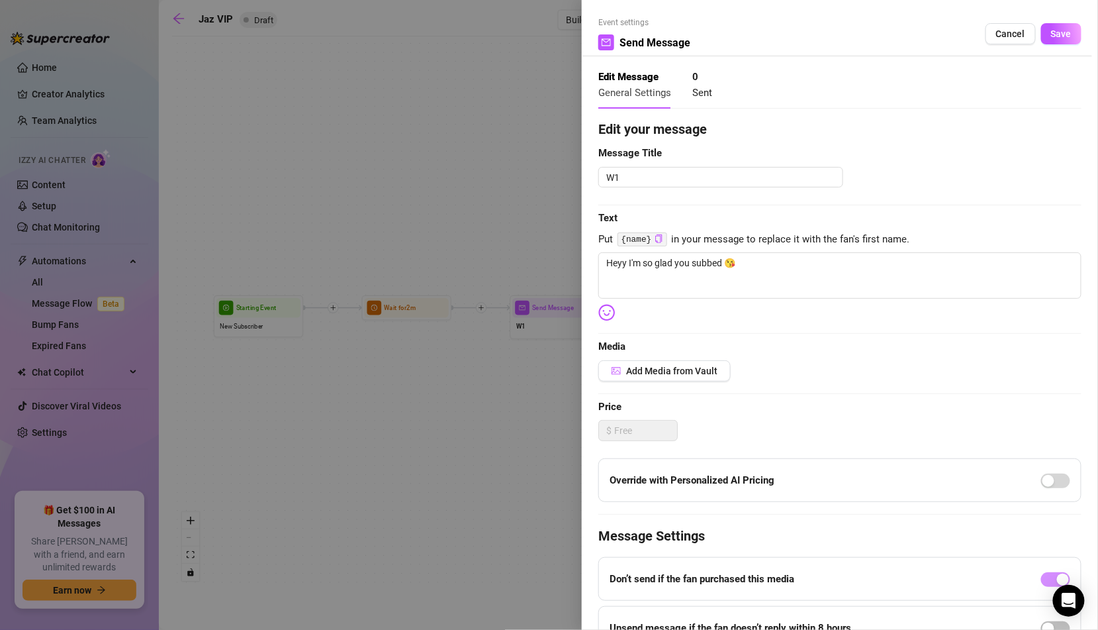
scroll to position [115, 0]
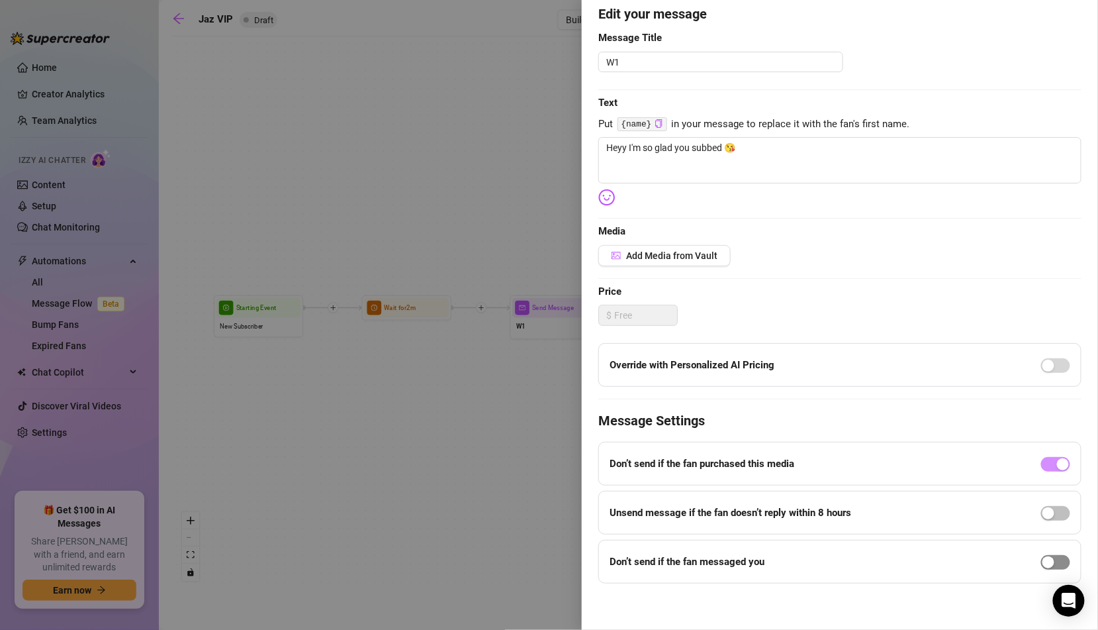
click at [1063, 559] on span "button" at bounding box center [1055, 562] width 29 height 15
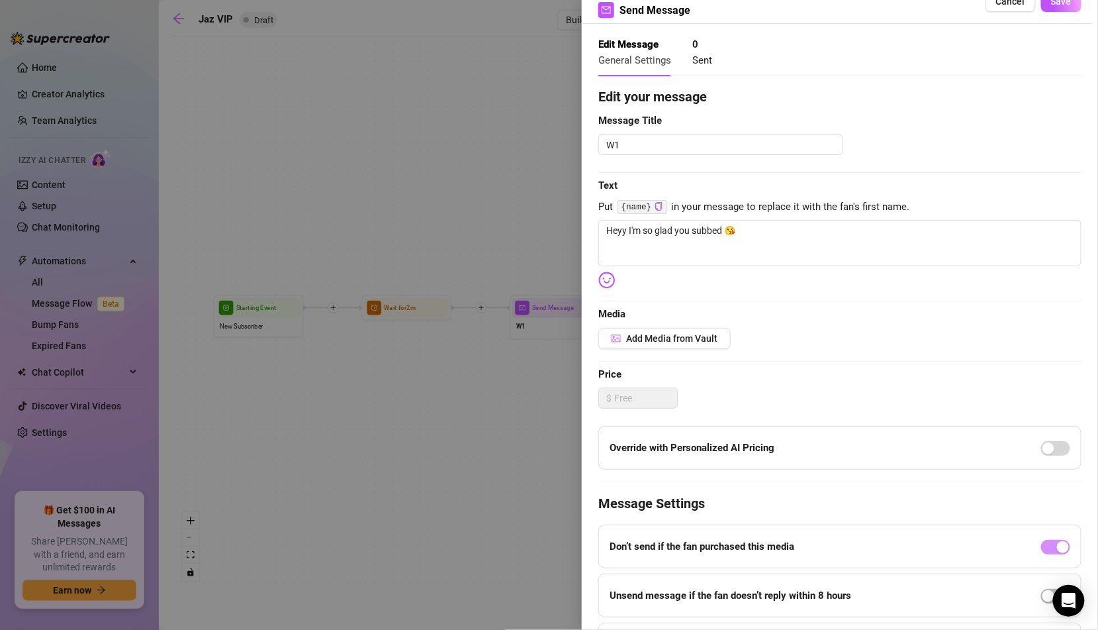
scroll to position [0, 0]
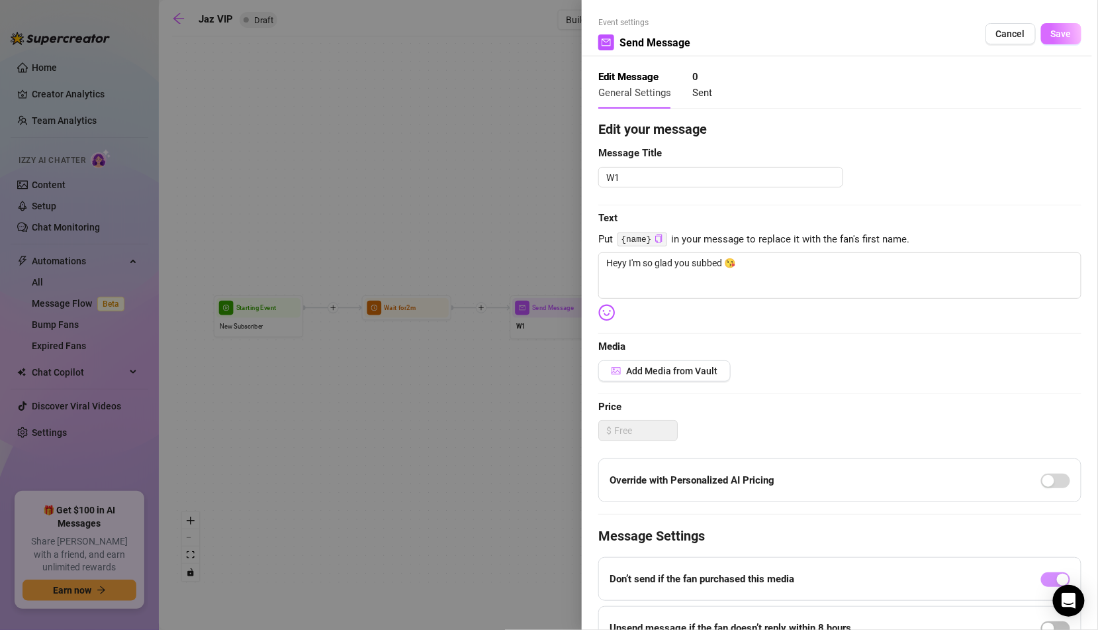
click at [1068, 41] on button "Save" at bounding box center [1061, 33] width 40 height 21
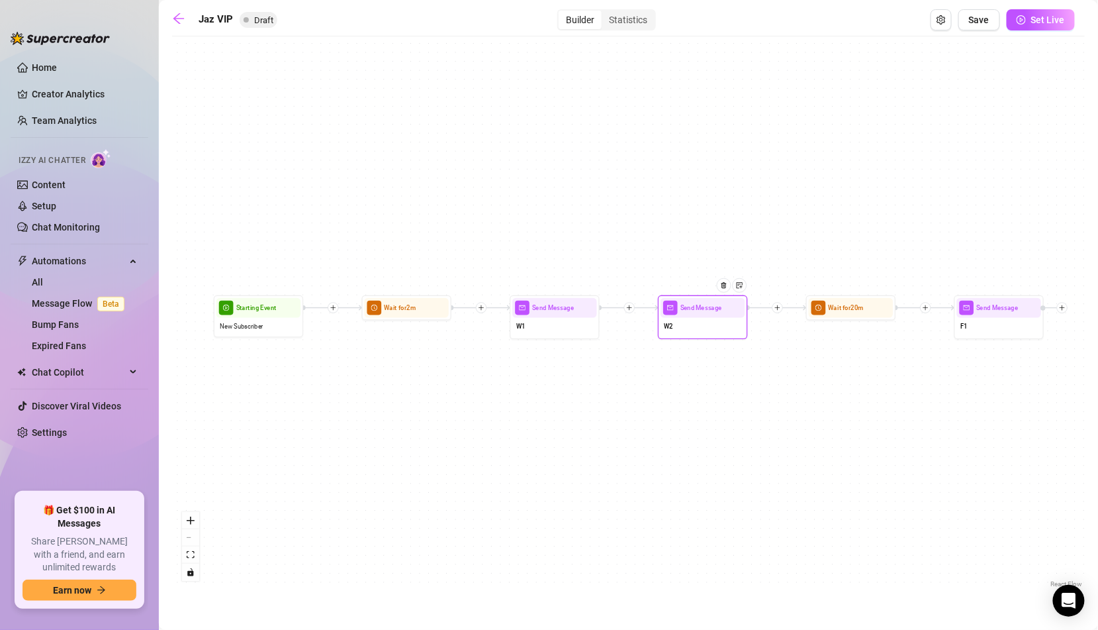
click at [731, 332] on div "W2" at bounding box center [703, 327] width 84 height 19
type textarea "Are you here for these tits? ;)"
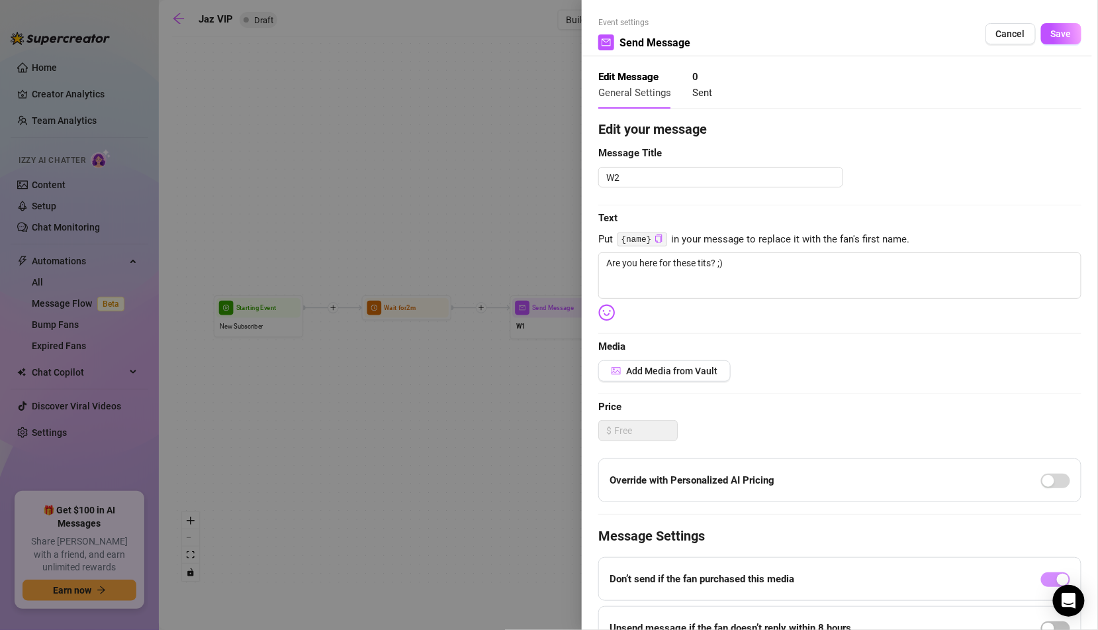
scroll to position [115, 0]
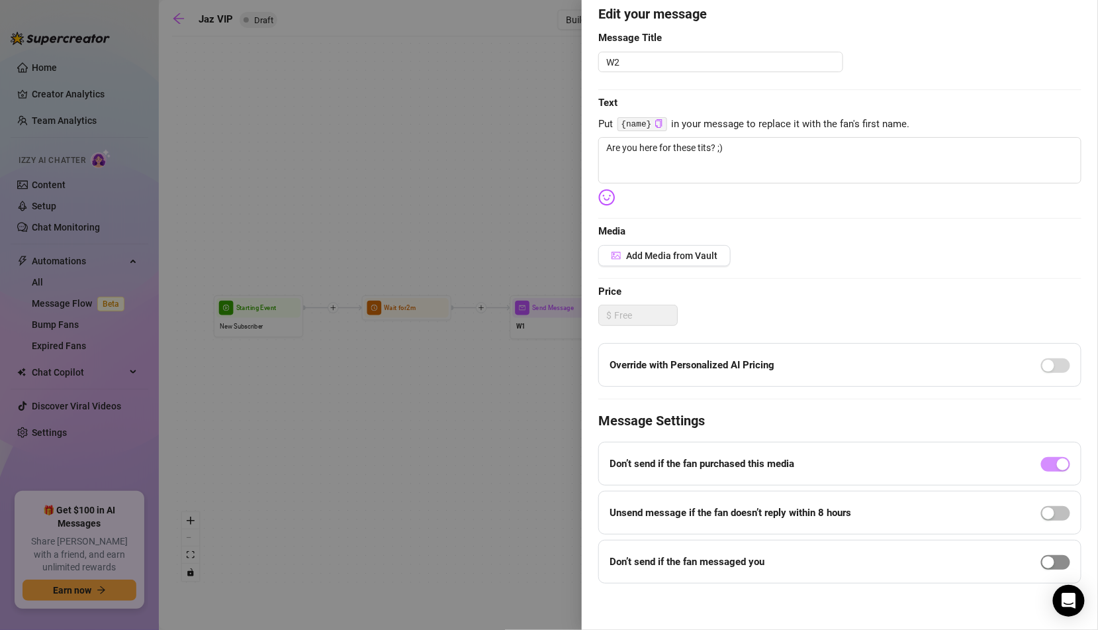
click at [1053, 555] on span "button" at bounding box center [1055, 562] width 29 height 15
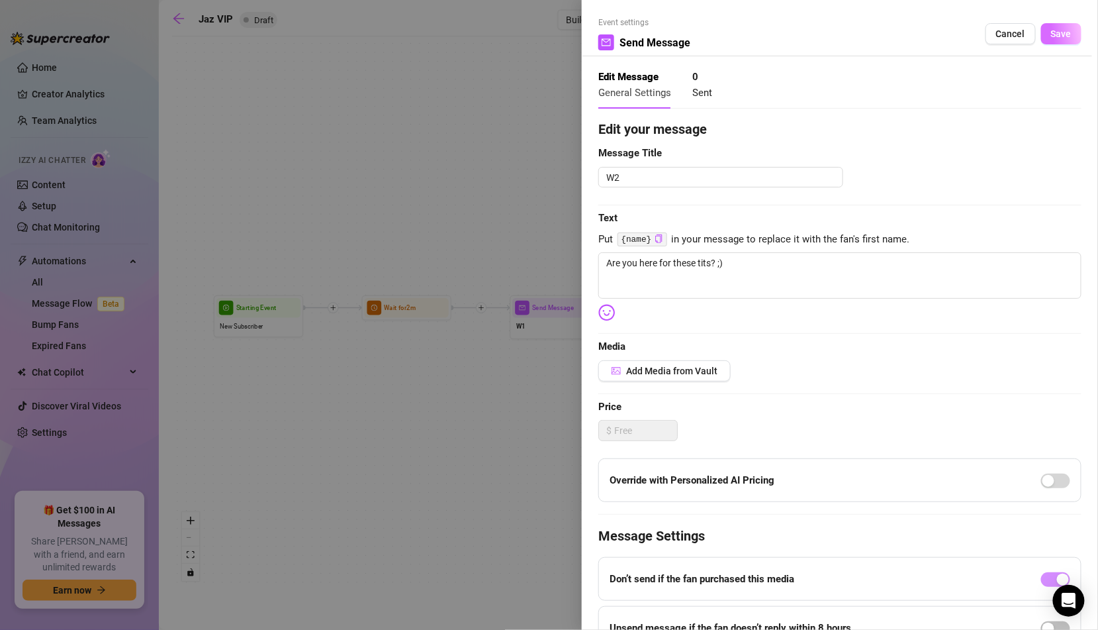
click at [1074, 30] on button "Save" at bounding box center [1061, 33] width 40 height 21
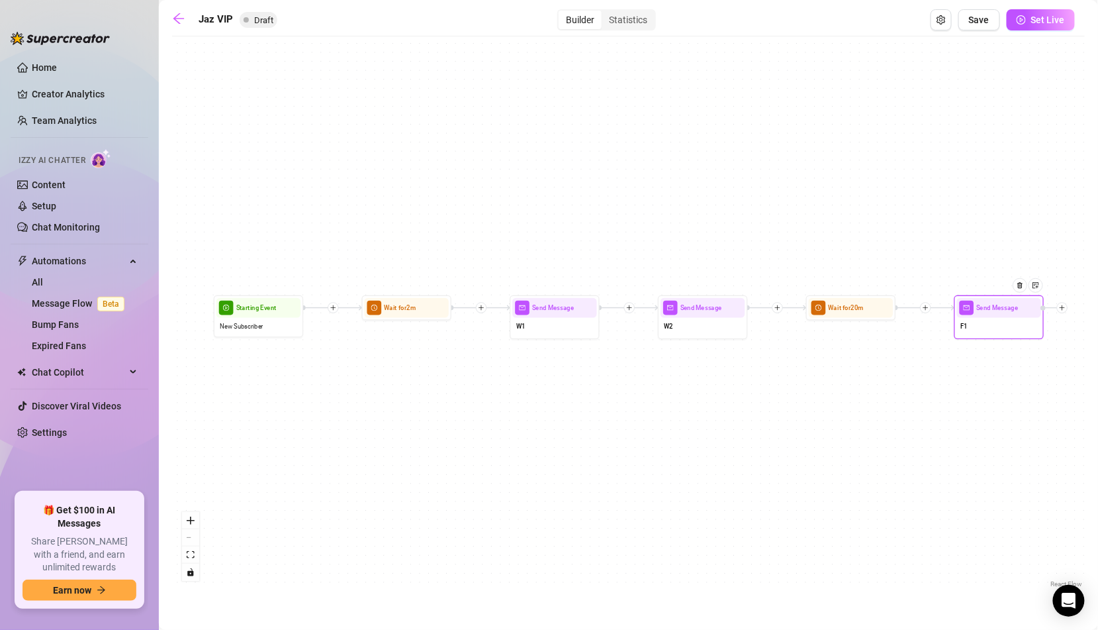
click at [973, 334] on div "F1" at bounding box center [999, 327] width 84 height 19
type textarea "Don’t be shy, I don’t bite! Unless you’re into that 😋"
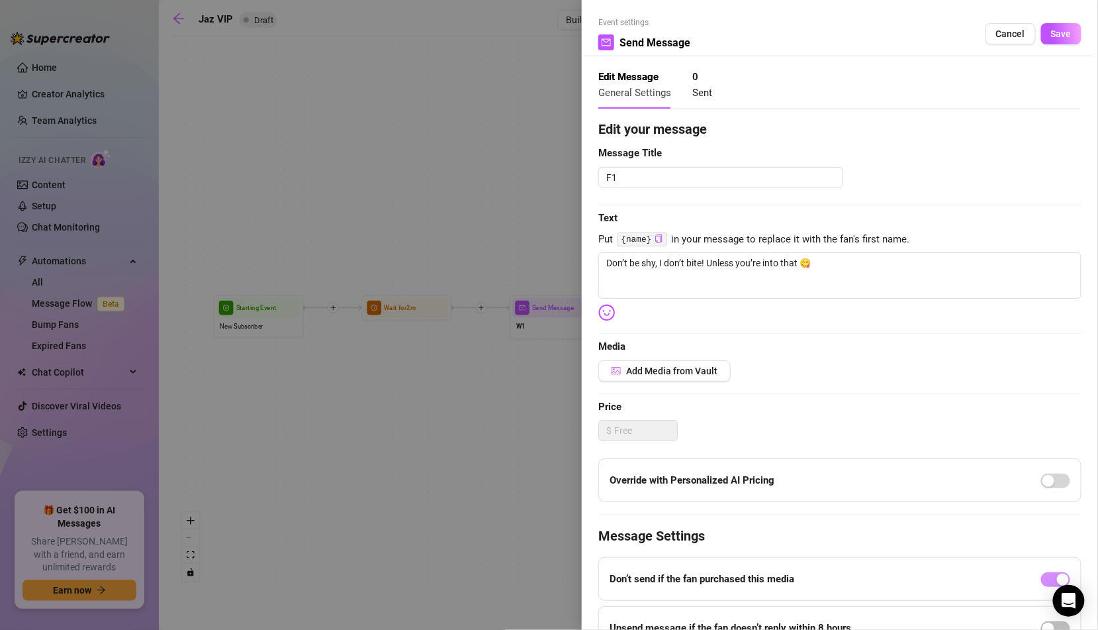
scroll to position [115, 0]
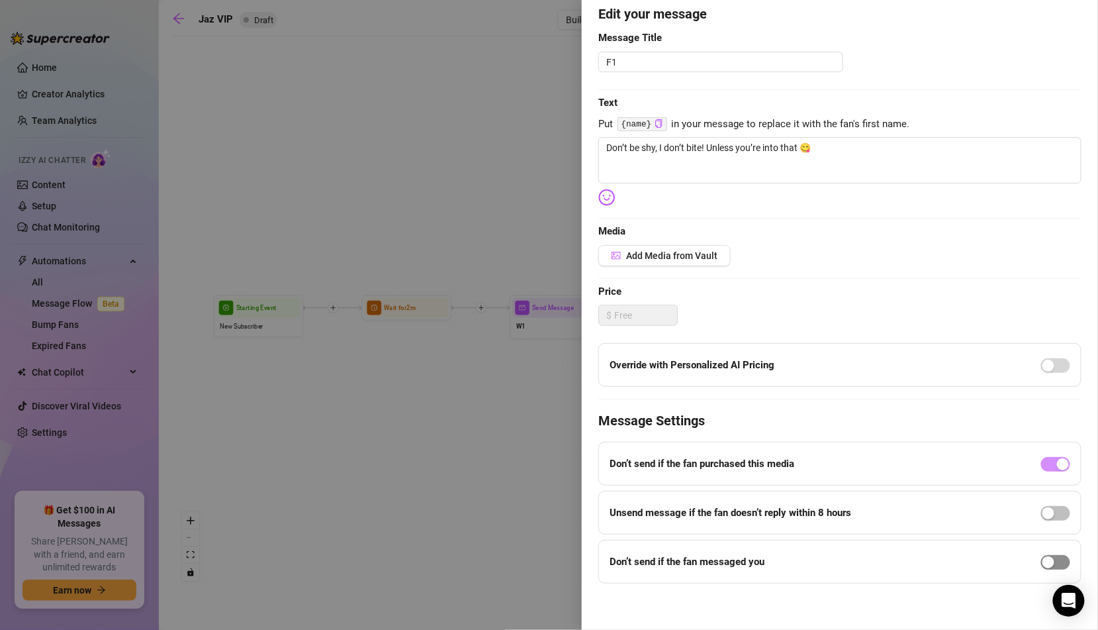
click at [1051, 556] on div "button" at bounding box center [1049, 562] width 12 height 12
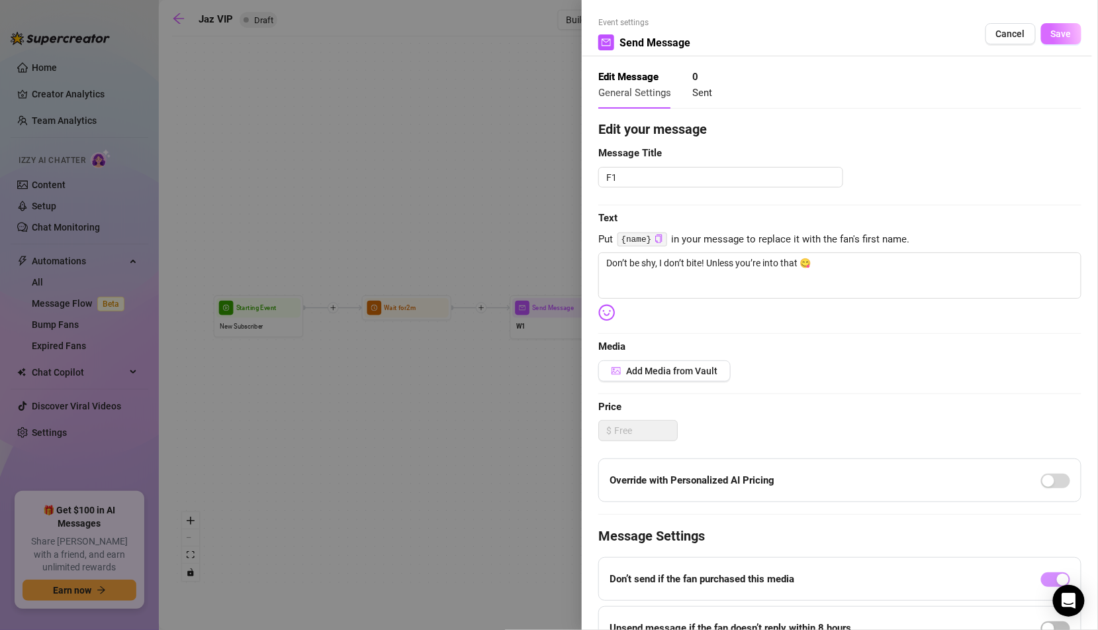
click at [1062, 31] on span "Save" at bounding box center [1061, 33] width 21 height 11
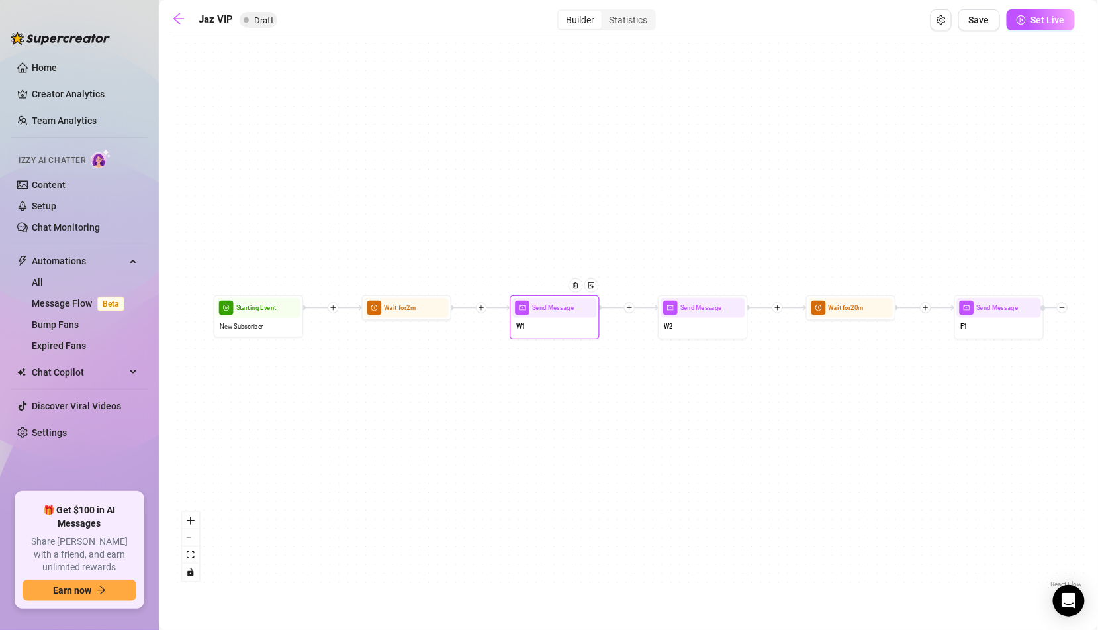
click at [530, 338] on div "Send Message W1" at bounding box center [555, 317] width 90 height 44
click at [547, 330] on div "W1" at bounding box center [554, 327] width 84 height 19
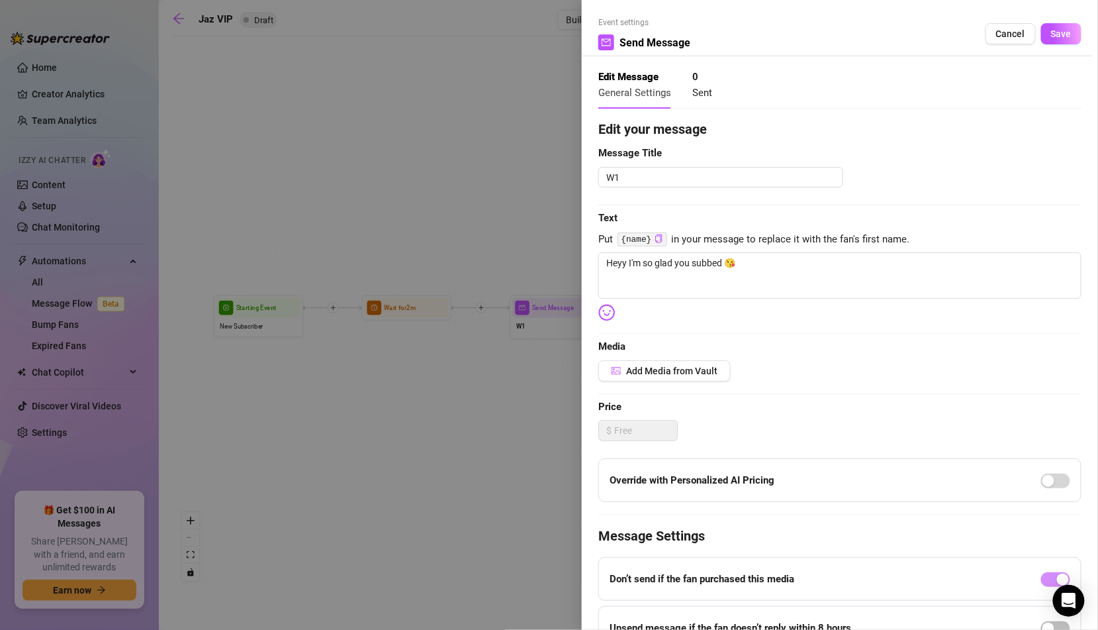
type textarea "Heyy I'm so glad you subbed 😘"
click at [1068, 40] on button "Save" at bounding box center [1061, 33] width 40 height 21
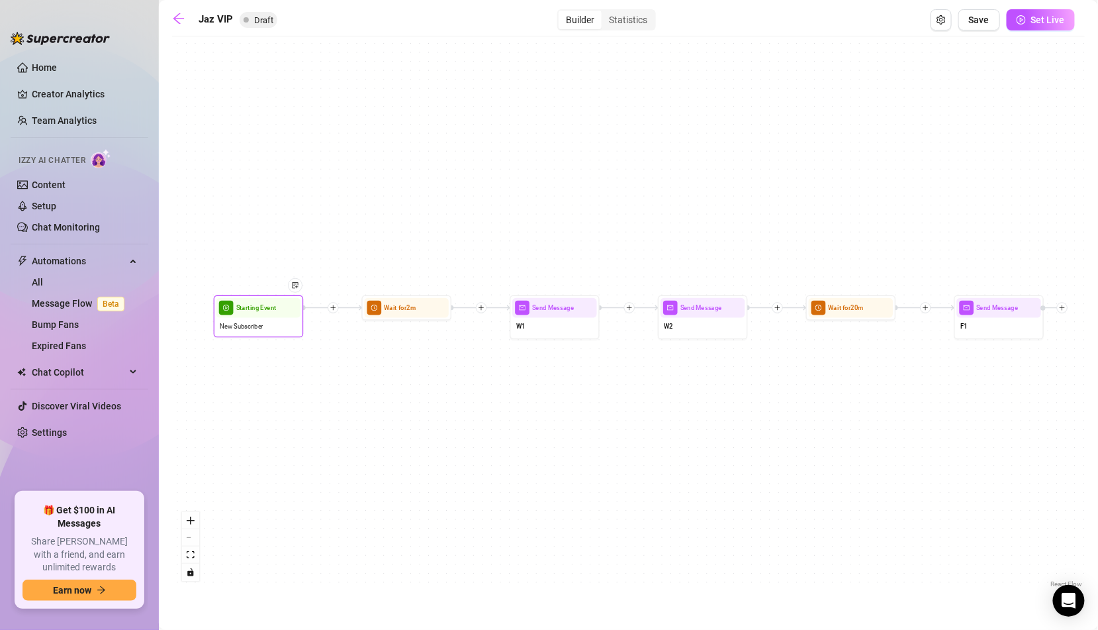
click at [268, 321] on div "New Subscriber" at bounding box center [258, 326] width 84 height 17
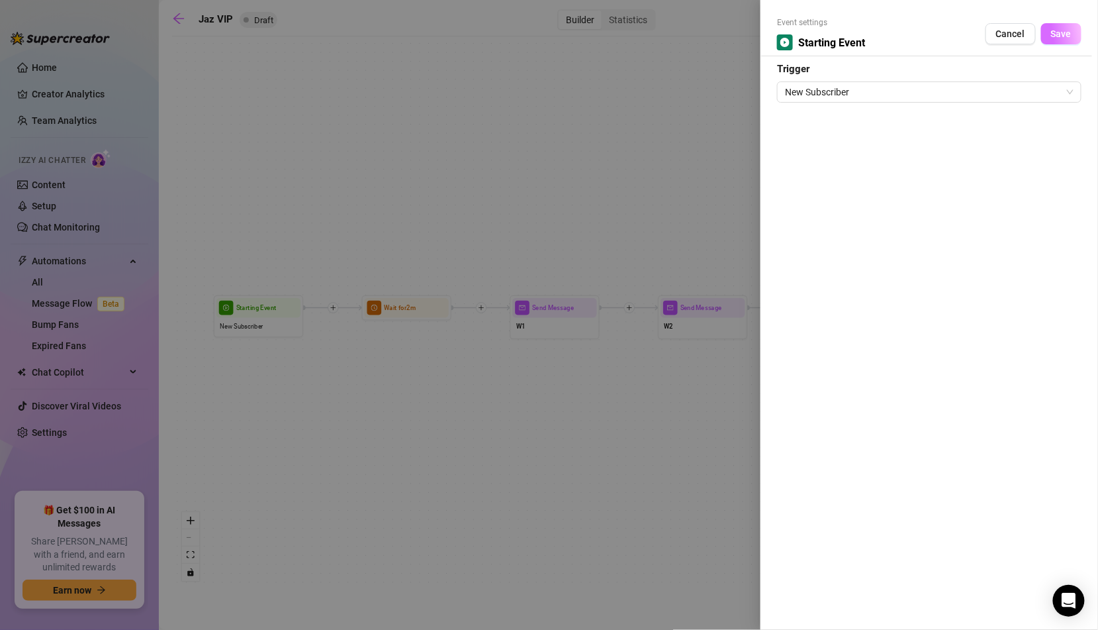
click at [1074, 36] on button "Save" at bounding box center [1061, 33] width 40 height 21
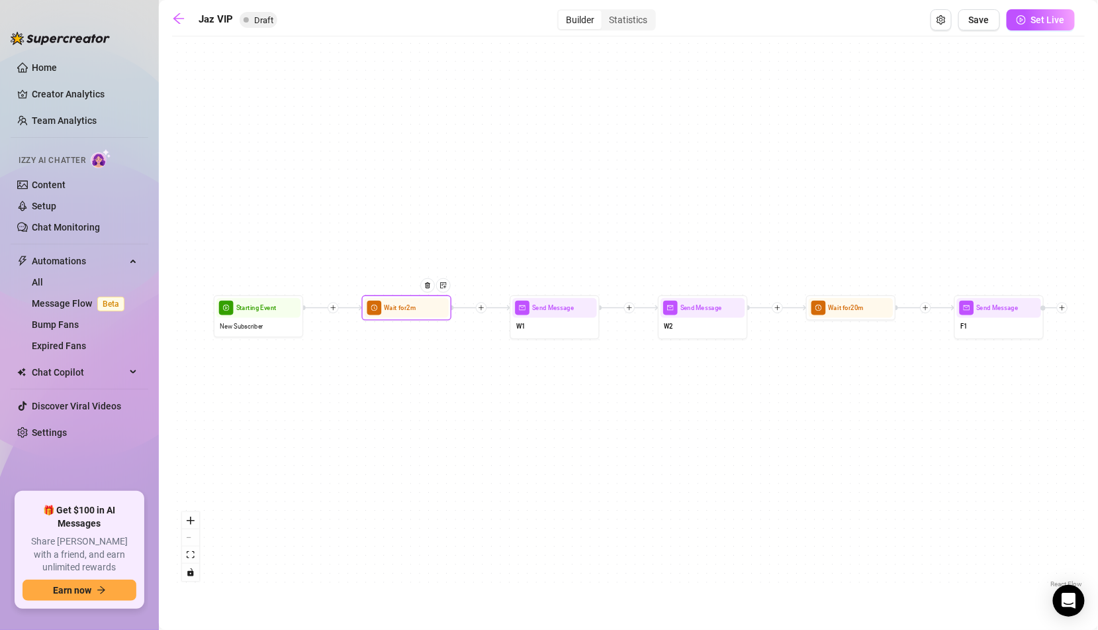
click at [422, 317] on div "Wait for 2m" at bounding box center [407, 307] width 90 height 25
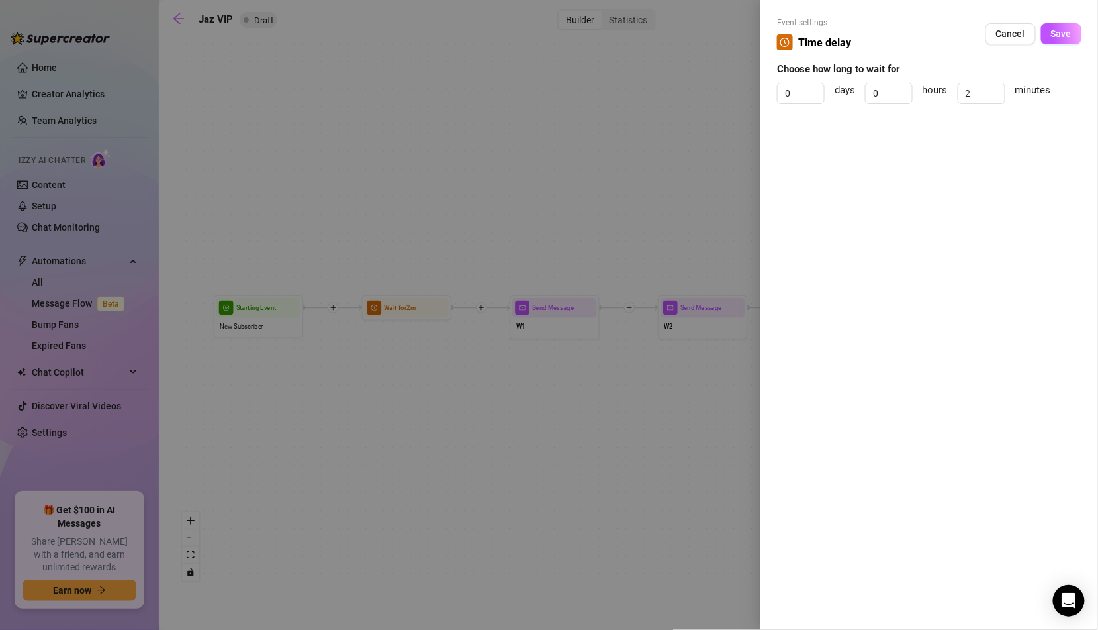
click at [434, 335] on div at bounding box center [549, 315] width 1098 height 630
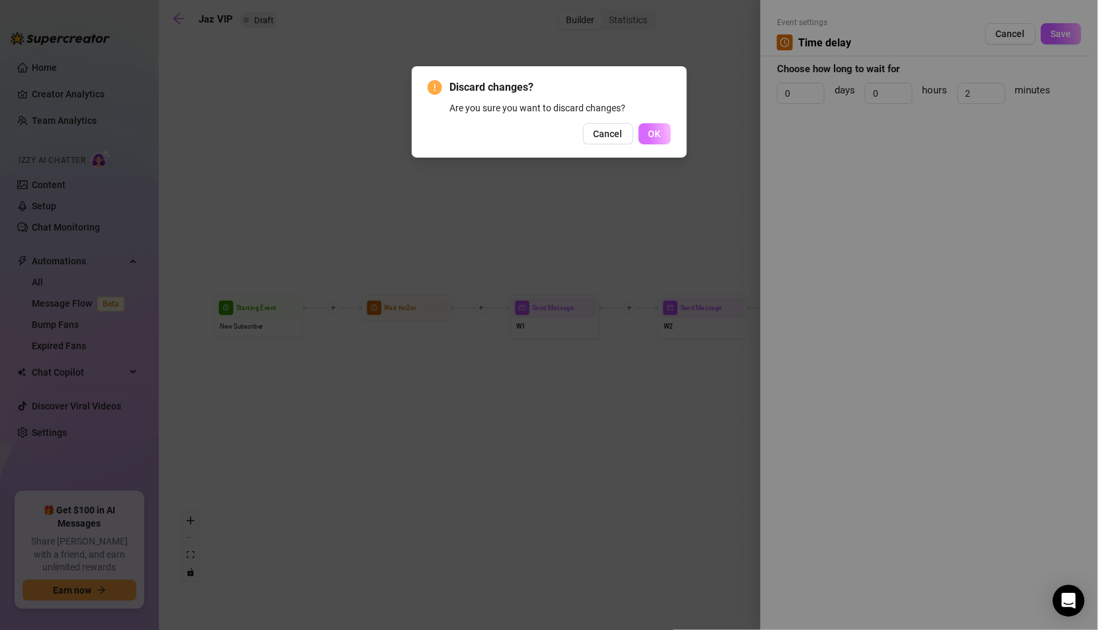
click at [652, 134] on span "OK" at bounding box center [655, 133] width 13 height 11
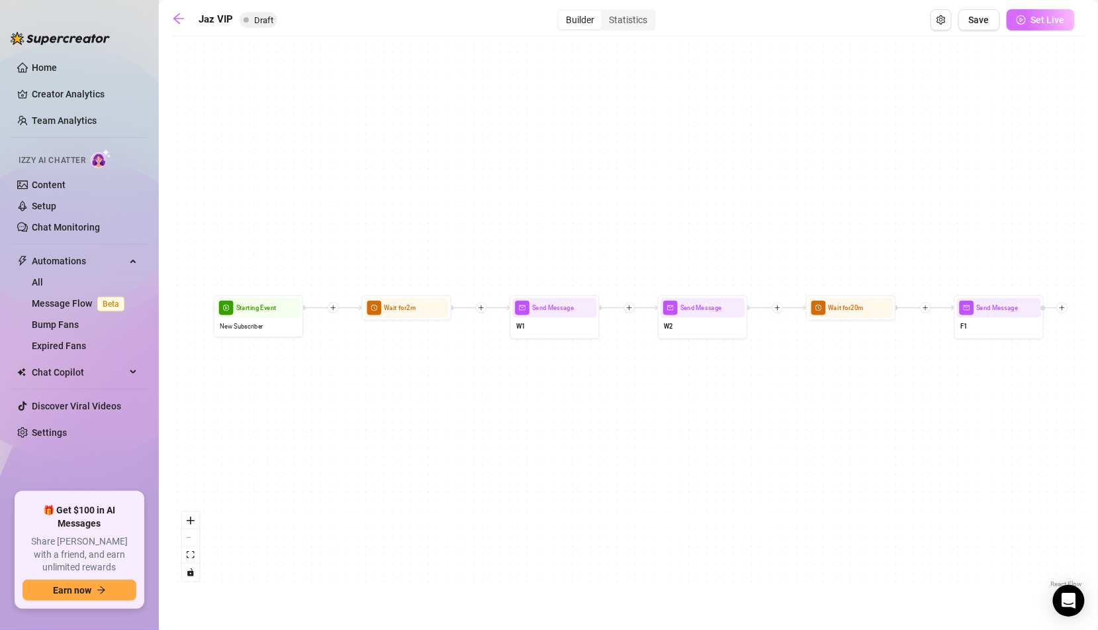
click at [1049, 19] on span "Set Live" at bounding box center [1048, 20] width 34 height 11
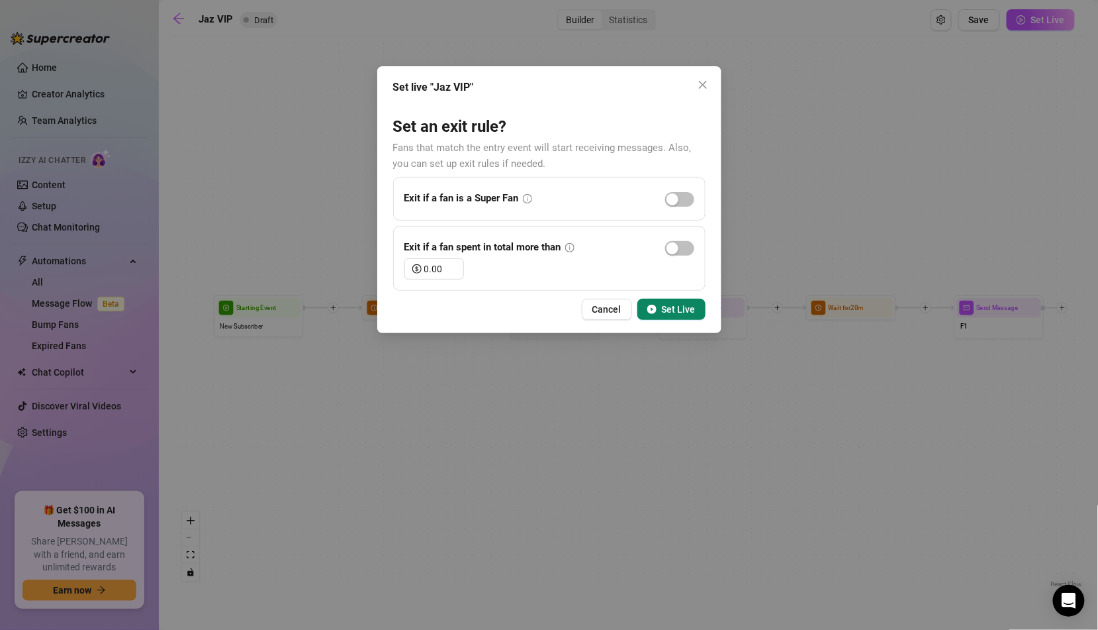
click at [670, 312] on span "Set Live" at bounding box center [679, 309] width 34 height 11
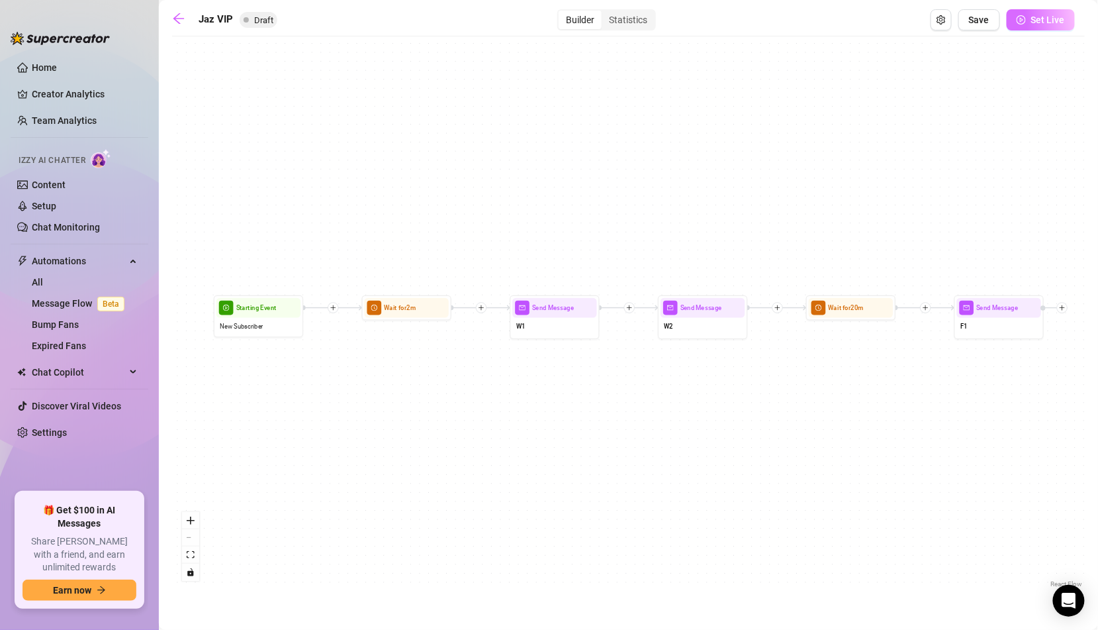
click at [1042, 20] on span "Set Live" at bounding box center [1048, 20] width 34 height 11
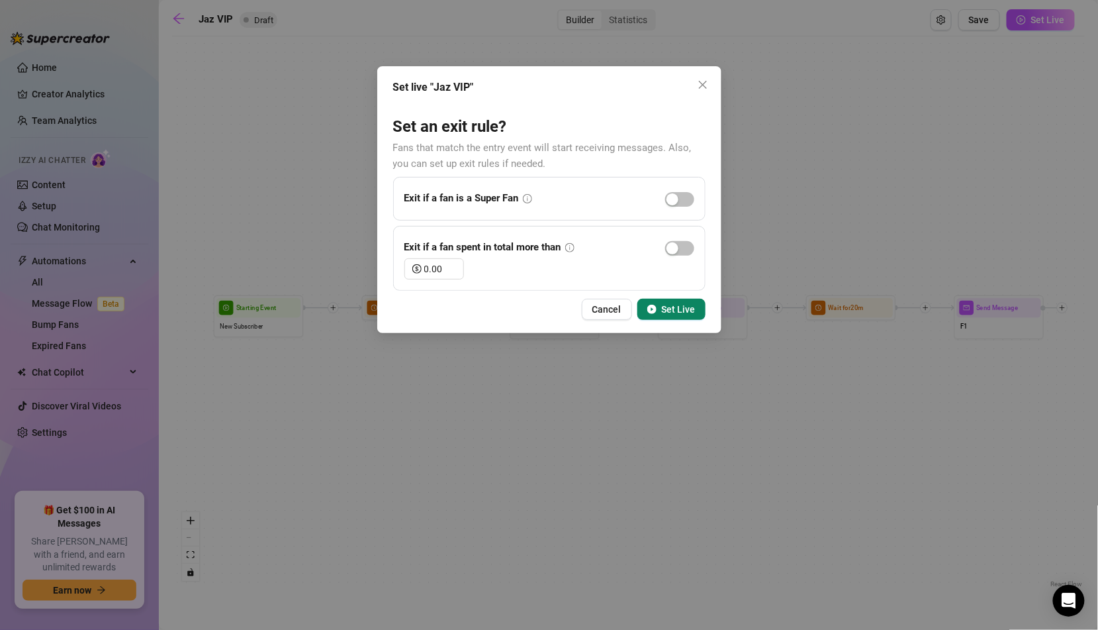
click at [674, 308] on span "Set Live" at bounding box center [679, 309] width 34 height 11
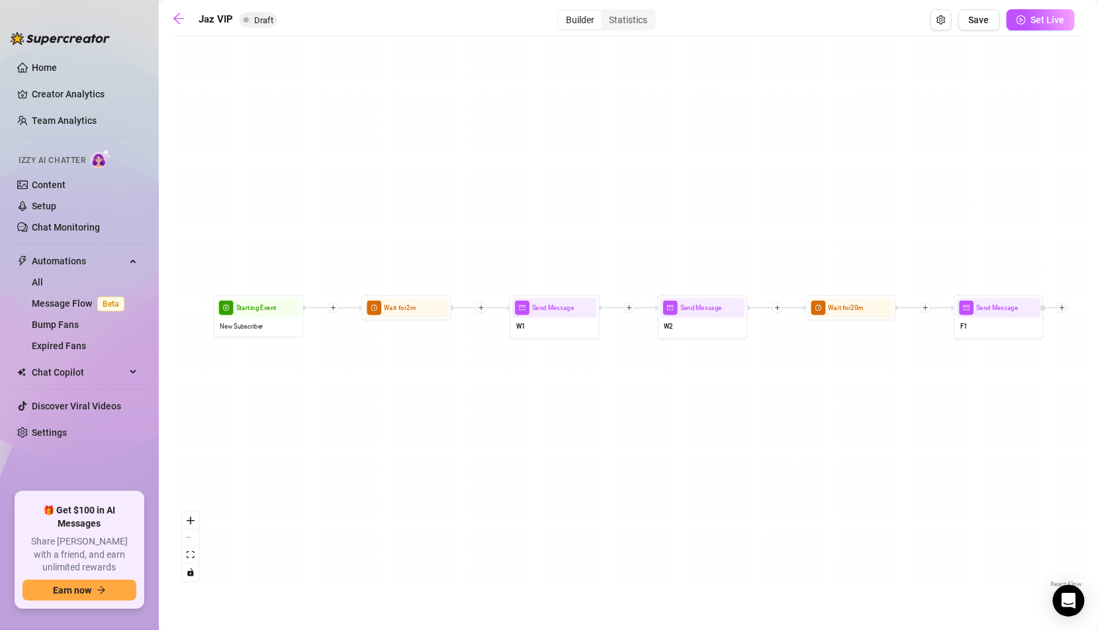
click at [1051, 7] on main "Jaz VIP Draft Builder Statistics Save Set Live Send Message F1 Wait for 20m Sen…" at bounding box center [628, 315] width 939 height 630
click at [1047, 15] on span "Set Live" at bounding box center [1048, 20] width 34 height 11
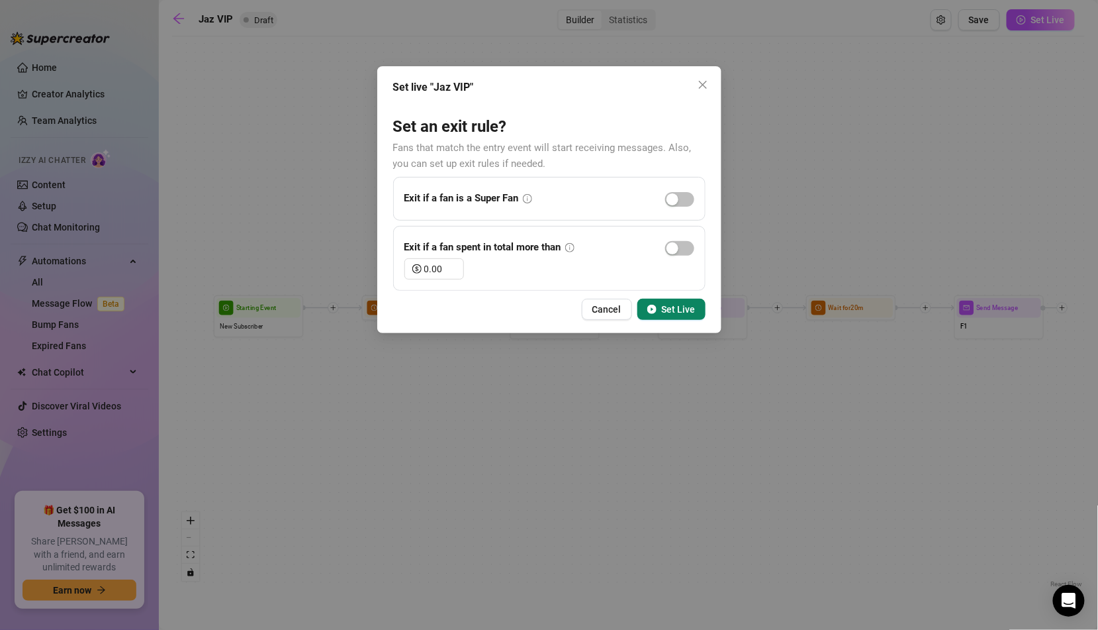
click at [665, 318] on button "Set Live" at bounding box center [671, 309] width 68 height 21
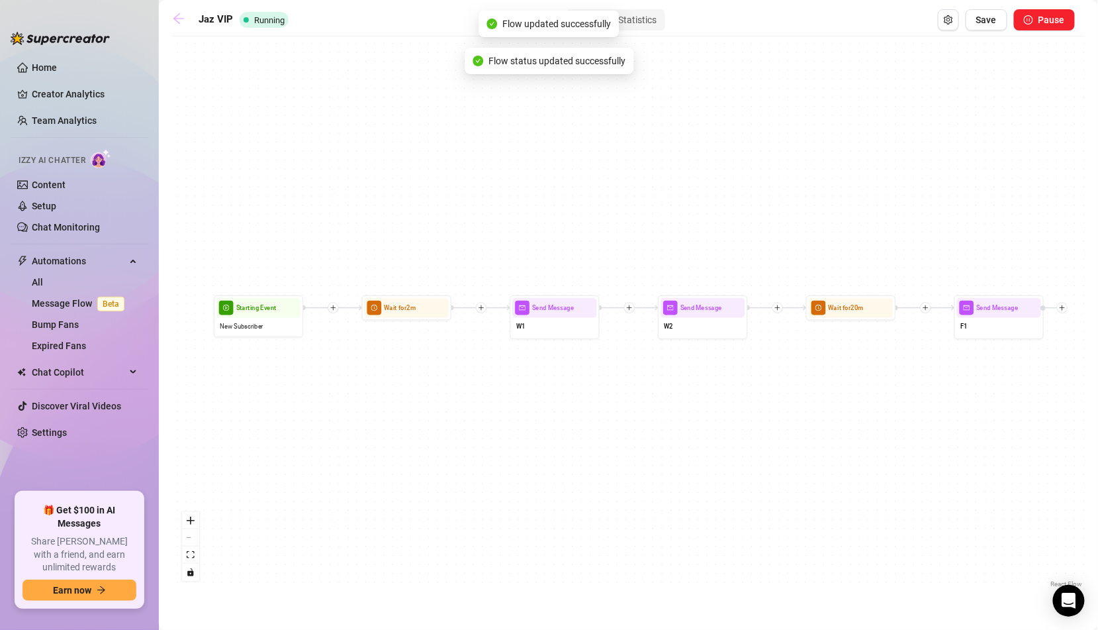
click at [183, 22] on icon "arrow-left" at bounding box center [178, 18] width 13 height 13
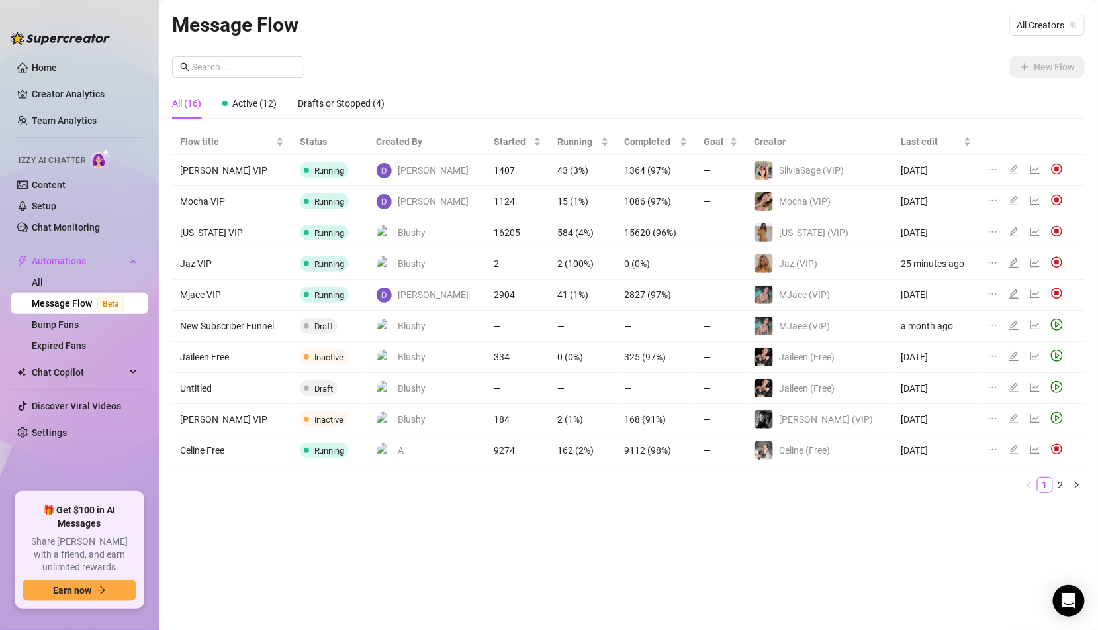
click at [392, 546] on div "Message Flow All Creators New Flow All (16) Active (12) Drafts or Stopped (4) F…" at bounding box center [628, 299] width 913 height 581
